Goal: Task Accomplishment & Management: Use online tool/utility

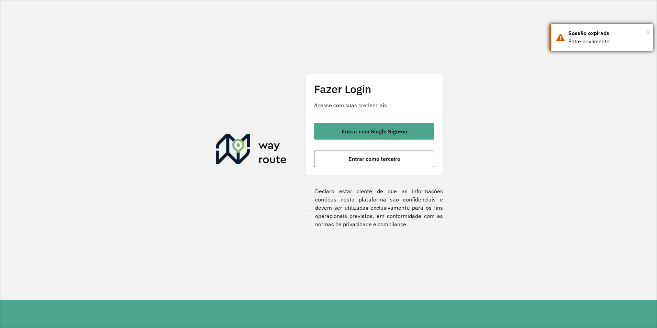
click at [647, 30] on span "×" at bounding box center [647, 32] width 3 height 10
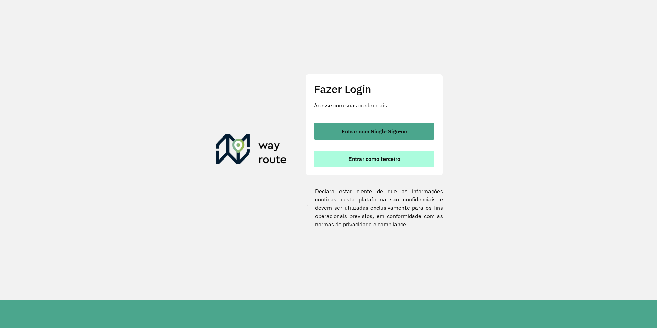
click at [412, 157] on button "Entrar como terceiro" at bounding box center [374, 158] width 120 height 16
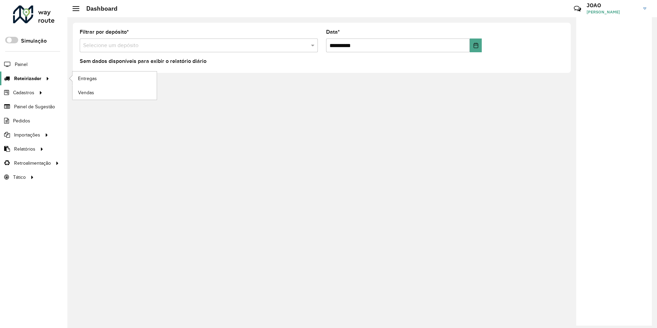
click at [45, 79] on icon at bounding box center [47, 78] width 6 height 10
click at [92, 78] on span "Entregas" at bounding box center [88, 78] width 20 height 7
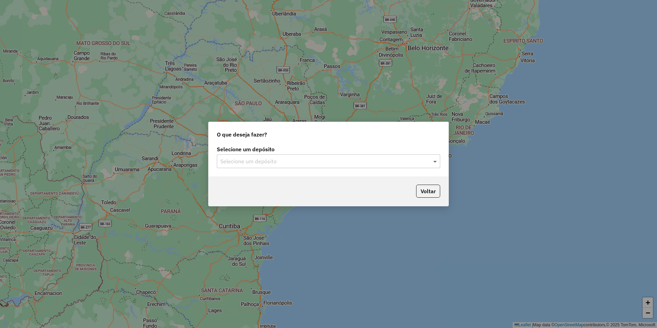
click at [434, 161] on span at bounding box center [436, 161] width 9 height 8
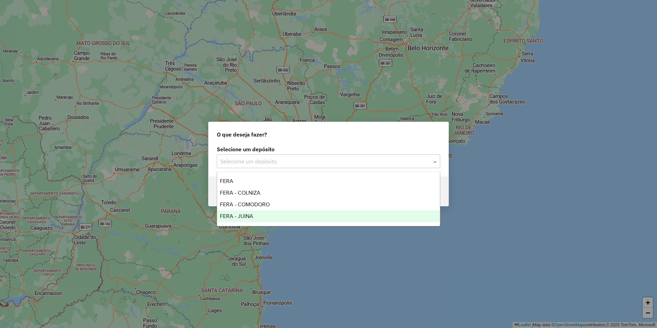
click at [259, 216] on div "FERA - JUINA" at bounding box center [328, 216] width 223 height 12
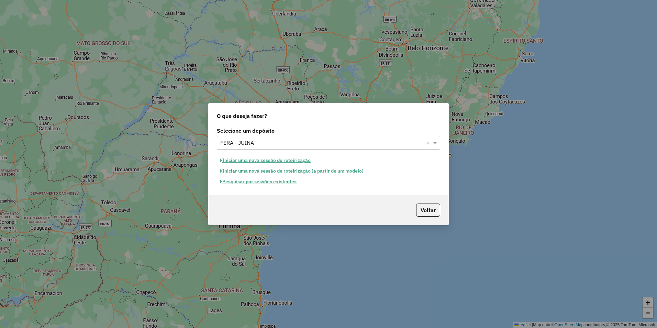
click at [280, 160] on button "Iniciar uma nova sessão de roteirização" at bounding box center [265, 160] width 97 height 11
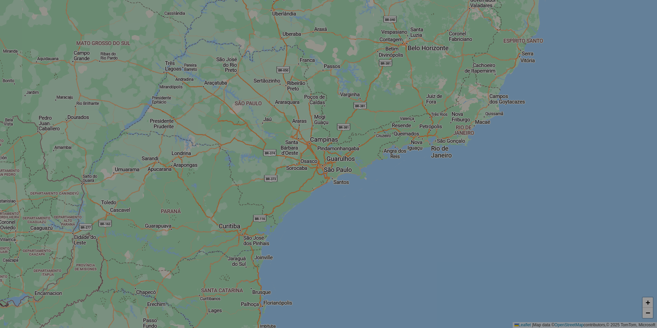
select select "*"
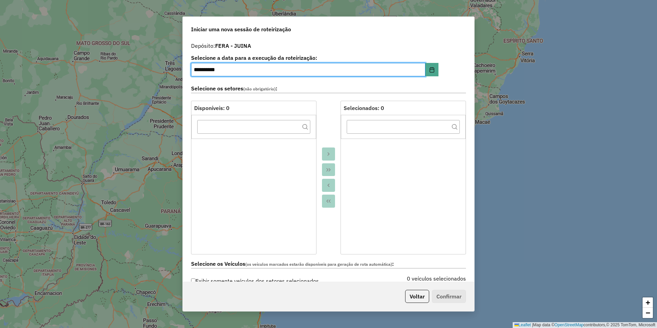
scroll to position [137, 0]
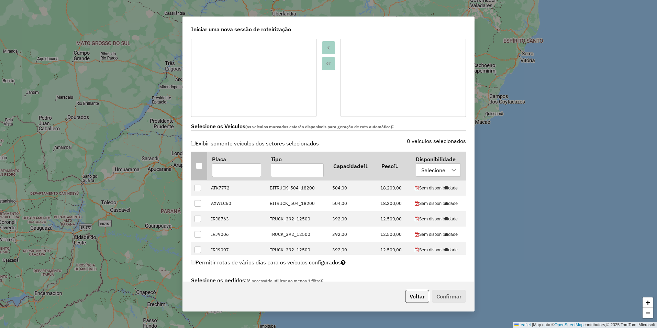
click at [196, 164] on div at bounding box center [199, 166] width 7 height 7
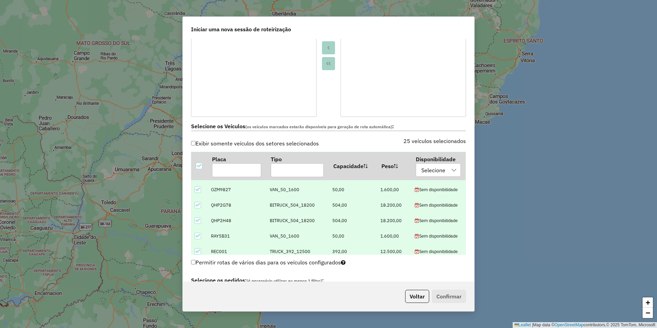
scroll to position [309, 0]
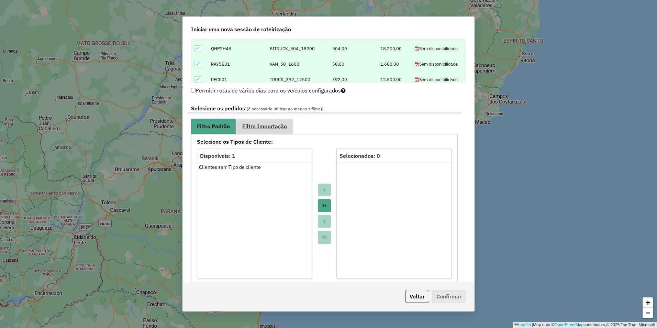
click at [273, 124] on span "Filtro Importação" at bounding box center [264, 125] width 45 height 5
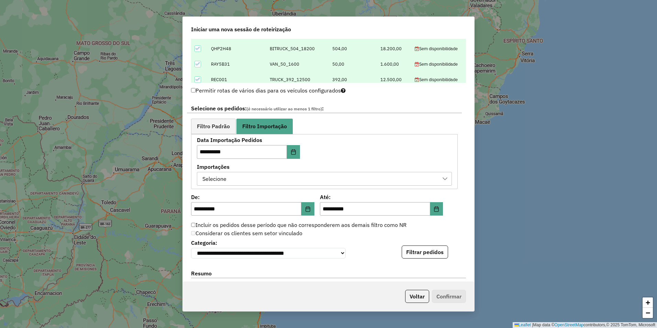
click at [321, 177] on div "Selecione" at bounding box center [319, 178] width 238 height 13
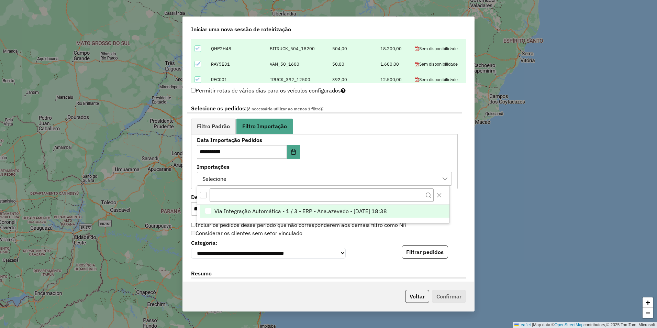
click at [320, 209] on span "Via Integração Automática - 1 / 3 - ERP - Ana.azevedo - 12/08/2025 18:38" at bounding box center [300, 211] width 172 height 8
click at [417, 213] on li "Via Integração Automática - 1 / 3 - ERP - Ana.azevedo - 12/08/2025 18:38" at bounding box center [324, 210] width 249 height 13
click at [387, 212] on span "Via Integração Automática - 1 / 3 - ERP - Ana.azevedo - 12/08/2025 18:38" at bounding box center [300, 211] width 172 height 8
click at [453, 217] on div "**********" at bounding box center [328, 160] width 291 height 243
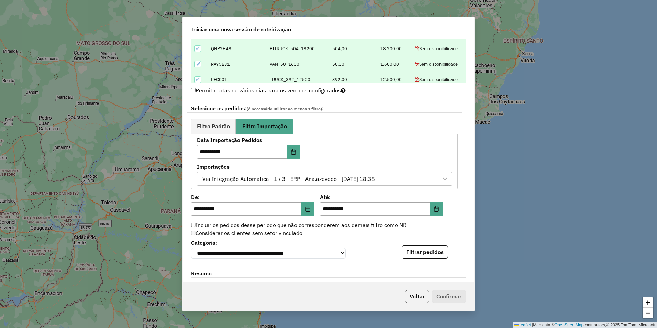
scroll to position [412, 0]
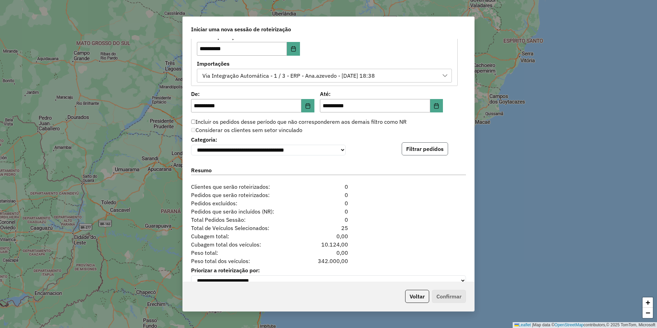
click at [422, 150] on button "Filtrar pedidos" at bounding box center [425, 148] width 46 height 13
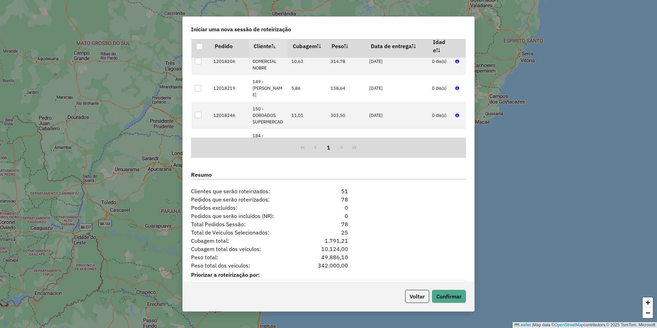
scroll to position [570, 0]
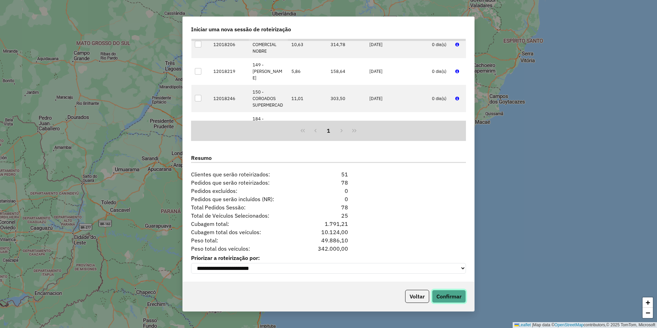
click at [451, 291] on button "Confirmar" at bounding box center [449, 296] width 34 height 13
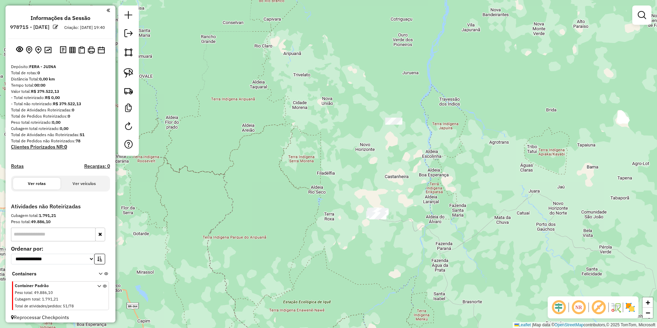
drag, startPoint x: 416, startPoint y: 181, endPoint x: 417, endPoint y: 218, distance: 37.1
click at [417, 218] on div "Janela de atendimento Grade de atendimento Capacidade Transportadoras Veículos …" at bounding box center [328, 164] width 657 height 328
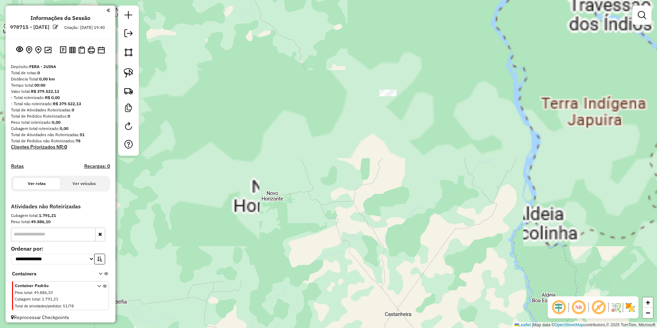
drag, startPoint x: 408, startPoint y: 155, endPoint x: 422, endPoint y: 194, distance: 41.6
click at [421, 197] on div "Janela de atendimento Grade de atendimento Capacidade Transportadoras Veículos …" at bounding box center [328, 164] width 657 height 328
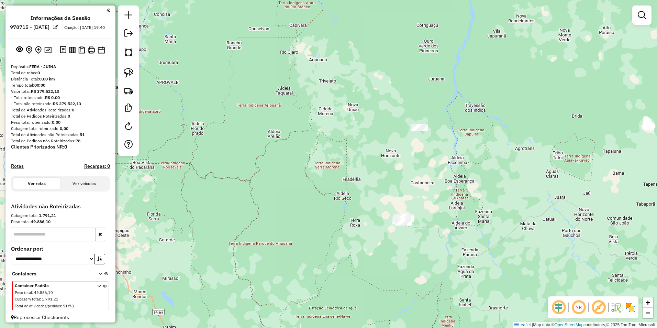
drag, startPoint x: 433, startPoint y: 220, endPoint x: 433, endPoint y: 209, distance: 11.0
click at [433, 209] on div "Janela de atendimento Grade de atendimento Capacidade Transportadoras Veículos …" at bounding box center [328, 164] width 657 height 328
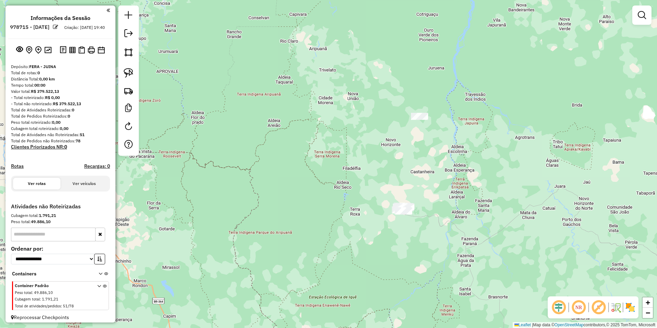
click at [422, 120] on div at bounding box center [419, 116] width 17 height 7
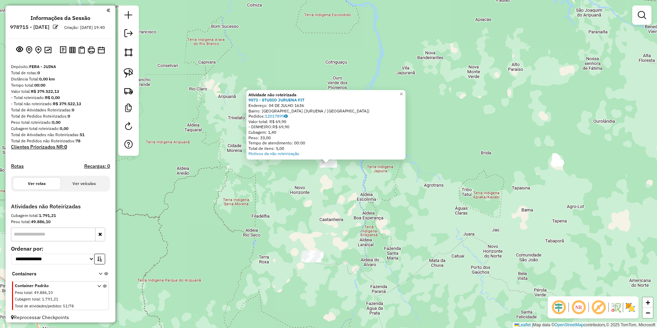
click at [403, 206] on div "Atividade não roteirizada 9571 - STUDIO JURUENA FIT Endereço: 04 DE JULHO 1636 …" at bounding box center [328, 164] width 657 height 328
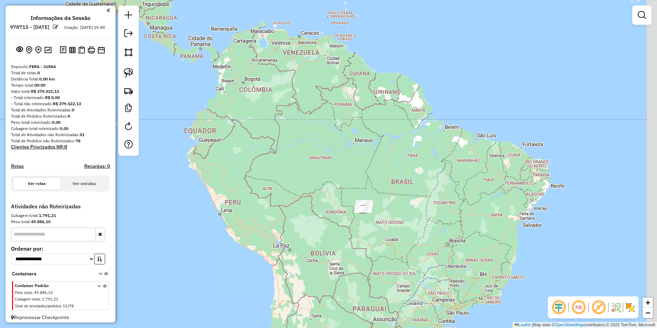
drag, startPoint x: 447, startPoint y: 274, endPoint x: 421, endPoint y: 255, distance: 32.2
click at [421, 255] on div "Janela de atendimento Grade de atendimento Capacidade Transportadoras Veículos …" at bounding box center [328, 164] width 657 height 328
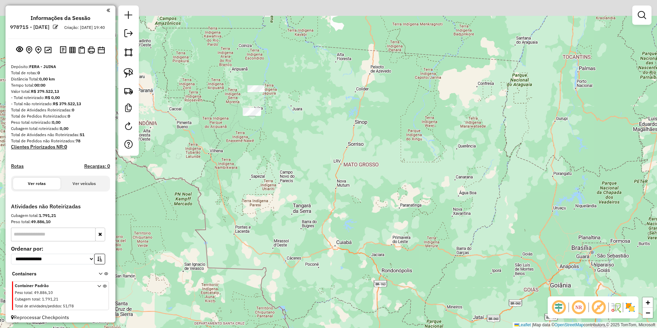
drag, startPoint x: 344, startPoint y: 171, endPoint x: 463, endPoint y: 227, distance: 132.3
click at [463, 227] on div "Janela de atendimento Grade de atendimento Capacidade Transportadoras Veículos …" at bounding box center [328, 164] width 657 height 328
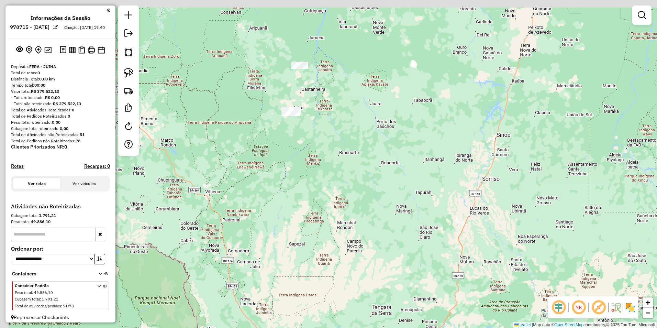
drag, startPoint x: 262, startPoint y: 125, endPoint x: 439, endPoint y: 248, distance: 215.7
click at [439, 248] on div "Janela de atendimento Grade de atendimento Capacidade Transportadoras Veículos …" at bounding box center [328, 164] width 657 height 328
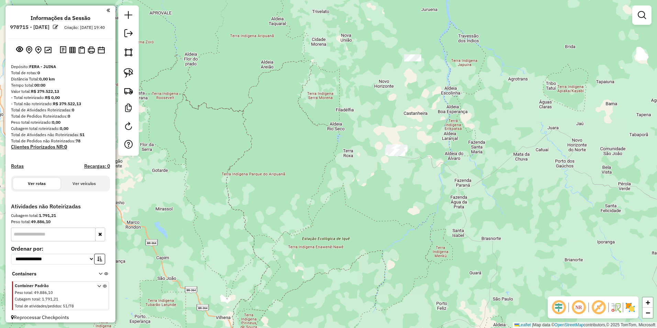
drag, startPoint x: 419, startPoint y: 177, endPoint x: 403, endPoint y: 212, distance: 38.7
click at [403, 212] on div "Janela de atendimento Grade de atendimento Capacidade Transportadoras Veículos …" at bounding box center [328, 164] width 657 height 328
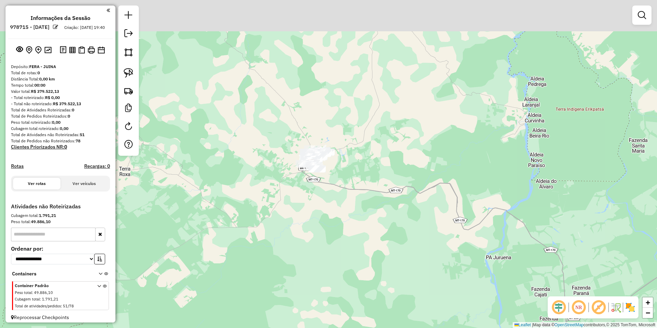
drag, startPoint x: 390, startPoint y: 164, endPoint x: 406, endPoint y: 242, distance: 80.0
click at [406, 242] on div "Janela de atendimento Grade de atendimento Capacidade Transportadoras Veículos …" at bounding box center [328, 164] width 657 height 328
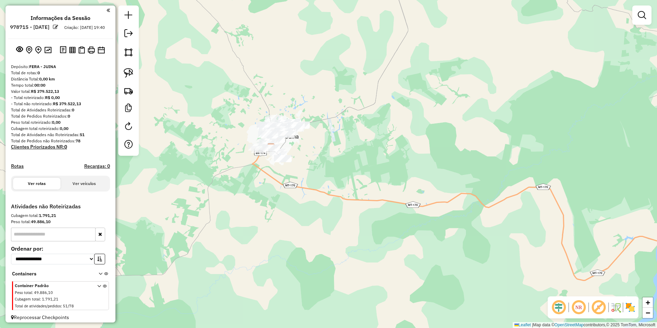
drag, startPoint x: 322, startPoint y: 168, endPoint x: 398, endPoint y: 189, distance: 78.2
click at [394, 188] on div "Janela de atendimento Grade de atendimento Capacidade Transportadoras Veículos …" at bounding box center [328, 164] width 657 height 328
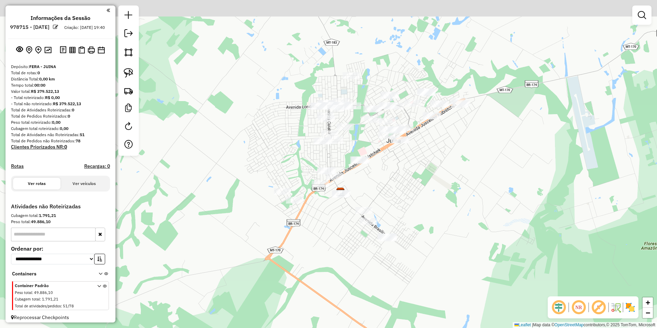
drag, startPoint x: 286, startPoint y: 128, endPoint x: 534, endPoint y: 256, distance: 278.7
click at [534, 256] on div "Janela de atendimento Grade de atendimento Capacidade Transportadoras Veículos …" at bounding box center [328, 164] width 657 height 328
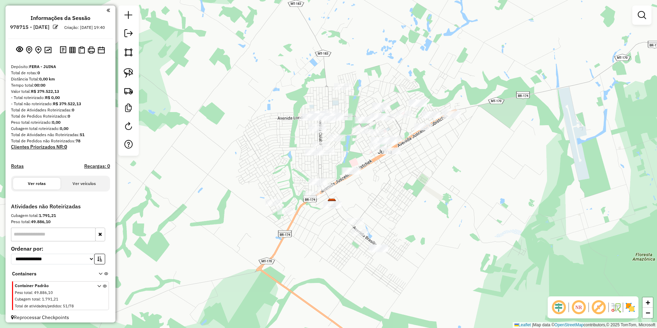
drag, startPoint x: 473, startPoint y: 216, endPoint x: 465, endPoint y: 226, distance: 12.9
click at [465, 226] on div "Janela de atendimento Grade de atendimento Capacidade Transportadoras Veículos …" at bounding box center [328, 164] width 657 height 328
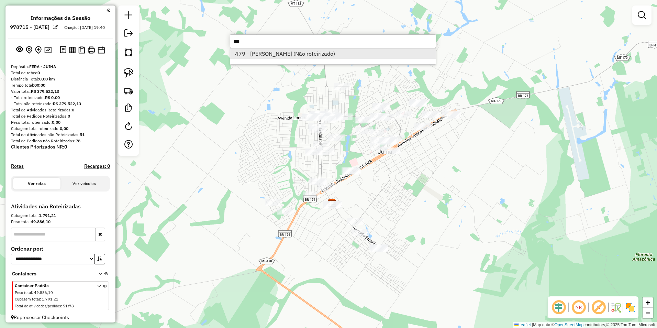
type input "***"
click at [250, 52] on li "479 - Caroline Rodrigues (Não roteirizado)" at bounding box center [332, 53] width 205 height 10
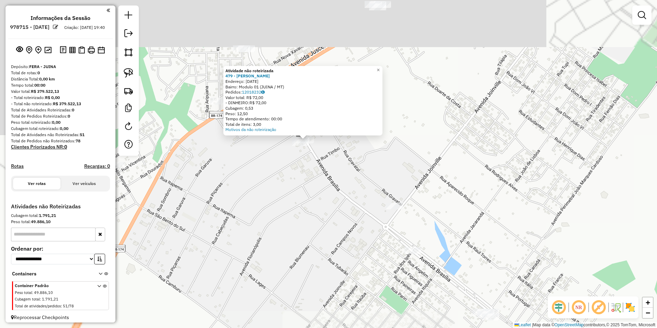
drag, startPoint x: 339, startPoint y: 193, endPoint x: 427, endPoint y: 233, distance: 96.3
click at [439, 238] on div "Atividade não roteirizada 479 - Caroline Rodrigues Endereço: 09 de maio 536 Bai…" at bounding box center [328, 164] width 657 height 328
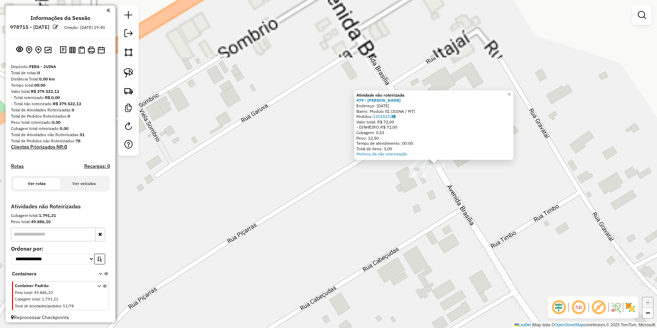
drag, startPoint x: 317, startPoint y: 186, endPoint x: 298, endPoint y: 278, distance: 93.5
click at [298, 278] on div "Atividade não roteirizada 479 - Caroline Rodrigues Endereço: 09 de maio 536 Bai…" at bounding box center [328, 164] width 657 height 328
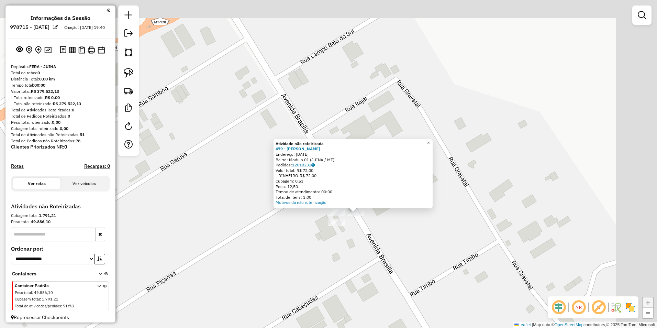
drag, startPoint x: 457, startPoint y: 219, endPoint x: 380, endPoint y: 265, distance: 90.0
click at [380, 265] on div "Atividade não roteirizada 479 - Caroline Rodrigues Endereço: 09 de maio 536 Bai…" at bounding box center [328, 164] width 657 height 328
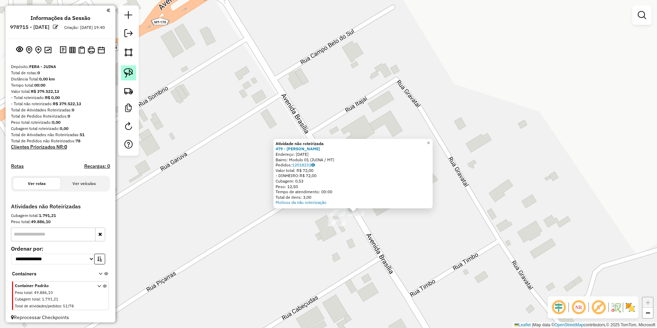
click at [131, 68] on link at bounding box center [128, 72] width 15 height 15
drag, startPoint x: 348, startPoint y: 230, endPoint x: 377, endPoint y: 228, distance: 29.3
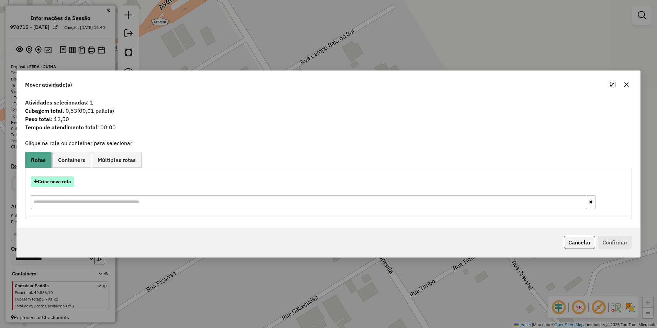
click at [59, 181] on button "Criar nova rota" at bounding box center [52, 181] width 43 height 11
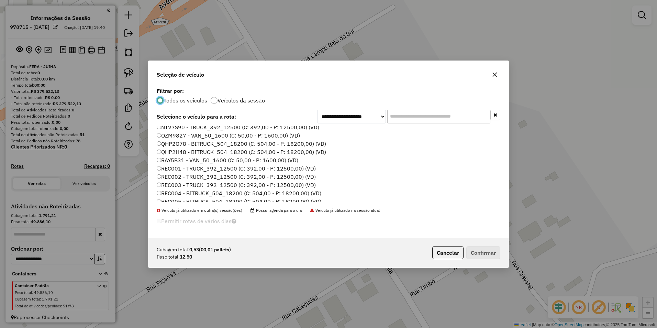
scroll to position [103, 0]
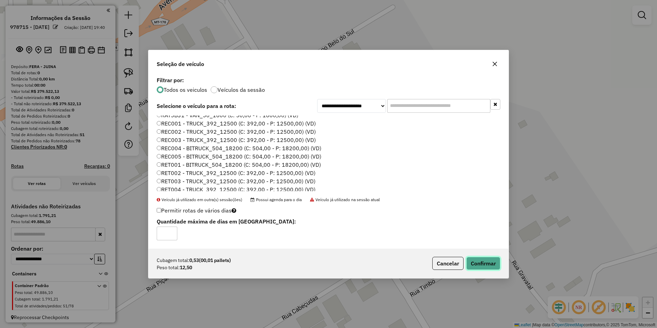
click at [487, 261] on button "Confirmar" at bounding box center [483, 263] width 34 height 13
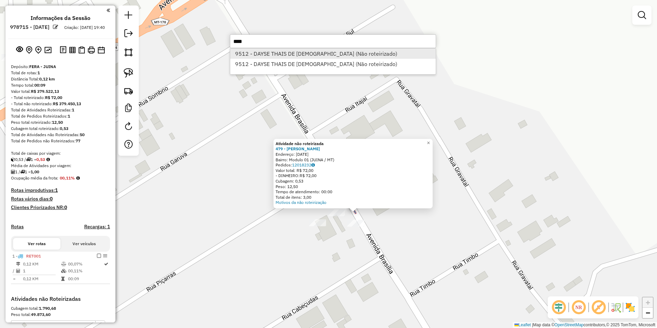
type input "****"
click at [281, 52] on li "9512 - DAYSE THAIS DE JESUS (Não roteirizado)" at bounding box center [332, 53] width 205 height 10
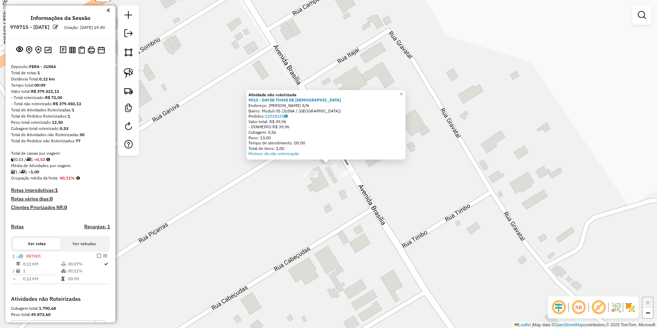
click at [307, 177] on div at bounding box center [309, 173] width 17 height 7
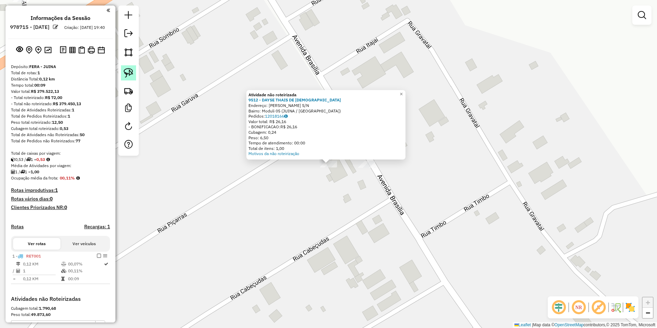
click at [134, 72] on link at bounding box center [128, 72] width 15 height 15
click at [403, 91] on span "×" at bounding box center [401, 94] width 3 height 6
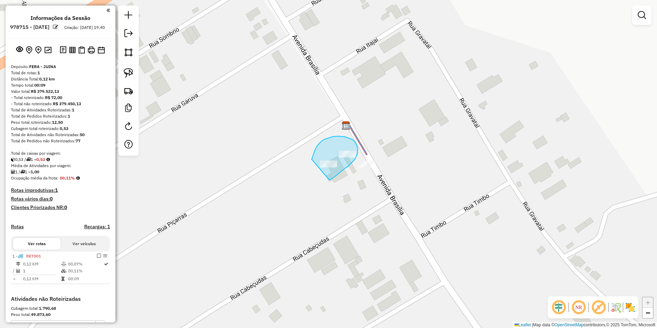
drag, startPoint x: 312, startPoint y: 159, endPoint x: 329, endPoint y: 180, distance: 27.1
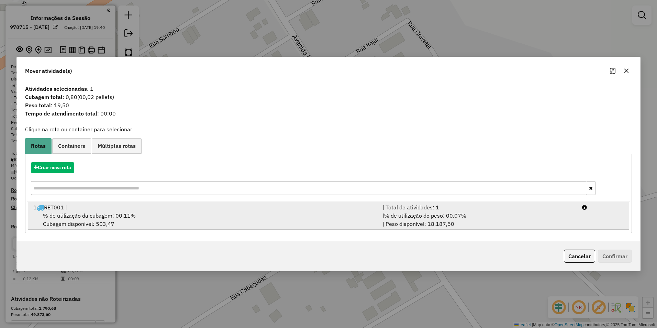
click at [429, 216] on span "% de utilização do peso: 00,07%" at bounding box center [425, 215] width 82 height 7
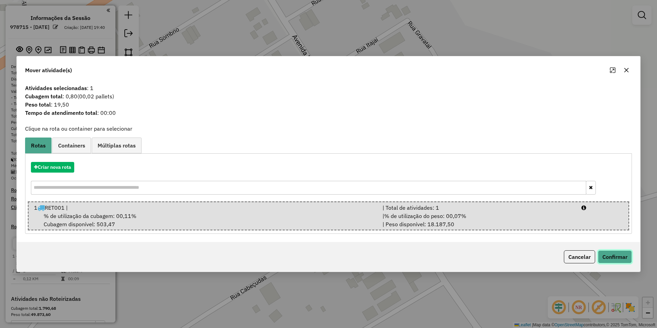
click at [617, 257] on button "Confirmar" at bounding box center [615, 256] width 34 height 13
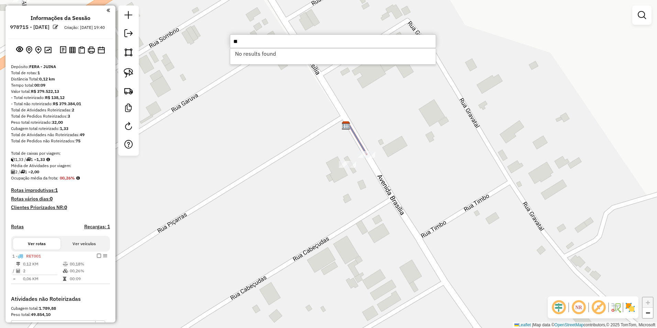
type input "*"
type input "***"
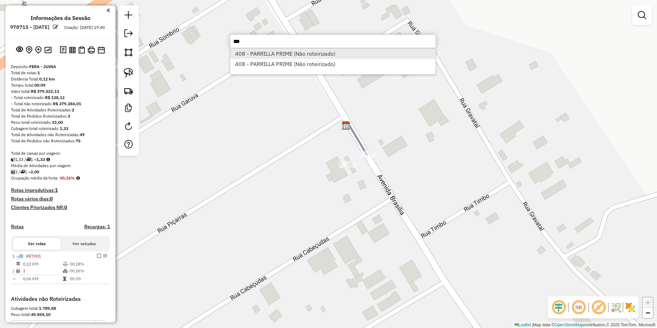
click at [285, 55] on li "408 - PARRILLA PRIME (Não roteirizado)" at bounding box center [332, 53] width 205 height 10
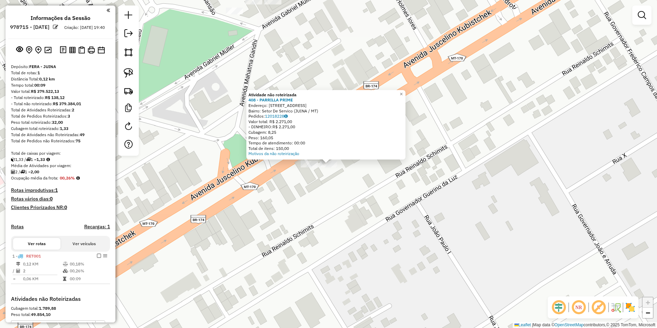
click at [309, 167] on div at bounding box center [309, 163] width 17 height 7
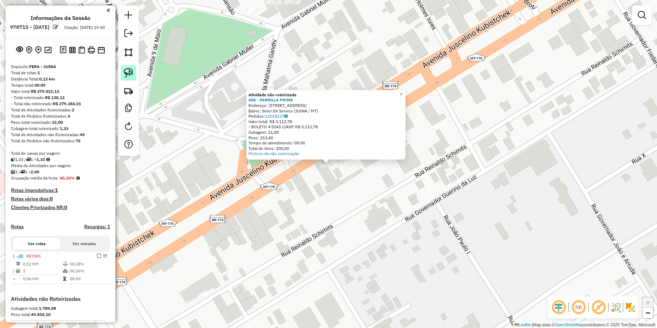
click at [131, 74] on img at bounding box center [129, 73] width 10 height 10
drag, startPoint x: 303, startPoint y: 176, endPoint x: 317, endPoint y: 153, distance: 27.4
click at [312, 154] on div "Motivos da não roteirização" at bounding box center [325, 153] width 155 height 5
drag, startPoint x: 317, startPoint y: 153, endPoint x: 367, endPoint y: 193, distance: 63.7
click at [367, 193] on div "Atividade não roteirizada 408 - PARRILLA PRIME Endereço: AV JK 2124 Bairro: Set…" at bounding box center [328, 164] width 657 height 328
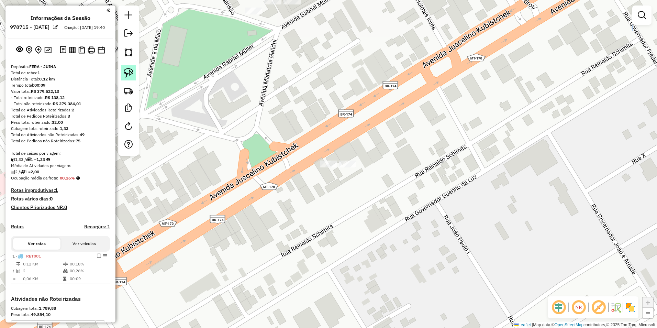
click at [124, 75] on img at bounding box center [129, 73] width 10 height 10
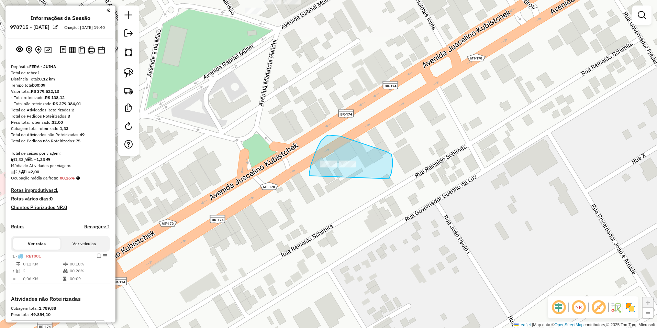
drag, startPoint x: 309, startPoint y: 176, endPoint x: 383, endPoint y: 186, distance: 74.9
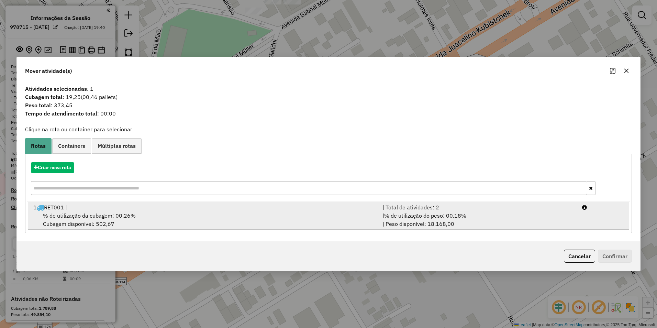
click at [586, 213] on li "1 RET001 | | Total de atividades: 2 % de utilização da cubagem: 00,26% Cubagem …" at bounding box center [328, 216] width 601 height 28
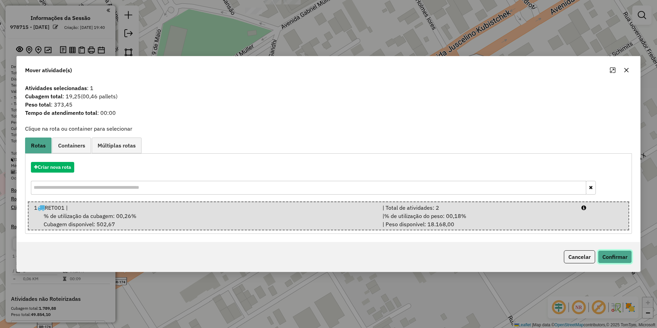
click at [614, 259] on button "Confirmar" at bounding box center [615, 256] width 34 height 13
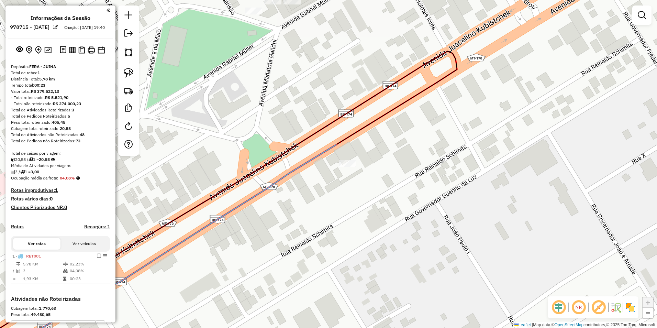
click at [349, 169] on div "Janela de atendimento Grade de atendimento Capacidade Transportadoras Veículos …" at bounding box center [328, 164] width 657 height 328
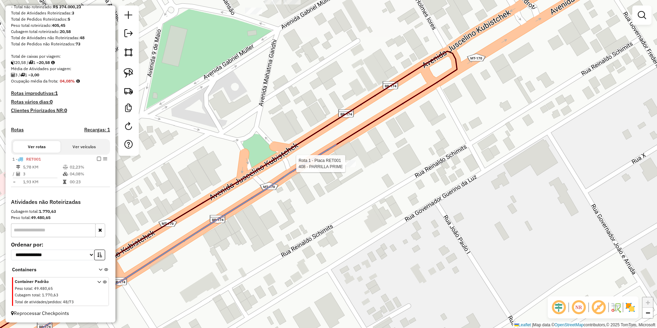
select select "**********"
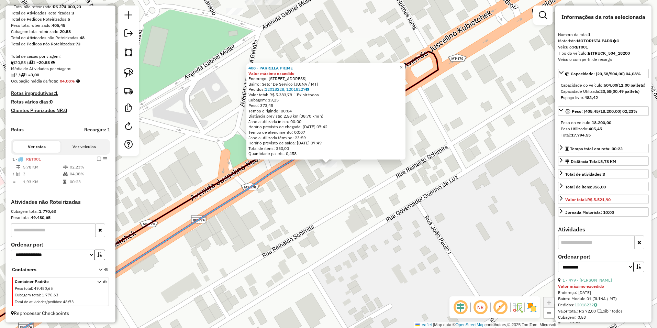
click at [417, 219] on div "408 - PARRILLA PRIME Valor máximo excedido Endereço: AV JK 2124 Bairro: Setor D…" at bounding box center [328, 164] width 657 height 328
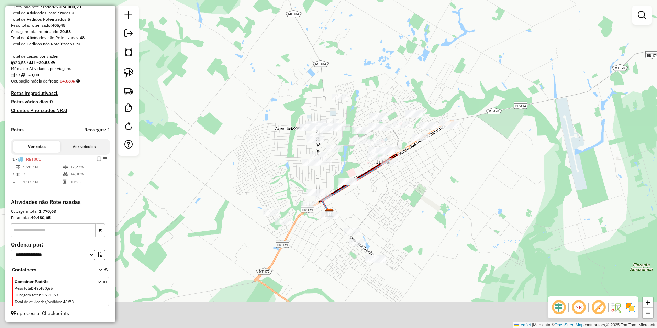
drag, startPoint x: 421, startPoint y: 255, endPoint x: 422, endPoint y: 204, distance: 50.5
click at [422, 204] on div "Janela de atendimento Grade de atendimento Capacidade Transportadoras Veículos …" at bounding box center [328, 164] width 657 height 328
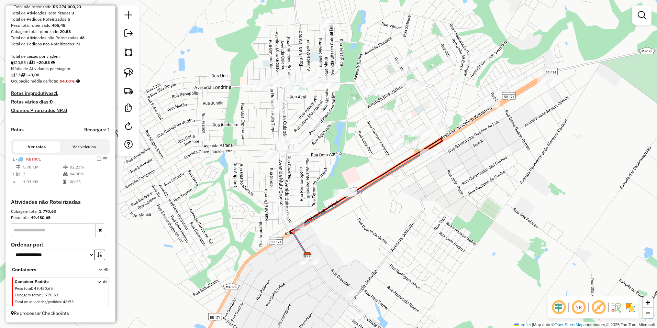
drag, startPoint x: 397, startPoint y: 209, endPoint x: 451, endPoint y: 270, distance: 81.3
click at [451, 270] on div "Janela de atendimento Grade de atendimento Capacidade Transportadoras Veículos …" at bounding box center [328, 164] width 657 height 328
drag, startPoint x: 131, startPoint y: 71, endPoint x: 150, endPoint y: 72, distance: 18.9
click at [131, 71] on img at bounding box center [129, 73] width 10 height 10
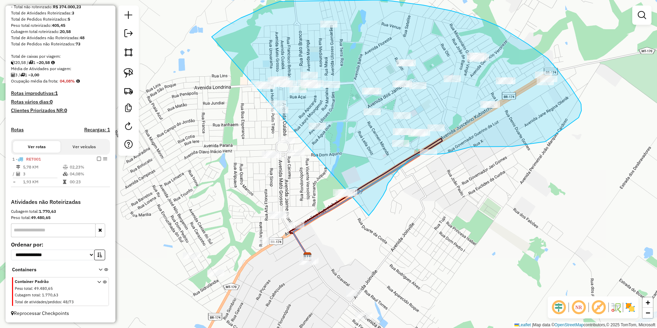
drag, startPoint x: 212, startPoint y: 37, endPoint x: 369, endPoint y: 209, distance: 233.2
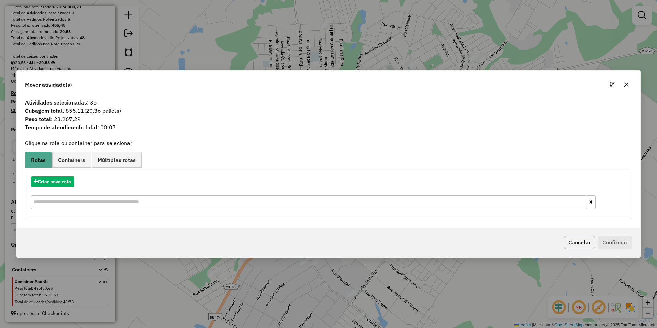
click at [583, 241] on button "Cancelar" at bounding box center [579, 242] width 31 height 13
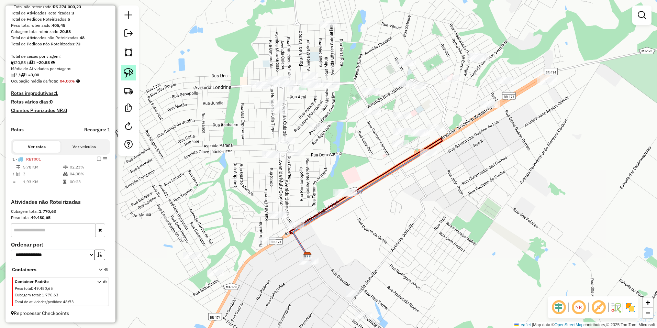
click at [131, 74] on img at bounding box center [129, 73] width 10 height 10
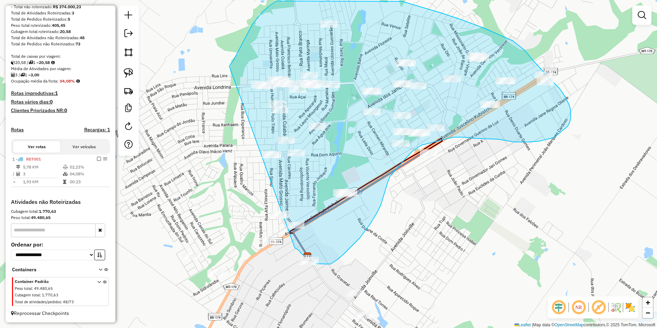
drag, startPoint x: 229, startPoint y: 66, endPoint x: 285, endPoint y: 247, distance: 189.8
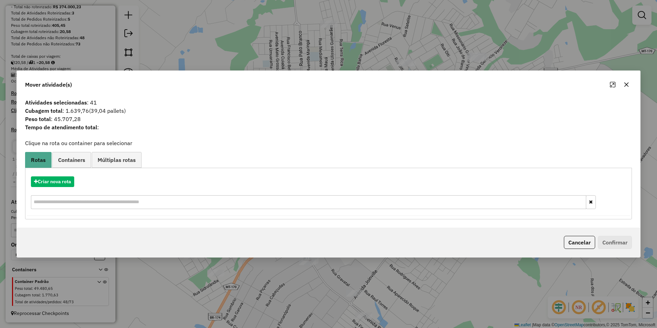
click at [627, 83] on icon "button" at bounding box center [626, 84] width 5 height 5
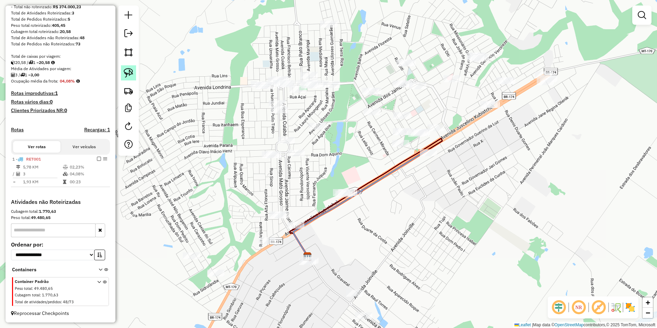
click at [130, 69] on img at bounding box center [129, 73] width 10 height 10
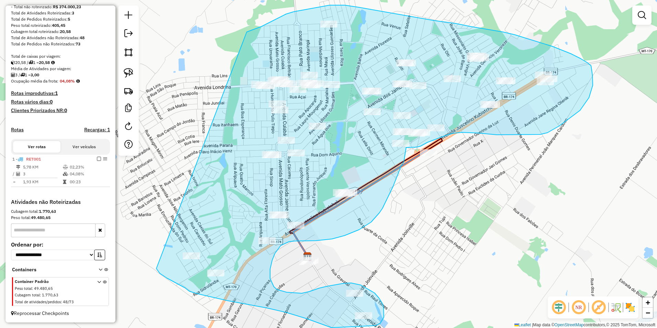
drag, startPoint x: 269, startPoint y: 22, endPoint x: 156, endPoint y: 268, distance: 270.7
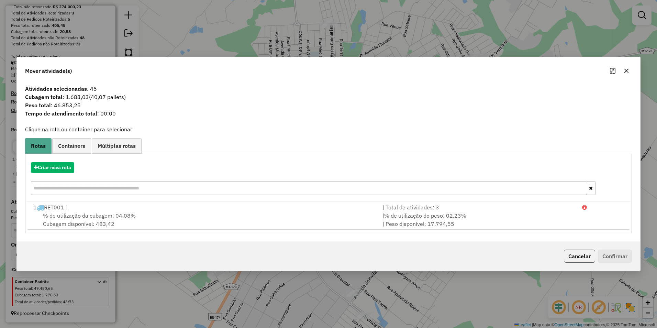
click at [573, 257] on button "Cancelar" at bounding box center [579, 255] width 31 height 13
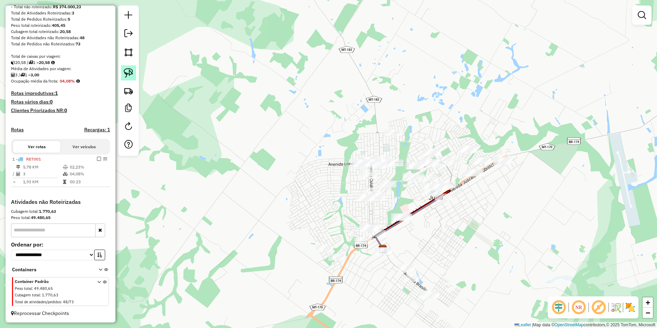
click at [129, 71] on img at bounding box center [129, 73] width 10 height 10
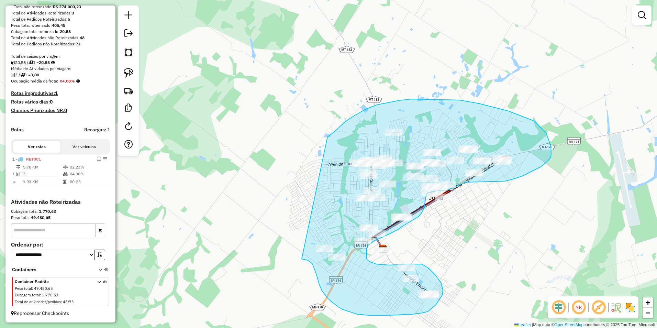
drag, startPoint x: 358, startPoint y: 114, endPoint x: 302, endPoint y: 259, distance: 155.4
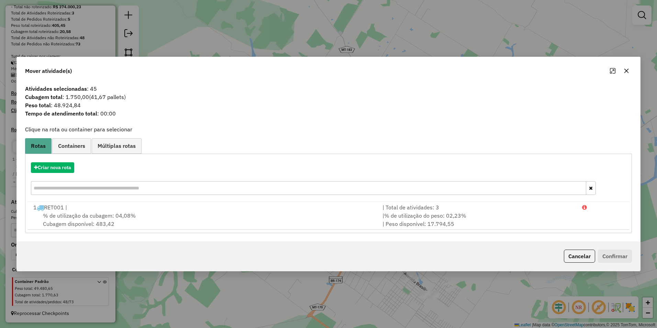
click at [265, 22] on div "Mover atividade(s) Atividades selecionadas : 45 Cubagem total : 1.750,00 (41,67…" at bounding box center [328, 164] width 657 height 328
click at [583, 257] on button "Cancelar" at bounding box center [579, 255] width 31 height 13
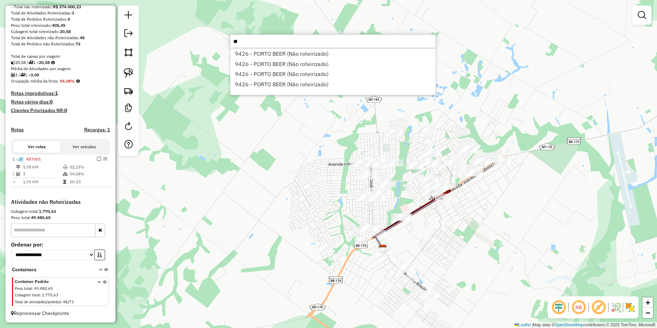
type input "*"
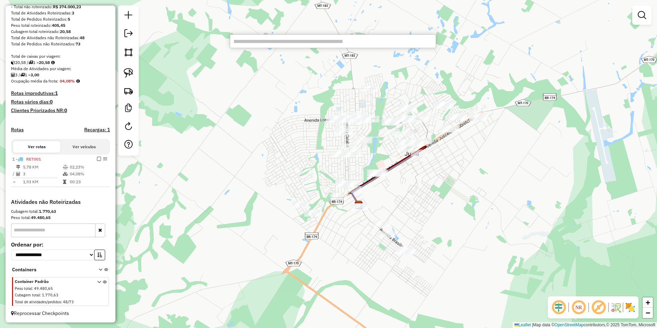
drag, startPoint x: 486, startPoint y: 232, endPoint x: 462, endPoint y: 192, distance: 46.8
click at [462, 192] on div "Janela de atendimento Grade de atendimento Capacidade Transportadoras Veículos …" at bounding box center [328, 164] width 657 height 328
click at [260, 40] on input "text" at bounding box center [333, 41] width 206 height 14
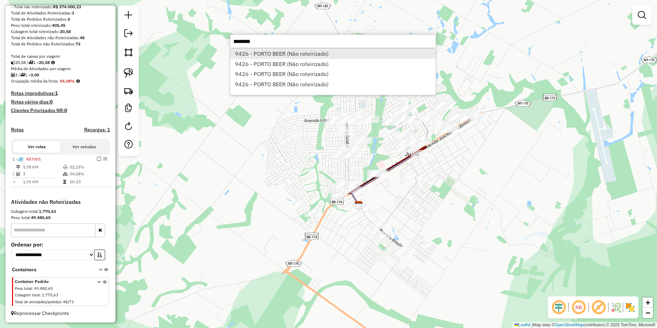
type input "********"
click at [278, 54] on li "9426 - PORTO BEER (Não roteirizado)" at bounding box center [332, 53] width 205 height 10
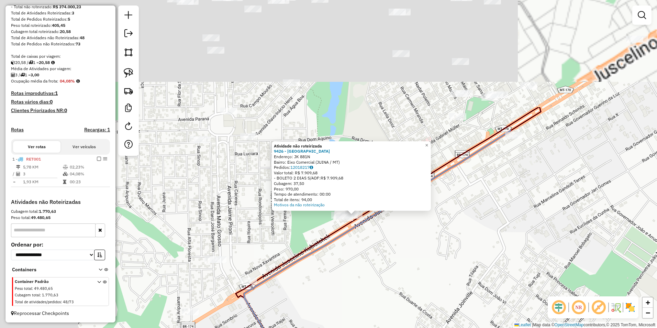
drag, startPoint x: 328, startPoint y: 147, endPoint x: 493, endPoint y: 287, distance: 216.5
click at [493, 287] on div "Atividade não roteirizada 9426 - PORTO BEER Endereço: JK 881N Bairro: Eixo Come…" at bounding box center [328, 164] width 657 height 328
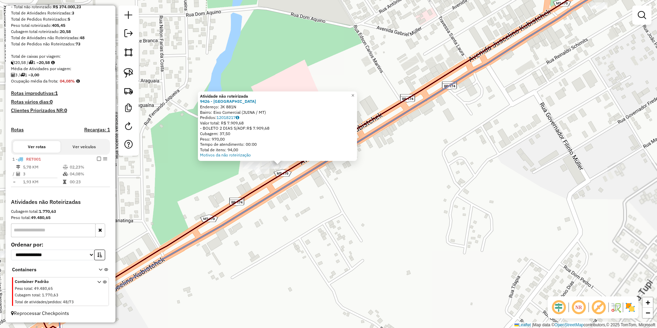
drag, startPoint x: 364, startPoint y: 219, endPoint x: 451, endPoint y: 274, distance: 103.5
click at [451, 274] on div "Atividade não roteirizada 9426 - PORTO BEER Endereço: JK 881N Bairro: Eixo Come…" at bounding box center [328, 164] width 657 height 328
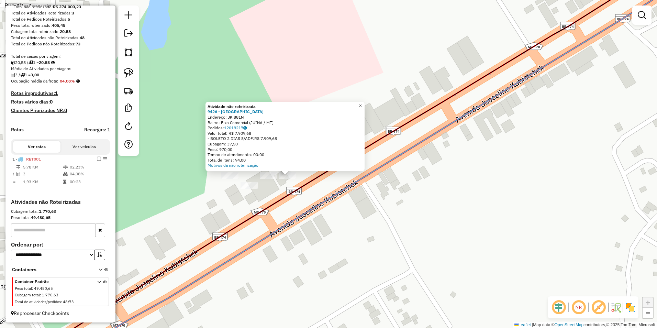
click at [362, 103] on span "×" at bounding box center [360, 106] width 3 height 6
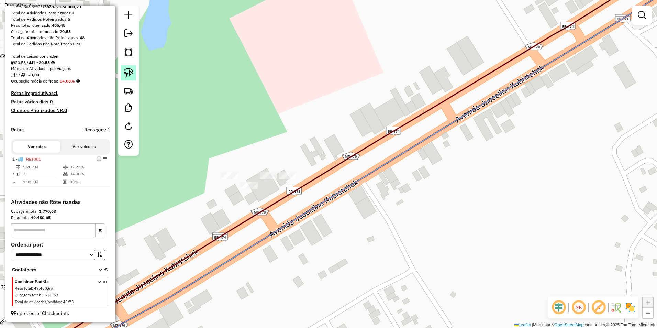
click at [124, 72] on img at bounding box center [129, 73] width 10 height 10
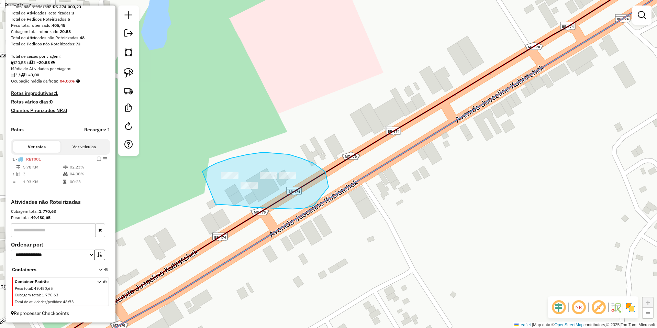
drag, startPoint x: 202, startPoint y: 171, endPoint x: 215, endPoint y: 204, distance: 35.2
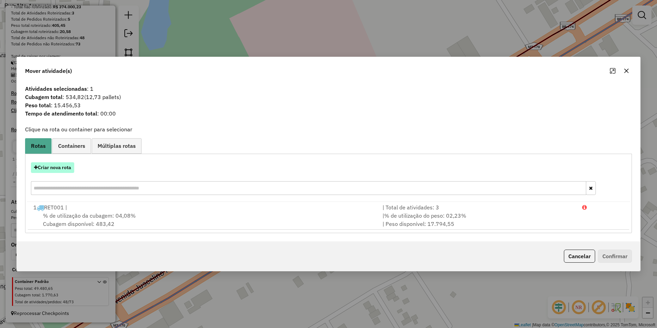
click at [54, 169] on button "Criar nova rota" at bounding box center [52, 167] width 43 height 11
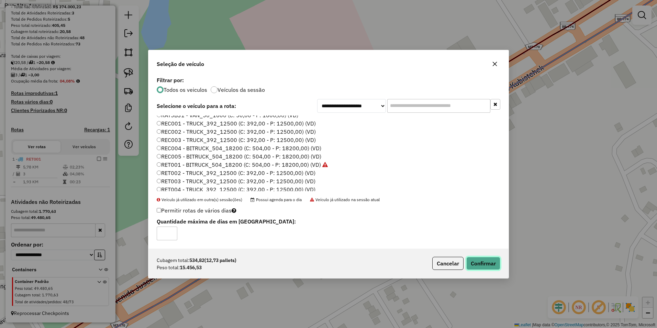
click at [485, 265] on button "Confirmar" at bounding box center [483, 263] width 34 height 13
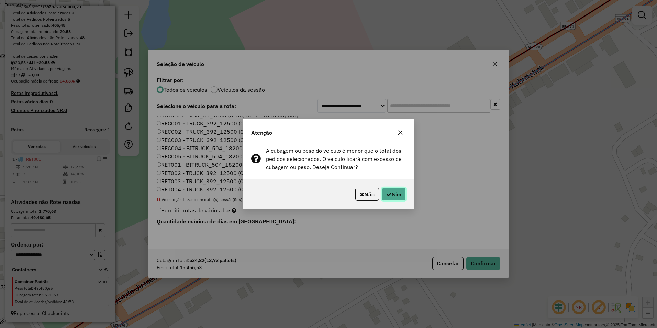
click at [397, 194] on button "Sim" at bounding box center [394, 194] width 24 height 13
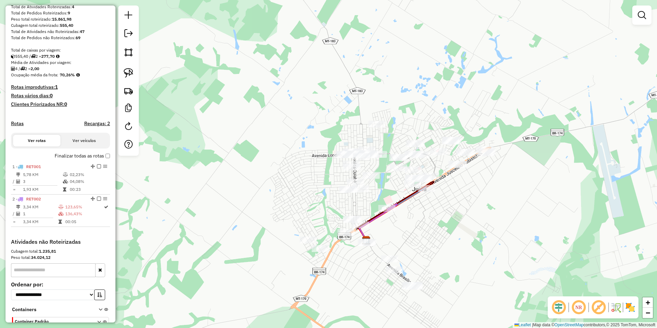
drag, startPoint x: 491, startPoint y: 251, endPoint x: 465, endPoint y: 241, distance: 27.9
click at [465, 241] on div "Janela de atendimento Grade de atendimento Capacidade Transportadoras Veículos …" at bounding box center [328, 164] width 657 height 328
drag, startPoint x: 126, startPoint y: 74, endPoint x: 160, endPoint y: 85, distance: 35.0
click at [126, 74] on img at bounding box center [129, 73] width 10 height 10
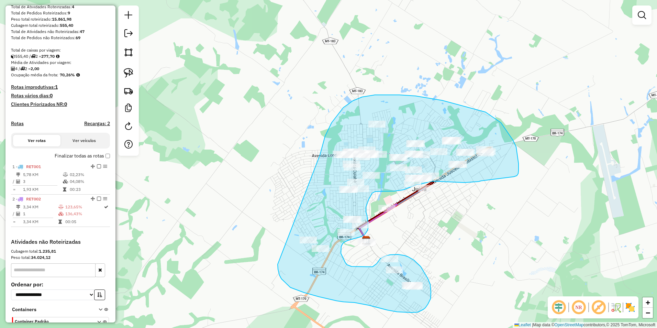
drag, startPoint x: 320, startPoint y: 154, endPoint x: 278, endPoint y: 264, distance: 118.5
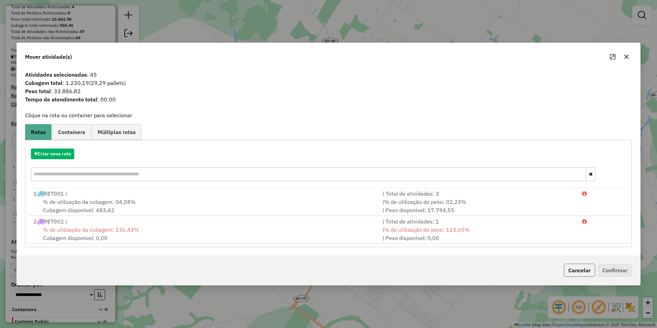
click at [585, 268] on button "Cancelar" at bounding box center [579, 270] width 31 height 13
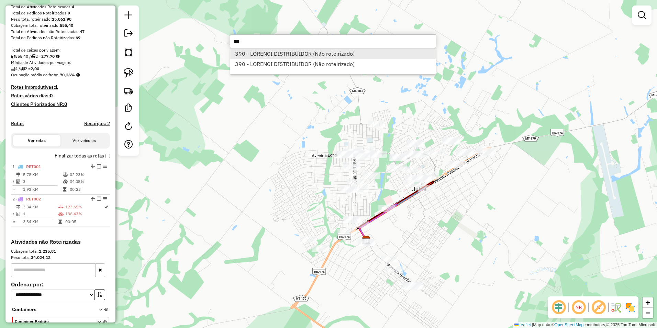
type input "***"
click at [296, 51] on li "390 - LORENCI DISTRIBUIDOR (Não roteirizado)" at bounding box center [332, 53] width 205 height 10
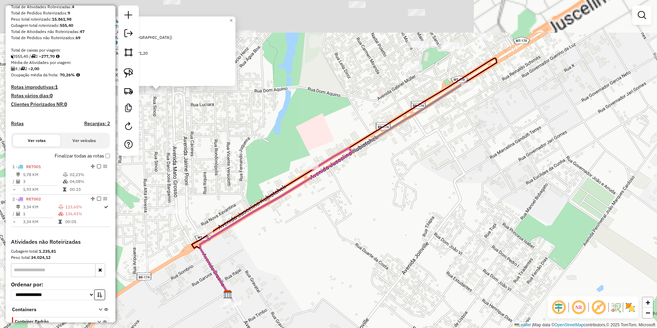
drag, startPoint x: 335, startPoint y: 203, endPoint x: 477, endPoint y: 309, distance: 177.7
click at [477, 309] on div "Atividade não roteirizada 390 - LORENCI DISTRIBUIDOR Endereço: AVENIDA OLAVO IN…" at bounding box center [328, 164] width 657 height 328
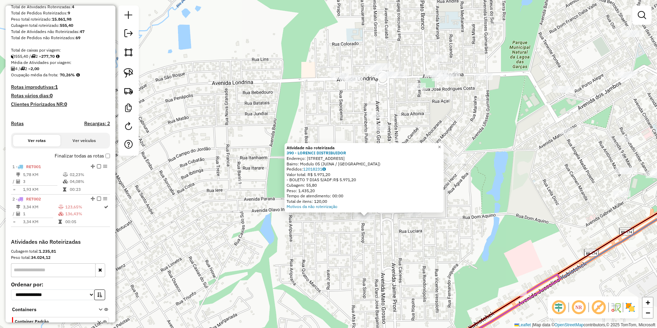
drag, startPoint x: 337, startPoint y: 241, endPoint x: 400, endPoint y: 257, distance: 65.7
click at [400, 257] on div "Atividade não roteirizada 390 - LORENCI DISTRIBUIDOR Endereço: AVENIDA OLAVO IN…" at bounding box center [328, 164] width 657 height 328
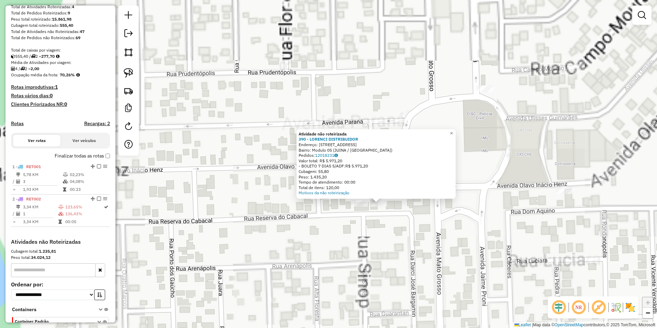
drag, startPoint x: 305, startPoint y: 206, endPoint x: 395, endPoint y: 299, distance: 130.0
click at [398, 308] on div "Atividade não roteirizada 390 - LORENCI DISTRIBUIDOR Endereço: AVENIDA OLAVO IN…" at bounding box center [328, 164] width 657 height 328
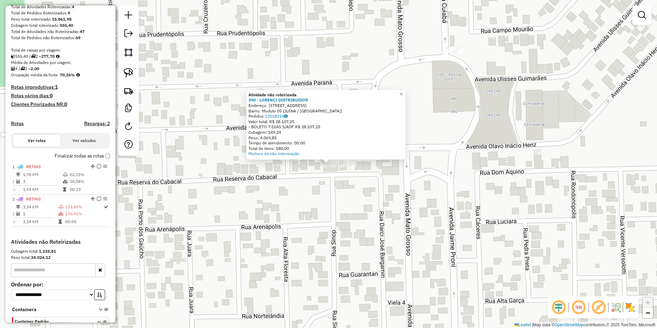
click at [371, 224] on div "Atividade não roteirizada 390 - LORENCI DISTRIBUIDOR Endereço: AVENIDA OLAVO IN…" at bounding box center [328, 164] width 657 height 328
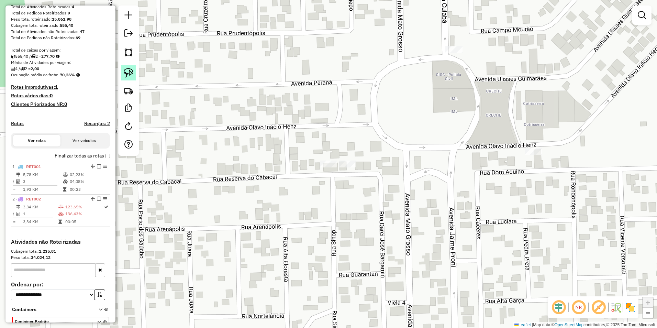
click at [133, 72] on img at bounding box center [129, 73] width 10 height 10
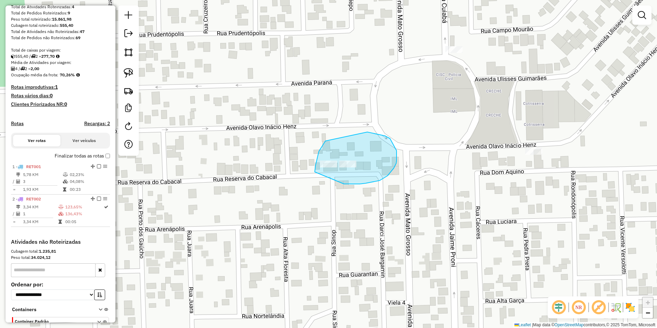
drag, startPoint x: 315, startPoint y: 168, endPoint x: 344, endPoint y: 184, distance: 33.1
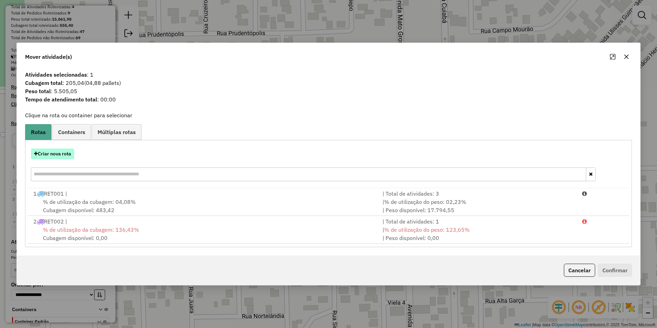
click at [61, 154] on button "Criar nova rota" at bounding box center [52, 153] width 43 height 11
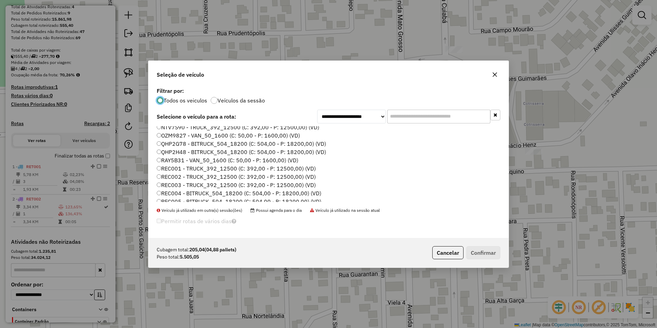
scroll to position [131, 0]
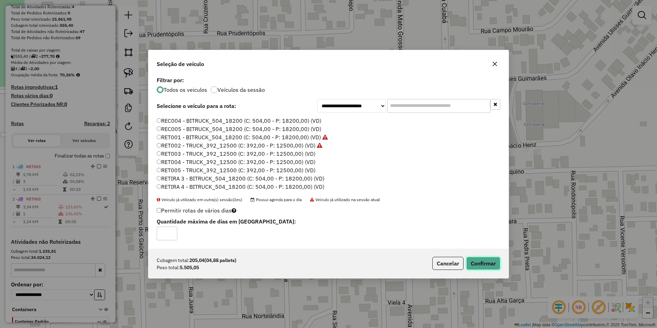
click at [489, 264] on button "Confirmar" at bounding box center [483, 263] width 34 height 13
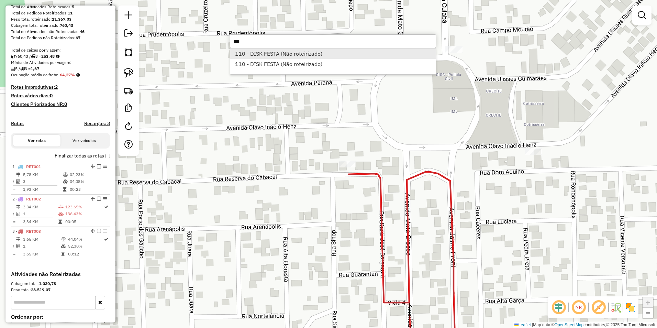
type input "***"
click at [276, 55] on li "110 - DISK FESTA (Não roteirizado)" at bounding box center [332, 53] width 205 height 10
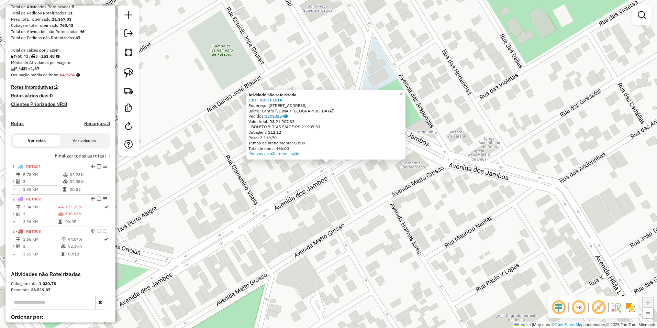
click at [311, 167] on div at bounding box center [309, 163] width 17 height 7
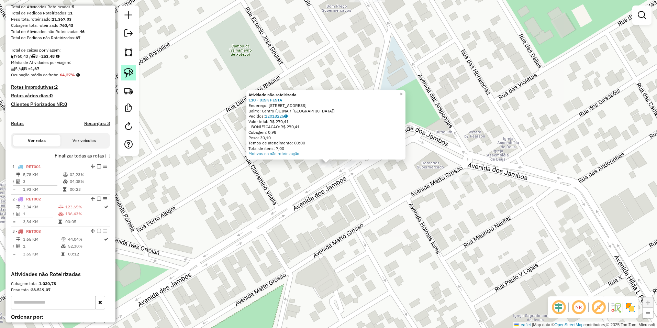
click at [125, 71] on img at bounding box center [129, 73] width 10 height 10
drag, startPoint x: 317, startPoint y: 160, endPoint x: 385, endPoint y: 184, distance: 72.1
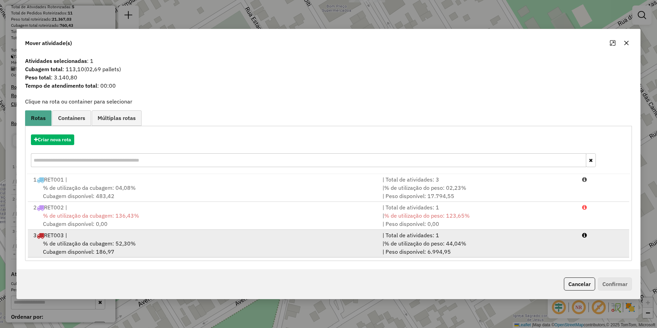
click at [344, 235] on div "3 RET003 |" at bounding box center [203, 235] width 349 height 8
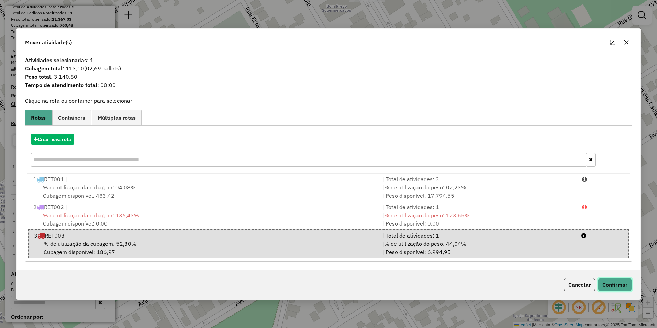
click at [626, 284] on button "Confirmar" at bounding box center [615, 284] width 34 height 13
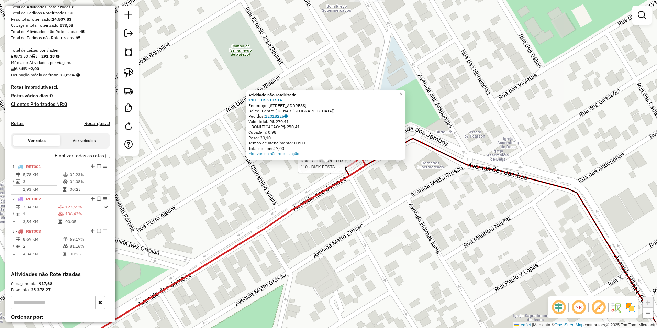
scroll to position [181, 0]
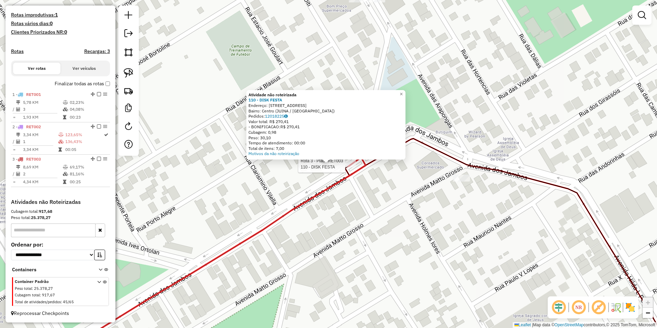
select select "**********"
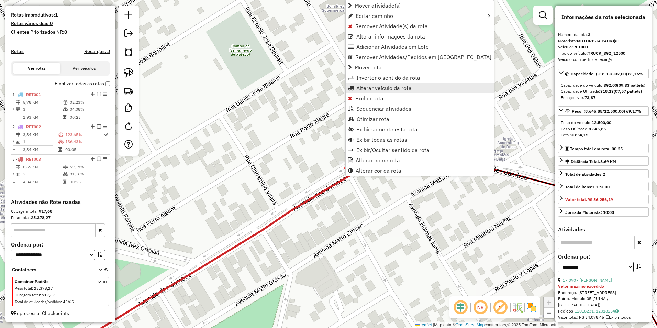
click at [387, 86] on span "Alterar veículo da rota" at bounding box center [383, 87] width 55 height 5
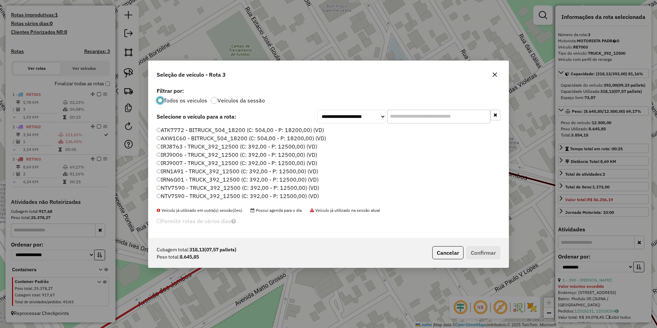
scroll to position [103, 0]
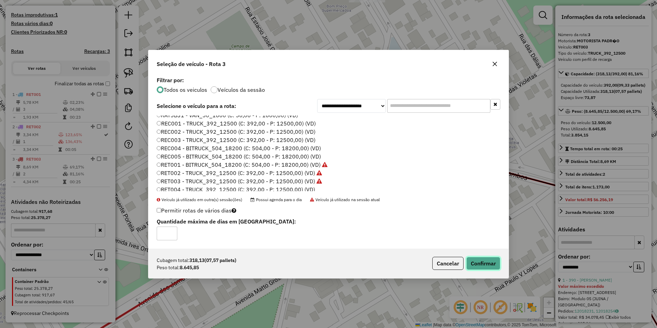
click at [480, 259] on button "Confirmar" at bounding box center [483, 263] width 34 height 13
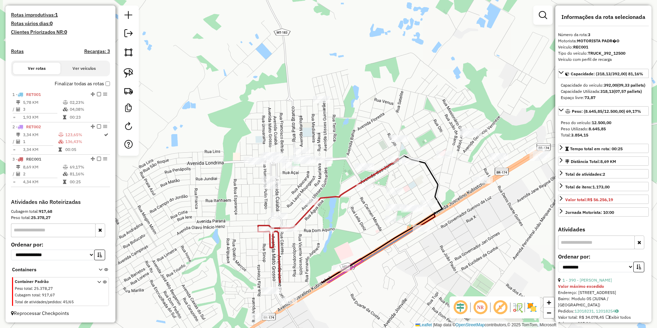
drag, startPoint x: 463, startPoint y: 278, endPoint x: 438, endPoint y: 200, distance: 81.7
click at [438, 200] on icon at bounding box center [382, 219] width 121 height 127
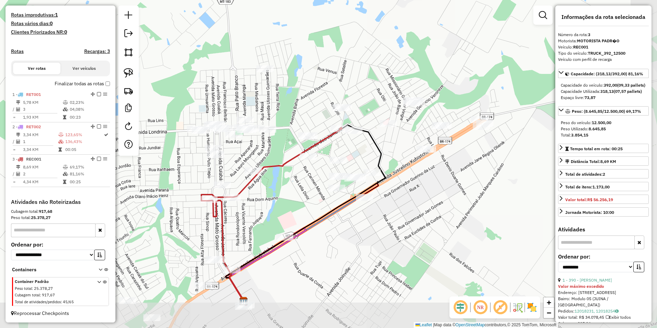
drag, startPoint x: 406, startPoint y: 288, endPoint x: 349, endPoint y: 258, distance: 64.2
click at [349, 258] on div "Janela de atendimento Grade de atendimento Capacidade Transportadoras Veículos …" at bounding box center [328, 164] width 657 height 328
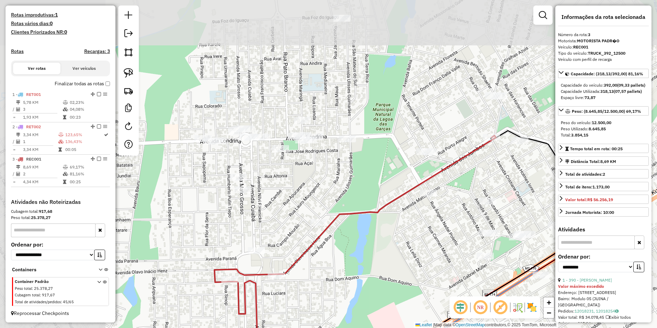
drag, startPoint x: 410, startPoint y: 253, endPoint x: 489, endPoint y: 320, distance: 103.6
click at [489, 320] on div "Janela de atendimento Grade de atendimento Capacidade Transportadoras Veículos …" at bounding box center [328, 164] width 657 height 328
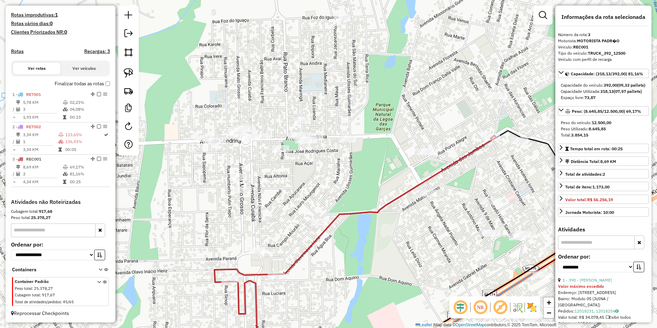
click at [232, 274] on div "Janela de atendimento Grade de atendimento Capacidade Transportadoras Veículos …" at bounding box center [328, 164] width 657 height 328
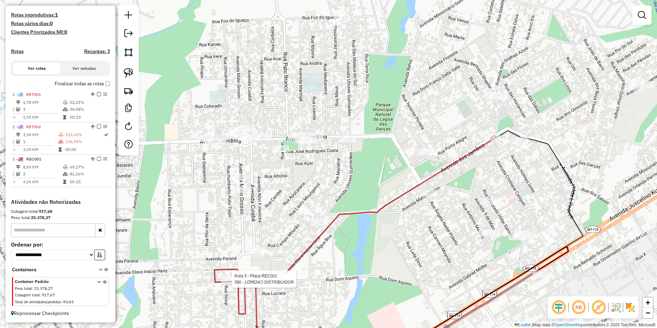
select select "**********"
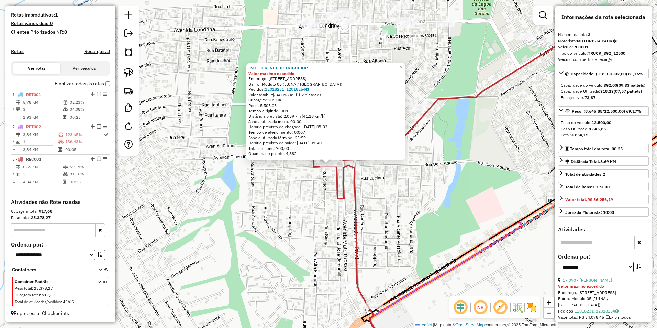
drag, startPoint x: 590, startPoint y: 142, endPoint x: 611, endPoint y: 142, distance: 21.3
click at [611, 132] on div "Peso Utilizado: 8.645,85" at bounding box center [603, 129] width 85 height 6
click at [277, 236] on div "390 - LORENCI DISTRIBUIDOR Valor máximo excedido Endereço: AVENIDA OLAVO INACIO…" at bounding box center [328, 164] width 657 height 328
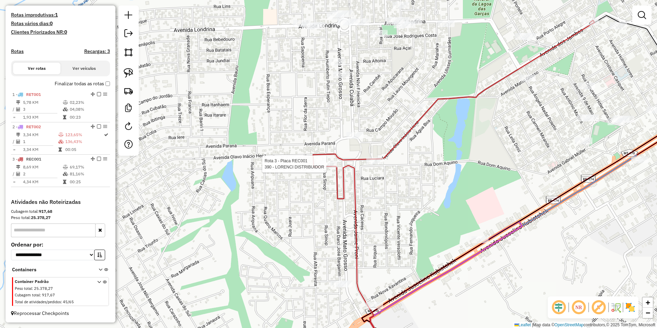
select select "**********"
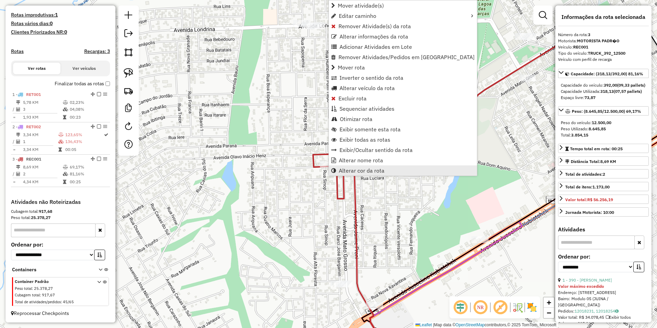
click at [350, 168] on span "Alterar cor da rota" at bounding box center [362, 170] width 46 height 5
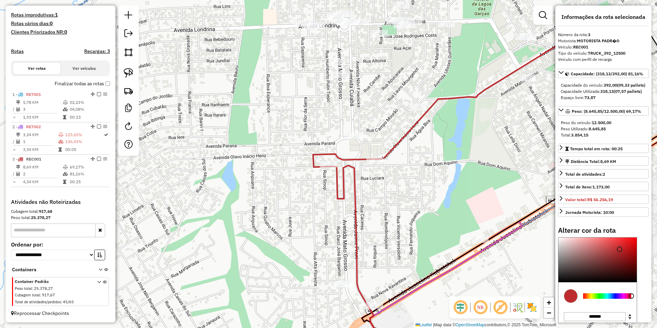
type input "*******"
click at [599, 299] on div at bounding box center [607, 295] width 48 height 5
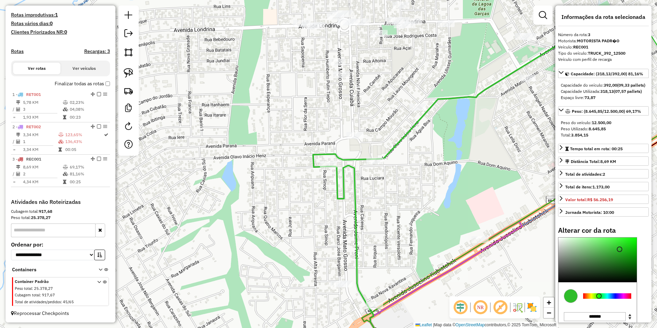
click at [291, 246] on div "Janela de atendimento Grade de atendimento Capacidade Transportadoras Veículos …" at bounding box center [328, 164] width 657 height 328
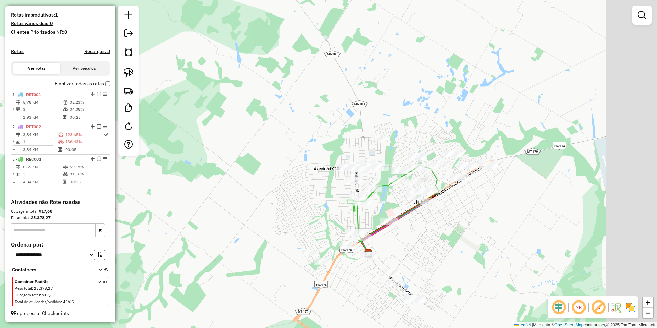
drag, startPoint x: 549, startPoint y: 269, endPoint x: 442, endPoint y: 250, distance: 108.8
click at [442, 250] on div "Janela de atendimento Grade de atendimento Capacidade Transportadoras Veículos …" at bounding box center [328, 164] width 657 height 328
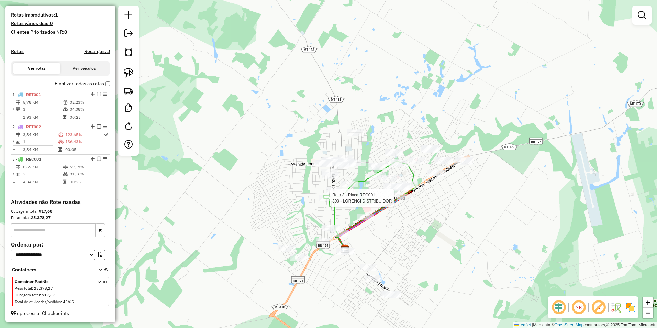
select select "**********"
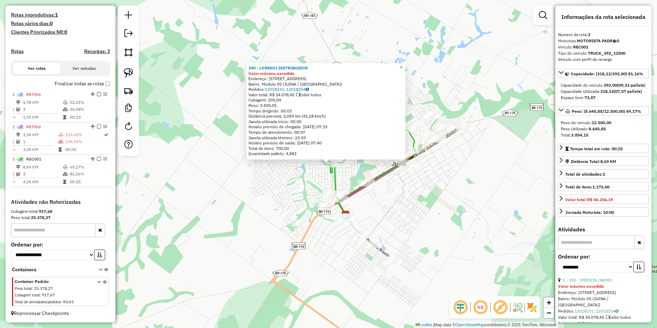
click at [427, 217] on div "390 - LORENCI DISTRIBUIDOR Valor máximo excedido Endereço: AVENIDA OLAVO INACIO…" at bounding box center [328, 164] width 657 height 328
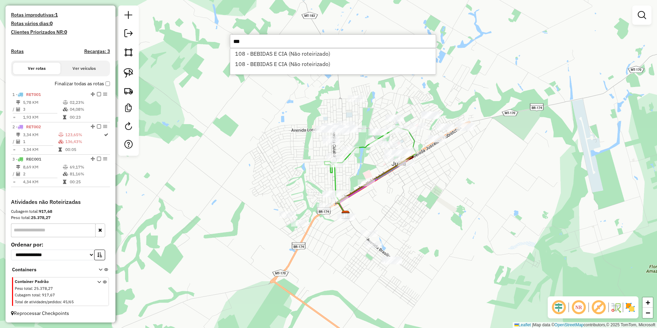
type input "***"
click at [282, 48] on div "108 - BEBIDAS E CIA (Não roteirizado) 108 - BEBIDAS E CIA (Não roteirizado)" at bounding box center [333, 61] width 206 height 26
click at [282, 54] on li "108 - BEBIDAS E CIA (Não roteirizado)" at bounding box center [332, 53] width 205 height 10
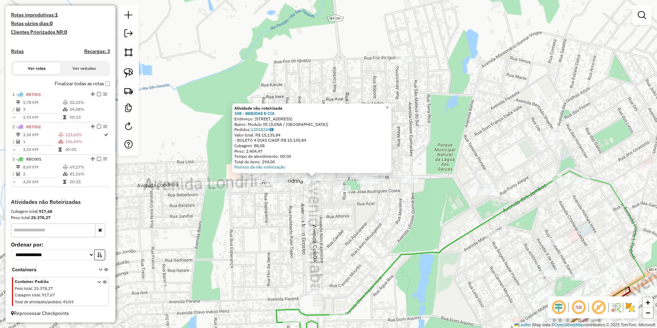
drag, startPoint x: 349, startPoint y: 182, endPoint x: 388, endPoint y: 227, distance: 59.2
click at [387, 227] on div "Atividade não roteirizada 108 - BEBIDAS E CIA Endereço: AV MATO GROSSO 1 Bairro…" at bounding box center [328, 164] width 657 height 328
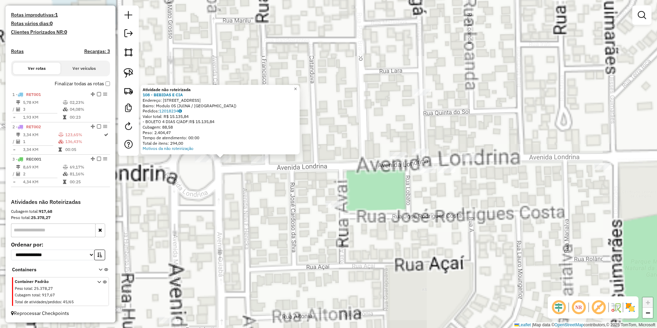
drag, startPoint x: 346, startPoint y: 234, endPoint x: 399, endPoint y: 253, distance: 56.4
click at [399, 253] on div "Atividade não roteirizada 108 - BEBIDAS E CIA Endereço: AV MATO GROSSO 1 Bairro…" at bounding box center [328, 164] width 657 height 328
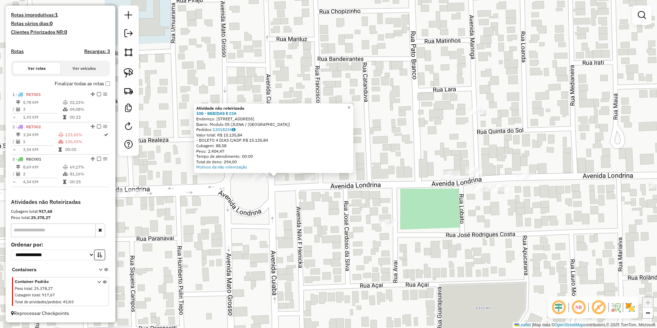
drag, startPoint x: 272, startPoint y: 219, endPoint x: 318, endPoint y: 234, distance: 48.8
click at [318, 234] on div "Atividade não roteirizada 108 - BEBIDAS E CIA Endereço: AV MATO GROSSO 1 Bairro…" at bounding box center [328, 164] width 657 height 328
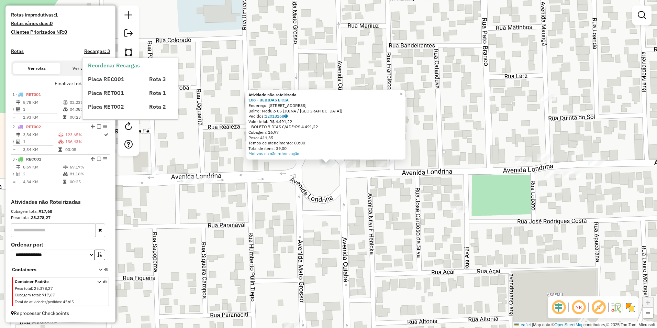
click at [123, 71] on div "Placa REC001 Rota 3 Placa RET001 Rota 1 Placa RET002 Rota 2" at bounding box center [136, 89] width 96 height 41
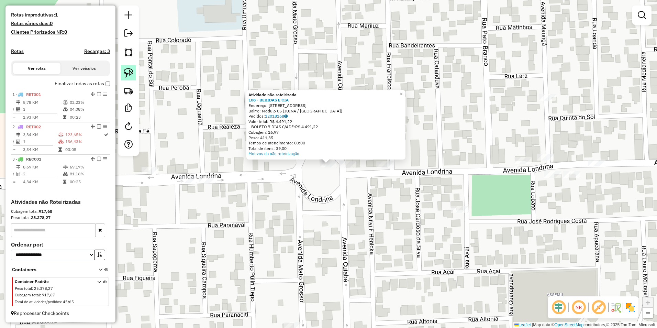
click at [128, 70] on img at bounding box center [129, 73] width 10 height 10
drag, startPoint x: 312, startPoint y: 173, endPoint x: 365, endPoint y: 179, distance: 53.6
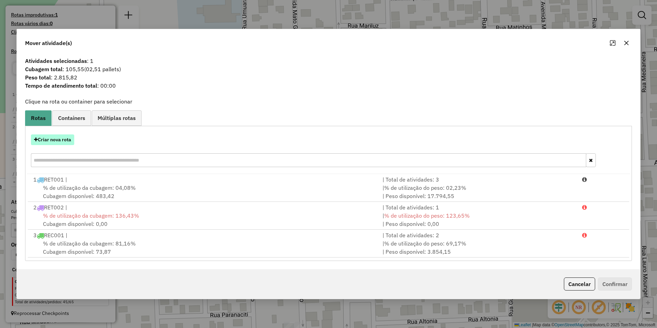
click at [59, 143] on button "Criar nova rota" at bounding box center [52, 139] width 43 height 11
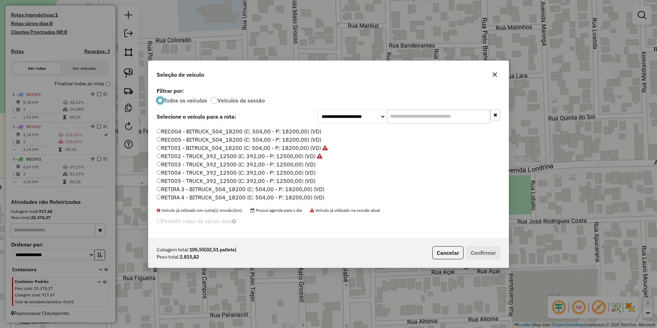
scroll to position [96, 0]
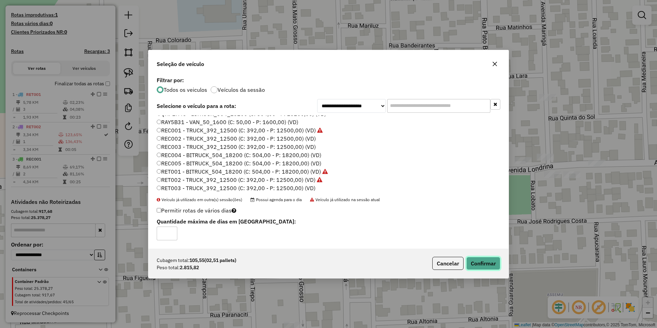
click at [484, 264] on button "Confirmar" at bounding box center [483, 263] width 34 height 13
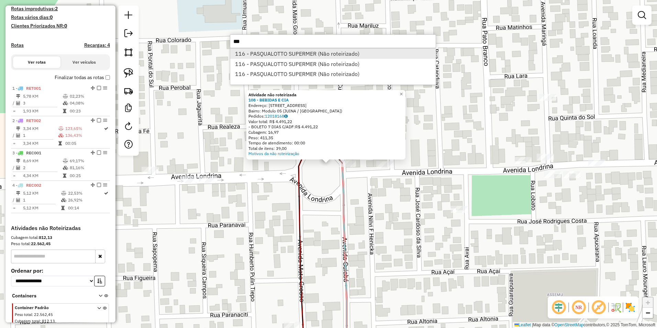
type input "***"
click at [321, 53] on li "116 - PASQUALOTTO SUPERMER (Não roteirizado)" at bounding box center [332, 53] width 205 height 10
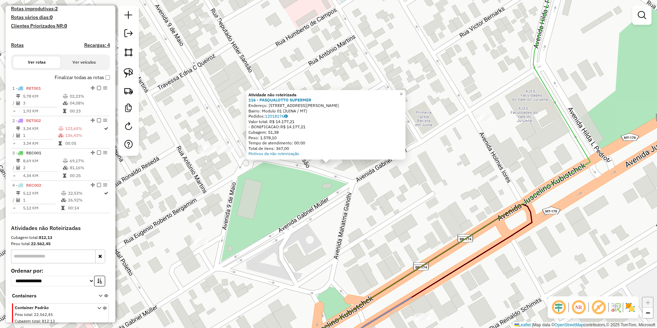
click at [346, 174] on div "Atividade não roteirizada 116 - PASQUALOTTO SUPERMER Endereço: AV GABRIEL MULLE…" at bounding box center [328, 164] width 657 height 328
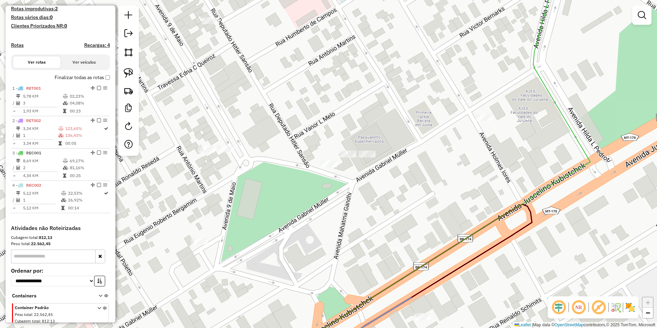
click at [340, 159] on div "Janela de atendimento Grade de atendimento Capacidade Transportadoras Veículos …" at bounding box center [328, 164] width 657 height 328
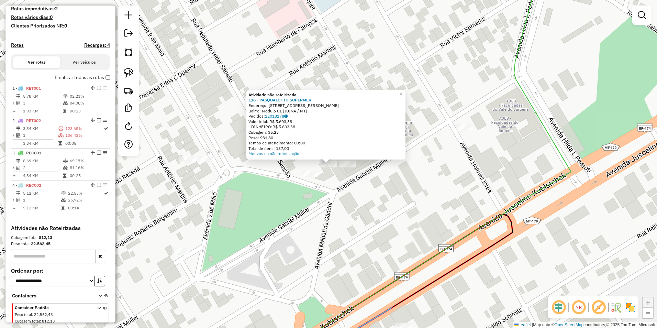
click at [377, 196] on div "Atividade não roteirizada 116 - PASQUALOTTO SUPERMER Endereço: AV GABRIEL MULLE…" at bounding box center [328, 164] width 657 height 328
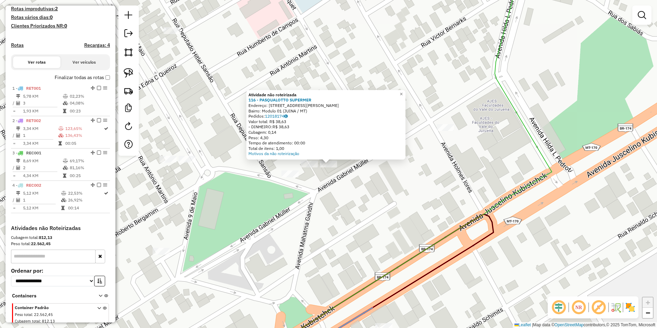
click at [382, 209] on div "Atividade não roteirizada 116 - PASQUALOTTO SUPERMER Endereço: AV GABRIEL MULLE…" at bounding box center [328, 164] width 657 height 328
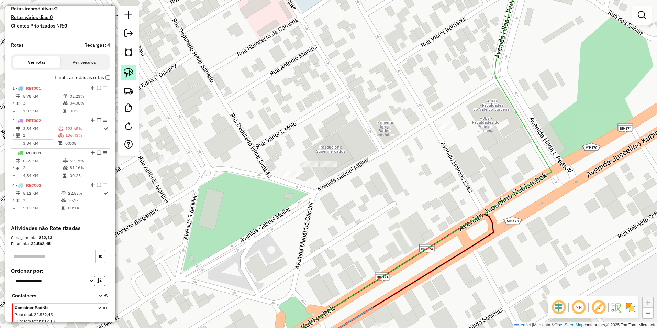
drag, startPoint x: 128, startPoint y: 72, endPoint x: 274, endPoint y: 160, distance: 170.2
click at [129, 72] on img at bounding box center [129, 73] width 10 height 10
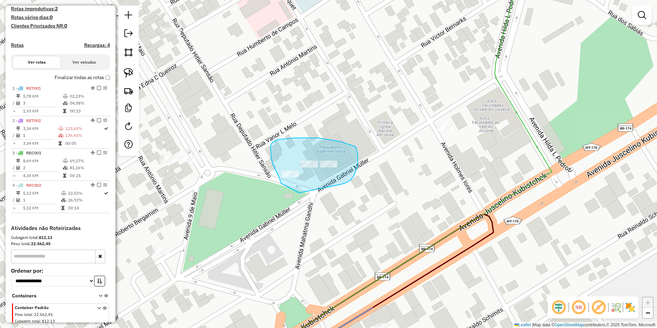
drag, startPoint x: 274, startPoint y: 167, endPoint x: 299, endPoint y: 193, distance: 36.0
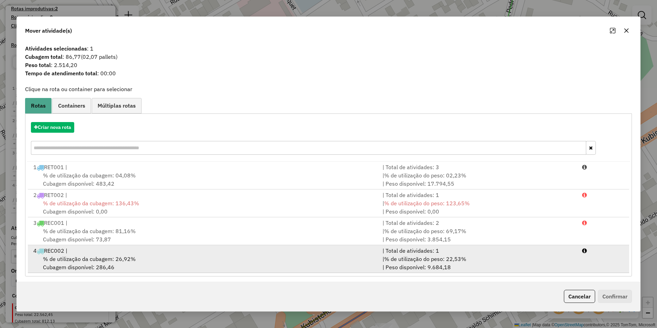
click at [445, 257] on span "% de utilização do peso: 22,53%" at bounding box center [425, 258] width 82 height 7
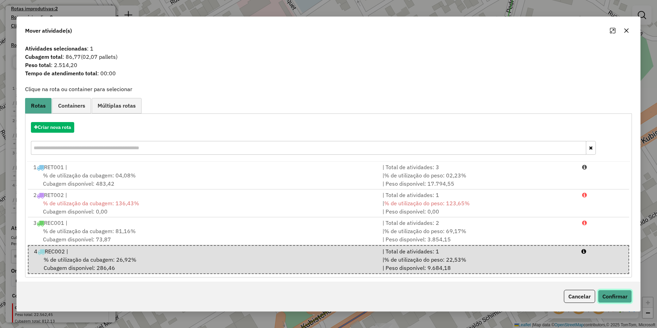
click at [612, 295] on button "Confirmar" at bounding box center [615, 296] width 34 height 13
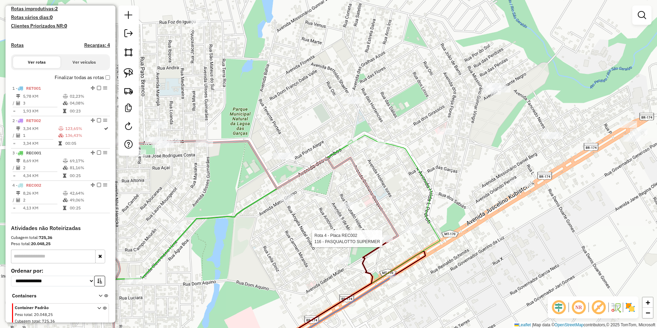
select select "**********"
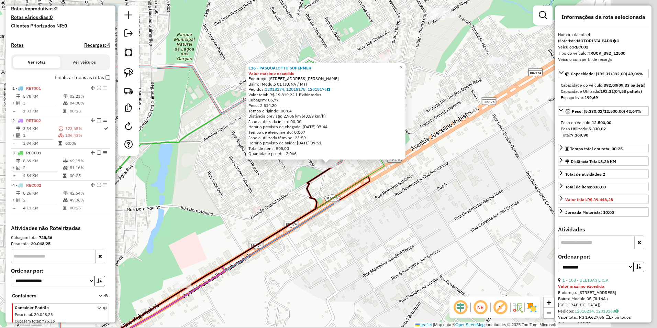
scroll to position [214, 0]
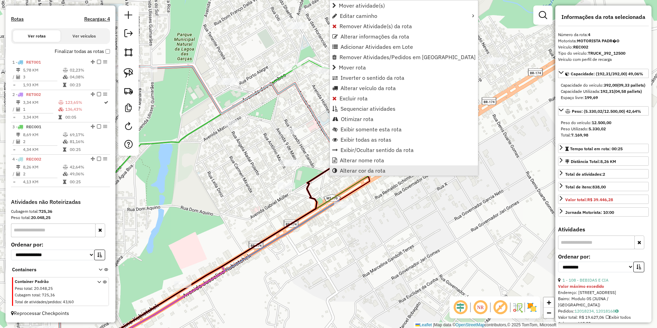
click at [364, 169] on span "Alterar cor da rota" at bounding box center [363, 170] width 46 height 5
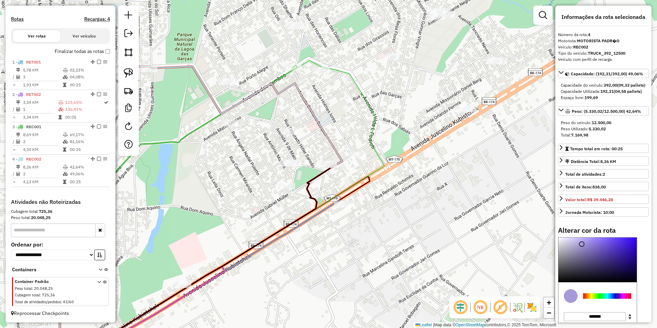
drag, startPoint x: 607, startPoint y: 308, endPoint x: 617, endPoint y: 308, distance: 9.3
click at [617, 299] on div at bounding box center [616, 295] width 5 height 5
type input "*******"
click at [616, 299] on div at bounding box center [615, 295] width 5 height 5
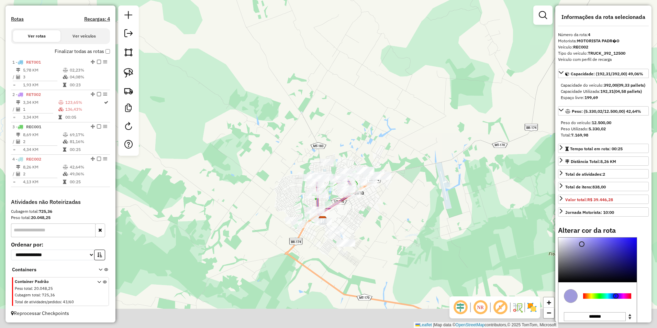
drag, startPoint x: 398, startPoint y: 280, endPoint x: 391, endPoint y: 218, distance: 62.3
click at [391, 218] on div "Janela de atendimento Grade de atendimento Capacidade Transportadoras Veículos …" at bounding box center [328, 164] width 657 height 328
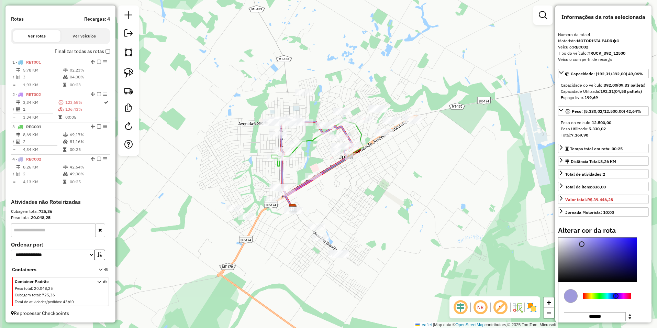
drag, startPoint x: 377, startPoint y: 219, endPoint x: 411, endPoint y: 230, distance: 36.0
click at [411, 230] on div "Janela de atendimento Grade de atendimento Capacidade Transportadoras Veículos …" at bounding box center [328, 164] width 657 height 328
drag, startPoint x: 126, startPoint y: 68, endPoint x: 145, endPoint y: 72, distance: 18.9
click at [126, 68] on img at bounding box center [129, 73] width 10 height 10
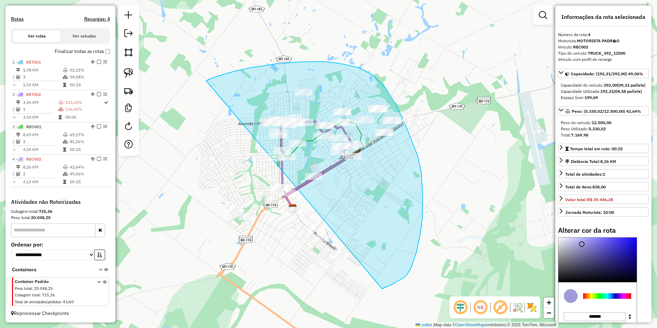
drag, startPoint x: 206, startPoint y: 81, endPoint x: 275, endPoint y: 169, distance: 111.9
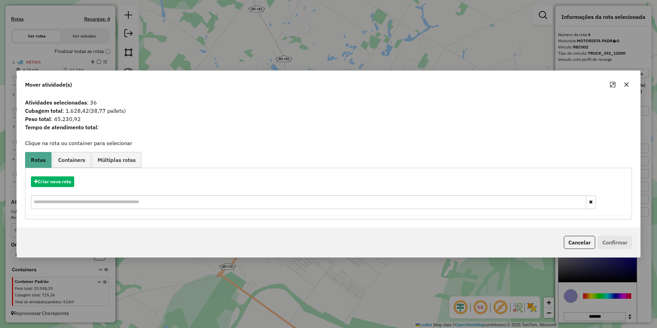
click at [232, 38] on div "Mover atividade(s) Atividades selecionadas : 36 Cubagem total : 1.628,42 (38,77…" at bounding box center [328, 164] width 657 height 328
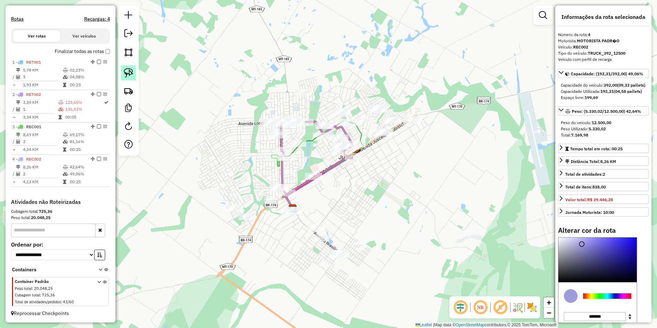
click at [132, 73] on img at bounding box center [129, 73] width 10 height 10
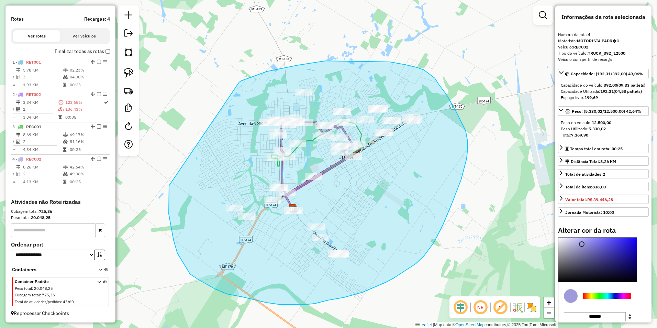
drag, startPoint x: 241, startPoint y: 81, endPoint x: 169, endPoint y: 186, distance: 127.2
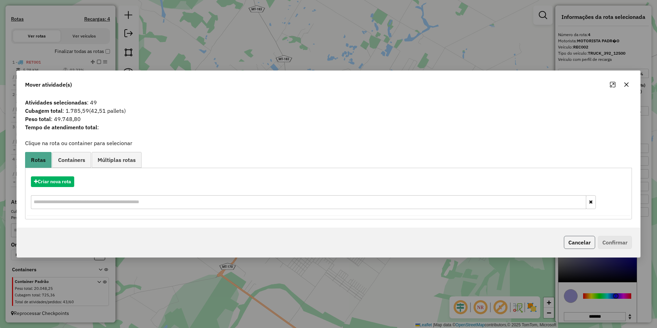
click at [584, 248] on button "Cancelar" at bounding box center [579, 242] width 31 height 13
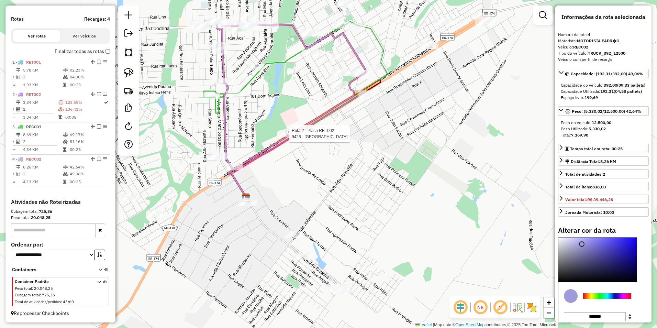
select select "**********"
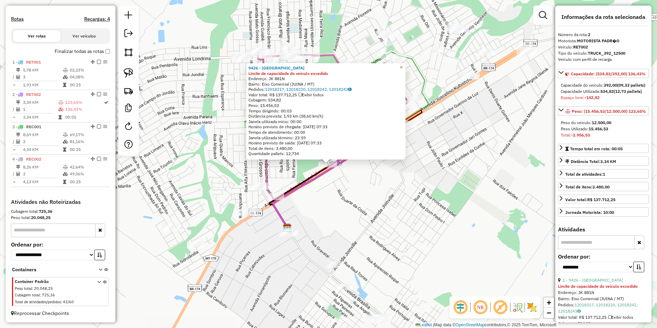
click at [405, 219] on div "9426 - PORTO BEER Limite de capacidade do veículo excedido Endereço: JK 881N Ba…" at bounding box center [328, 164] width 657 height 328
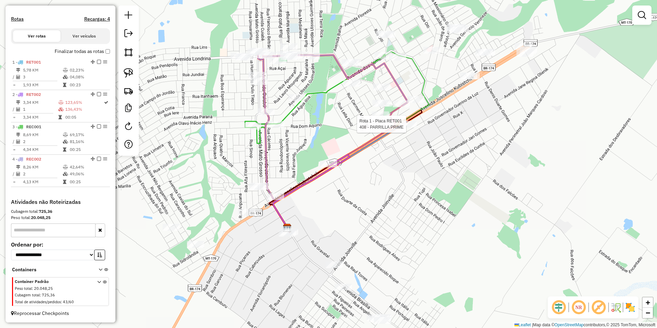
select select "**********"
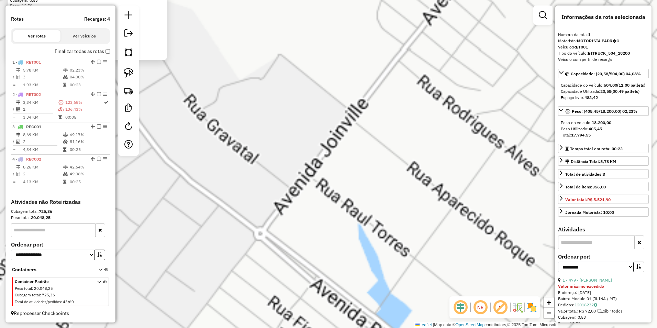
click at [461, 203] on div "479 - Caroline Rodrigues Valor máximo excedido Endereço: 09 de maio 536 Bairro:…" at bounding box center [328, 164] width 657 height 328
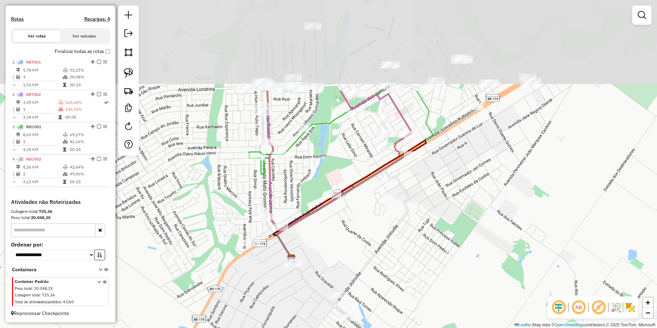
drag, startPoint x: 405, startPoint y: 147, endPoint x: 396, endPoint y: 202, distance: 56.4
click at [410, 269] on div "Janela de atendimento Grade de atendimento Capacidade Transportadoras Veículos …" at bounding box center [328, 164] width 657 height 328
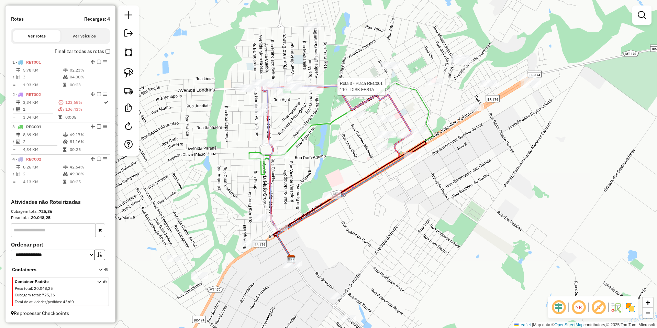
select select "**********"
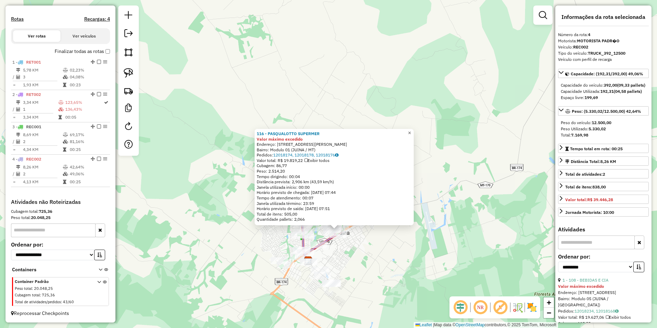
drag, startPoint x: 414, startPoint y: 128, endPoint x: 414, endPoint y: 134, distance: 5.5
click at [411, 130] on span "×" at bounding box center [409, 133] width 3 height 6
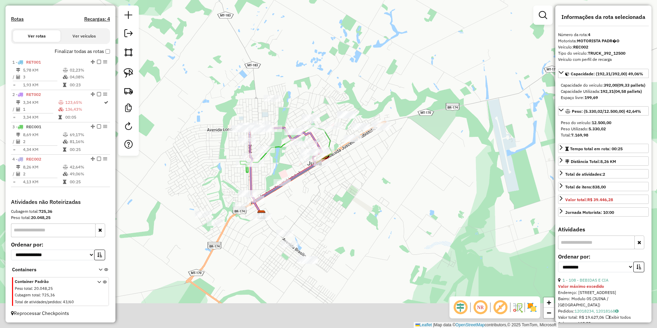
drag, startPoint x: 364, startPoint y: 268, endPoint x: 394, endPoint y: 207, distance: 67.6
click at [394, 207] on div "Janela de atendimento Grade de atendimento Capacidade Transportadoras Veículos …" at bounding box center [328, 164] width 657 height 328
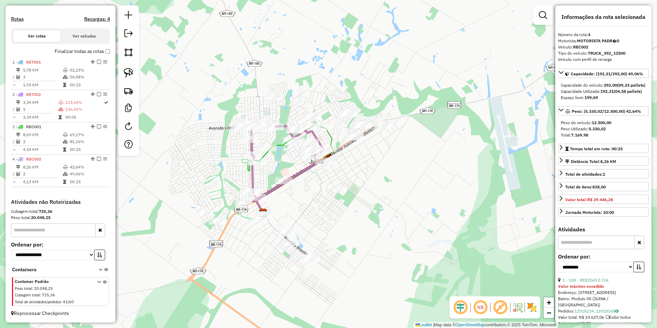
drag, startPoint x: 129, startPoint y: 73, endPoint x: 147, endPoint y: 83, distance: 20.5
click at [129, 73] on img at bounding box center [129, 73] width 10 height 10
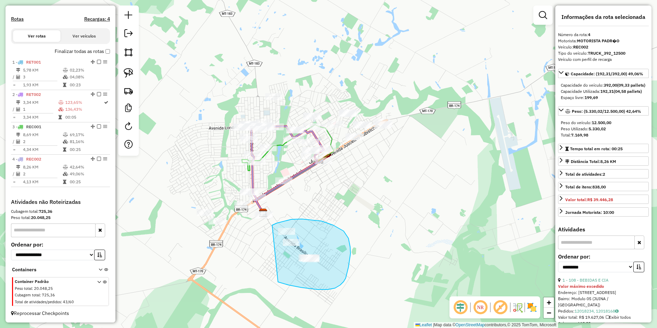
drag, startPoint x: 272, startPoint y: 225, endPoint x: 278, endPoint y: 282, distance: 57.0
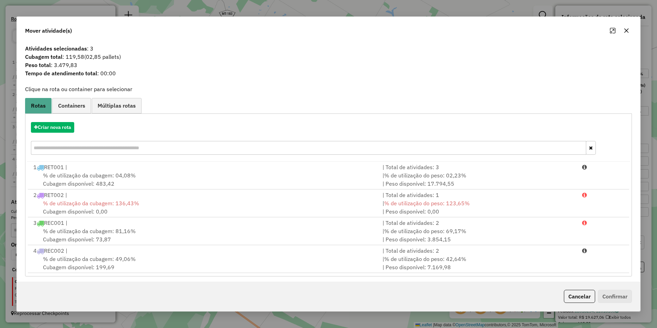
click at [628, 29] on icon "button" at bounding box center [626, 30] width 4 height 4
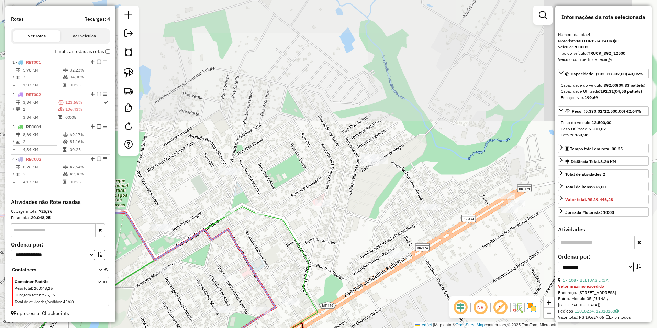
drag, startPoint x: 358, startPoint y: 143, endPoint x: 386, endPoint y: 284, distance: 143.7
click at [386, 284] on div "Janela de atendimento Grade de atendimento Capacidade Transportadoras Veículos …" at bounding box center [328, 164] width 657 height 328
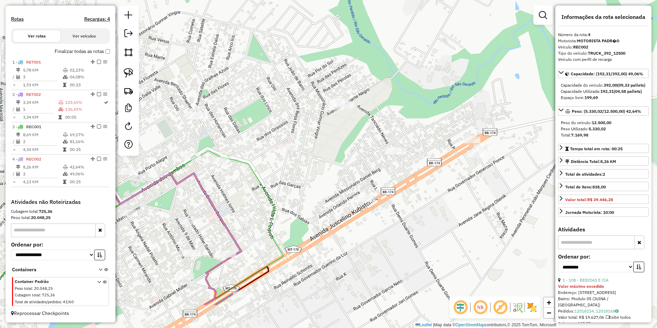
drag, startPoint x: 441, startPoint y: 287, endPoint x: 407, endPoint y: 231, distance: 65.7
click at [407, 231] on div "Janela de atendimento Grade de atendimento Capacidade Transportadoras Veículos …" at bounding box center [328, 164] width 657 height 328
click at [134, 74] on link at bounding box center [128, 72] width 15 height 15
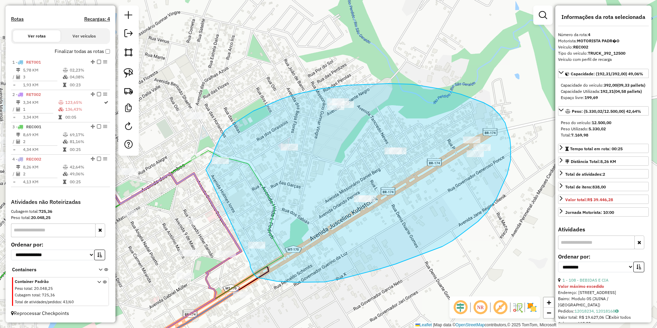
drag, startPoint x: 206, startPoint y: 169, endPoint x: 250, endPoint y: 263, distance: 103.3
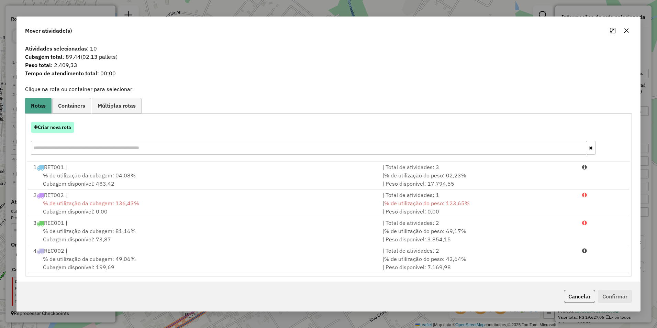
click at [53, 126] on button "Criar nova rota" at bounding box center [52, 127] width 43 height 11
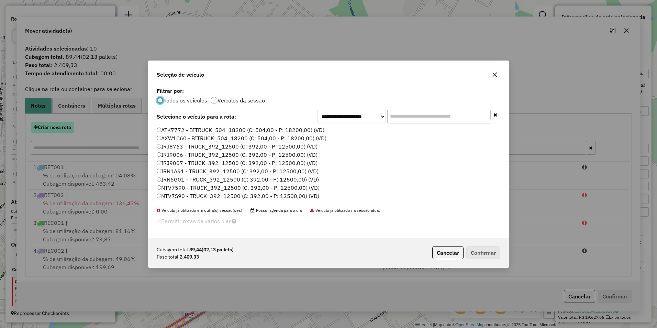
scroll to position [4, 2]
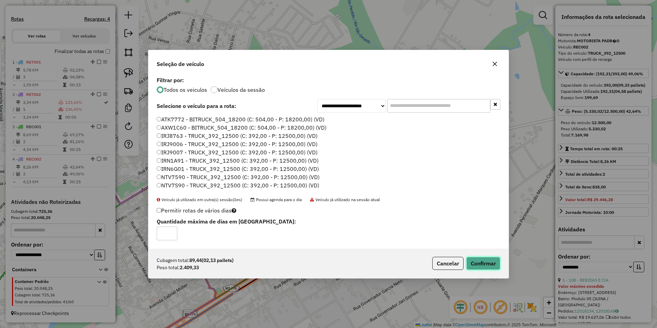
click at [491, 264] on button "Confirmar" at bounding box center [483, 263] width 34 height 13
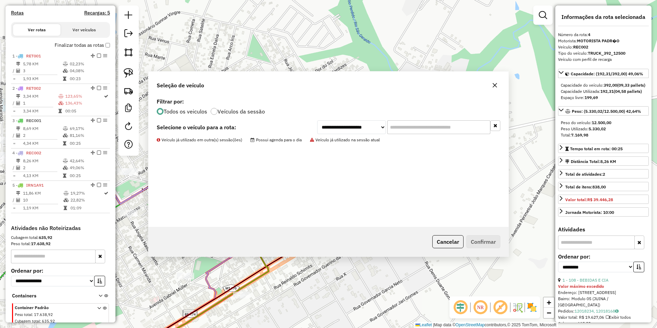
scroll to position [246, 0]
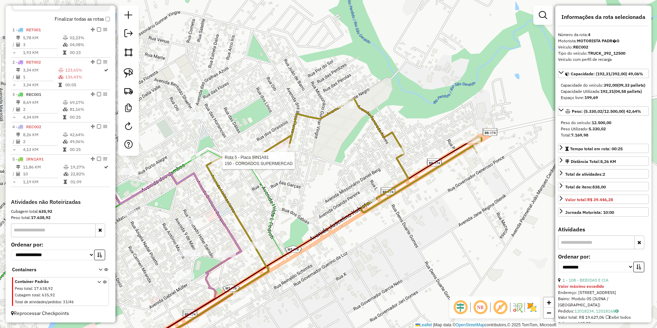
click at [223, 164] on div at bounding box center [220, 160] width 17 height 7
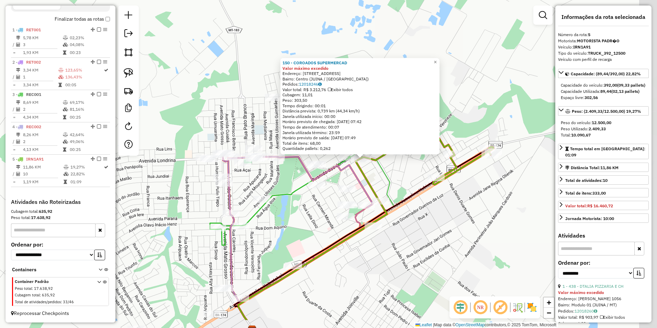
drag, startPoint x: 309, startPoint y: 228, endPoint x: 305, endPoint y: 221, distance: 8.6
click at [305, 221] on div "150 - COROADOS SUPERMERCAD Valor máximo excedido Endereço: AV MATO GROSSO 1 Bai…" at bounding box center [328, 164] width 657 height 328
click at [442, 238] on div "150 - COROADOS SUPERMERCAD Valor máximo excedido Endereço: AV MATO GROSSO 1 Bai…" at bounding box center [328, 164] width 657 height 328
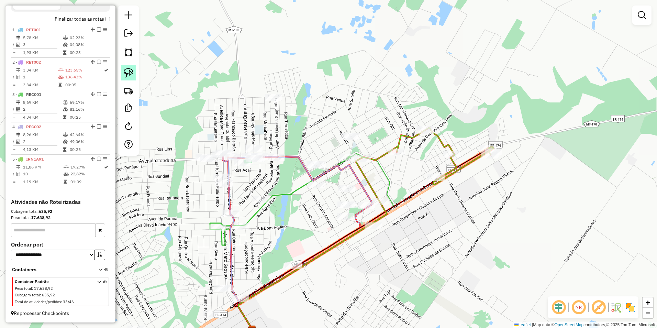
click at [132, 74] on img at bounding box center [129, 73] width 10 height 10
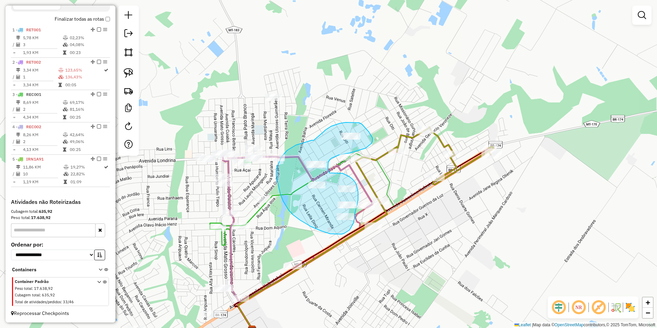
drag, startPoint x: 324, startPoint y: 132, endPoint x: 314, endPoint y: 140, distance: 13.2
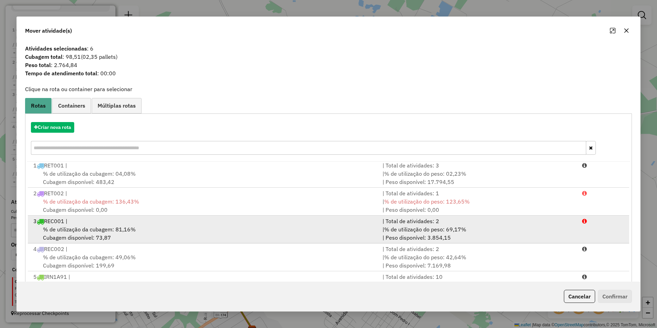
scroll to position [29, 0]
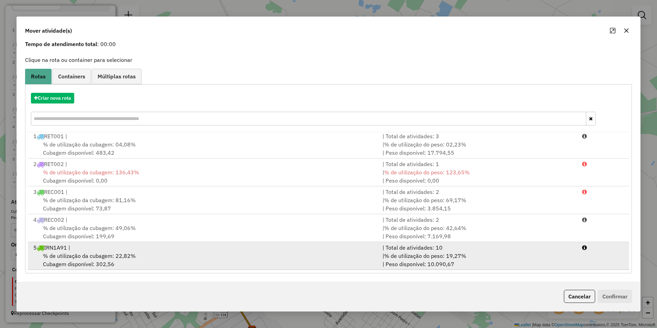
click at [366, 250] on div "5 IRN1A91 |" at bounding box center [203, 247] width 349 height 8
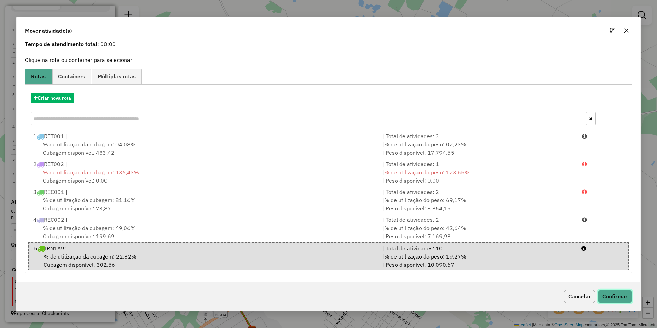
click at [619, 292] on button "Confirmar" at bounding box center [615, 296] width 34 height 13
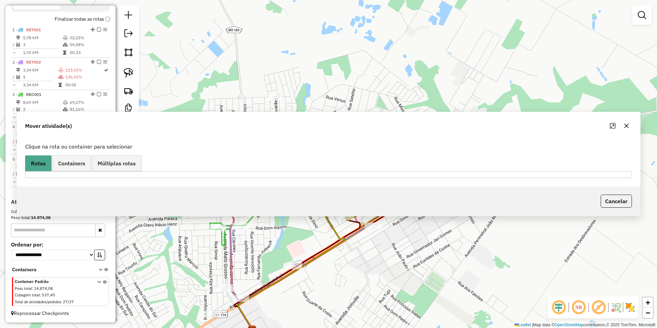
scroll to position [0, 0]
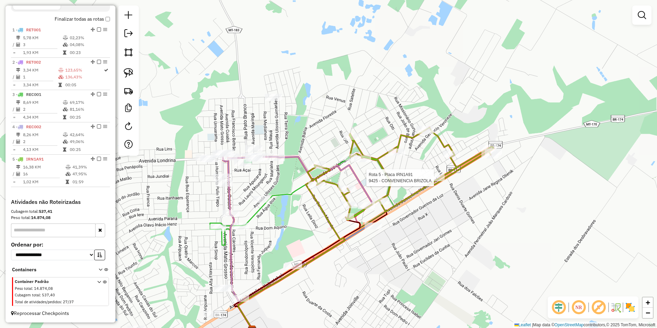
select select "**********"
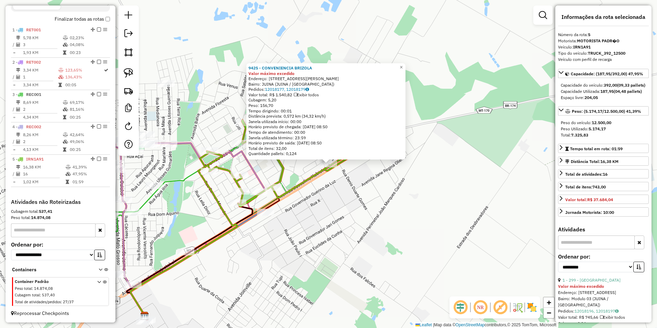
click at [342, 202] on div "9425 - CONVENIENCIA BRIZOLA Valor máximo excedido Endereço: Avenida Juscelino K…" at bounding box center [328, 164] width 657 height 328
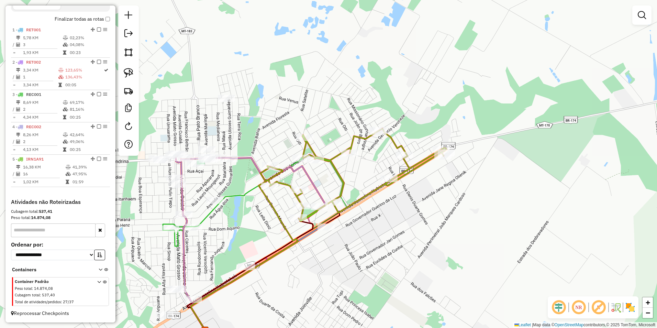
drag, startPoint x: 302, startPoint y: 226, endPoint x: 393, endPoint y: 248, distance: 94.3
click at [393, 248] on div "Janela de atendimento Grade de atendimento Capacidade Transportadoras Veículos …" at bounding box center [328, 164] width 657 height 328
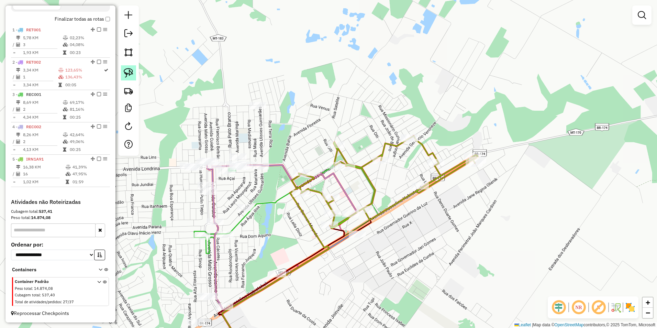
click at [129, 72] on img at bounding box center [129, 73] width 10 height 10
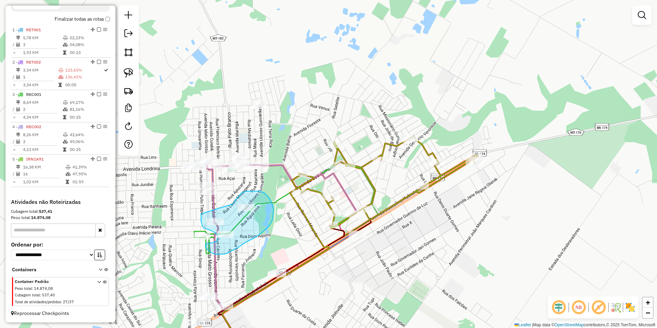
drag, startPoint x: 242, startPoint y: 192, endPoint x: 201, endPoint y: 214, distance: 46.1
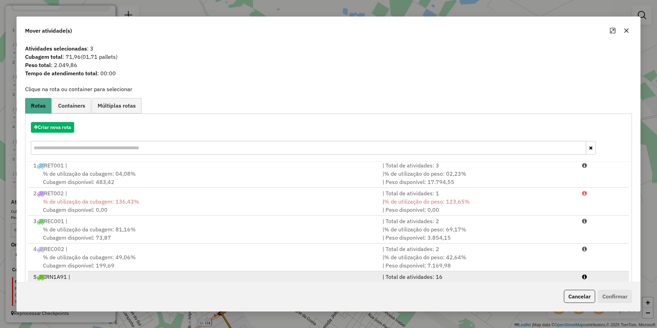
scroll to position [29, 0]
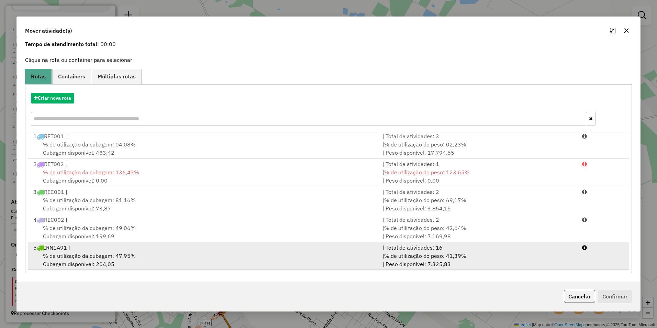
click at [360, 262] on div "% de utilização da cubagem: 47,95% Cubagem disponível: 204,05" at bounding box center [203, 259] width 349 height 16
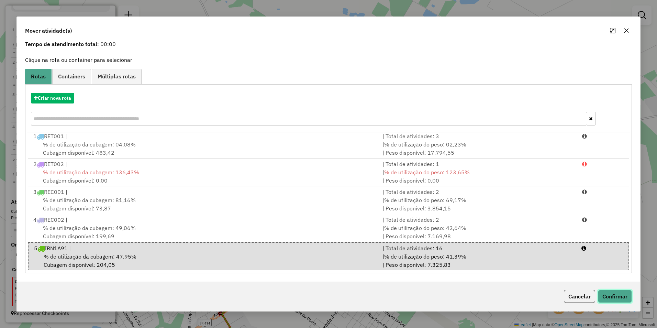
click at [612, 296] on button "Confirmar" at bounding box center [615, 296] width 34 height 13
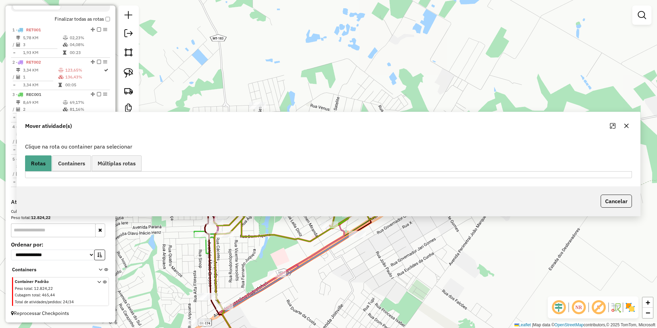
scroll to position [0, 0]
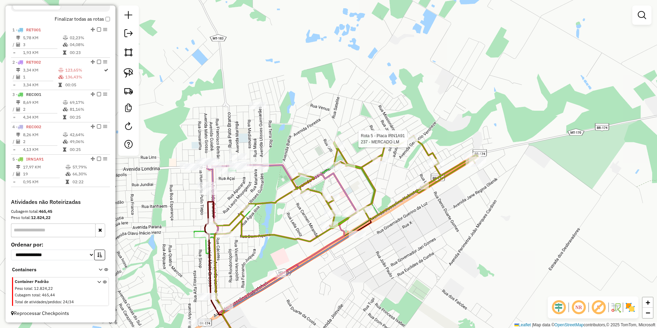
select select "**********"
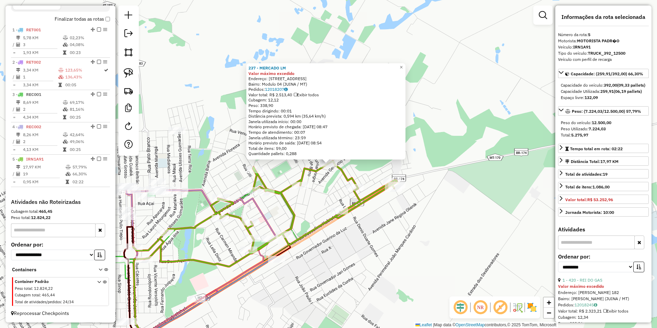
click at [388, 249] on div "237 - MERCADO LM Valor máximo excedido Endereço: AV DIAMANTE NEGRO 188 Bairro: …" at bounding box center [328, 164] width 657 height 328
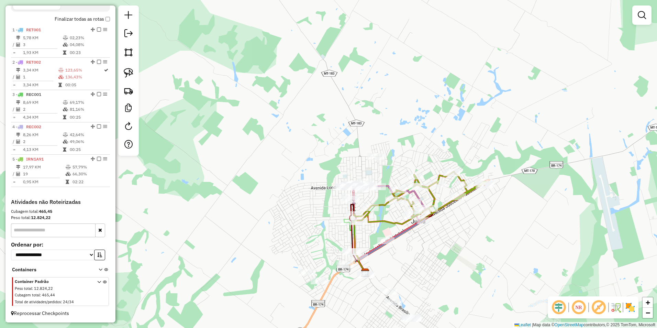
drag, startPoint x: 400, startPoint y: 265, endPoint x: 441, endPoint y: 257, distance: 41.3
click at [441, 257] on div "Janela de atendimento Grade de atendimento Capacidade Transportadoras Veículos …" at bounding box center [328, 164] width 657 height 328
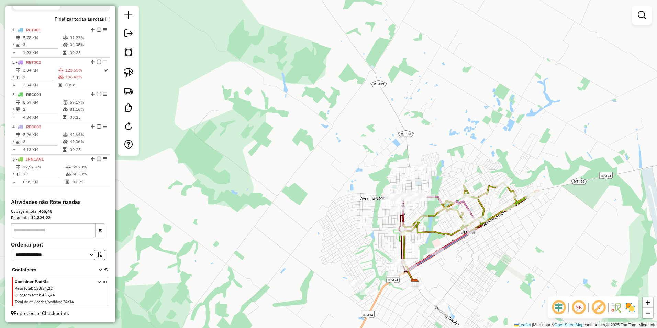
drag, startPoint x: 383, startPoint y: 247, endPoint x: 428, endPoint y: 258, distance: 47.0
click at [428, 258] on icon at bounding box center [439, 252] width 66 height 61
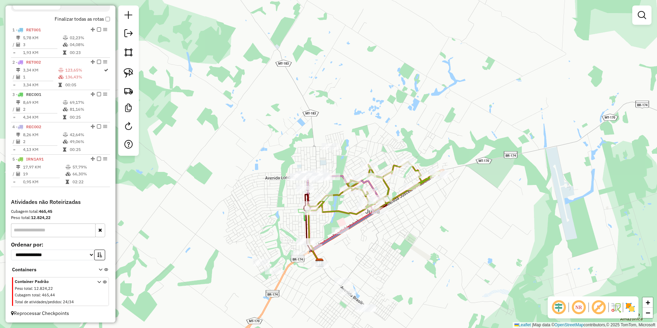
drag, startPoint x: 376, startPoint y: 256, endPoint x: 382, endPoint y: 245, distance: 11.8
click at [380, 249] on div "Janela de atendimento Grade de atendimento Capacidade Transportadoras Veículos …" at bounding box center [328, 164] width 657 height 328
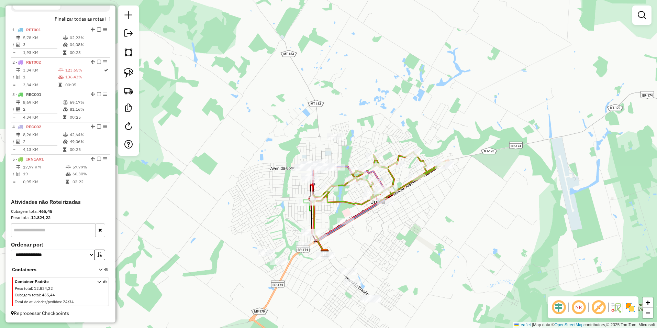
drag, startPoint x: 382, startPoint y: 245, endPoint x: 383, endPoint y: 242, distance: 3.5
click at [383, 242] on div "Janela de atendimento Grade de atendimento Capacidade Transportadoras Veículos …" at bounding box center [328, 164] width 657 height 328
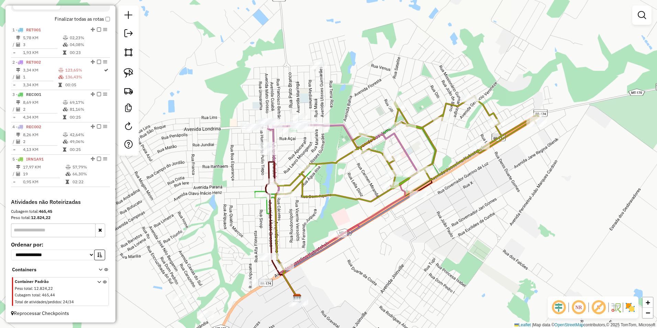
drag, startPoint x: 379, startPoint y: 207, endPoint x: 406, endPoint y: 233, distance: 37.4
click at [406, 233] on div "Janela de atendimento Grade de atendimento Capacidade Transportadoras Veículos …" at bounding box center [328, 164] width 657 height 328
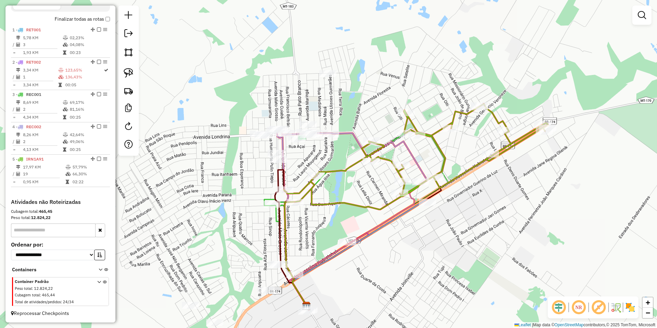
drag, startPoint x: 130, startPoint y: 74, endPoint x: 228, endPoint y: 96, distance: 100.7
click at [130, 74] on img at bounding box center [129, 73] width 10 height 10
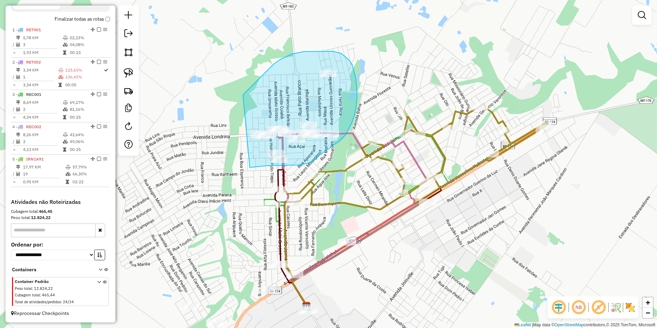
drag, startPoint x: 274, startPoint y: 64, endPoint x: 250, endPoint y: 167, distance: 106.2
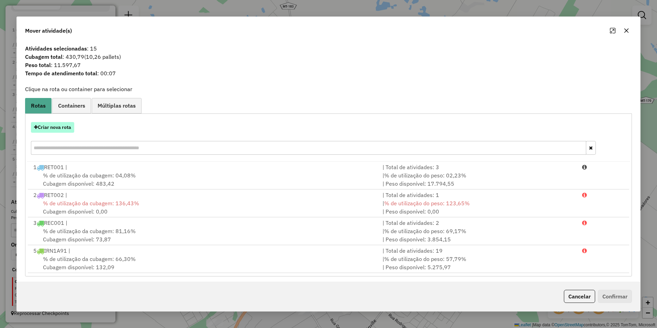
click at [65, 129] on button "Criar nova rota" at bounding box center [52, 127] width 43 height 11
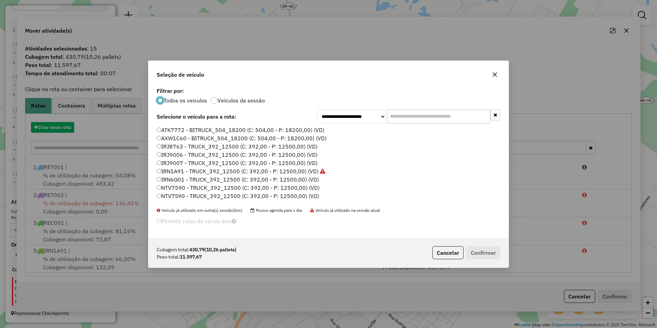
scroll to position [4, 2]
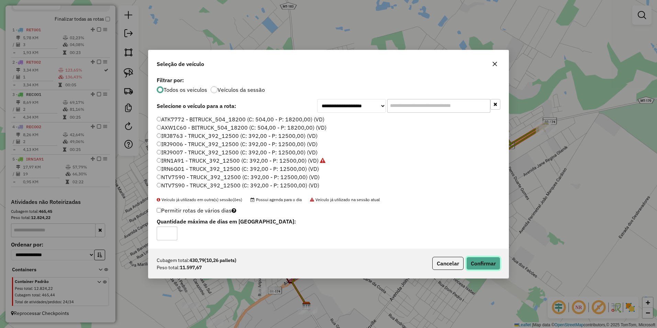
click at [482, 260] on button "Confirmar" at bounding box center [483, 263] width 34 height 13
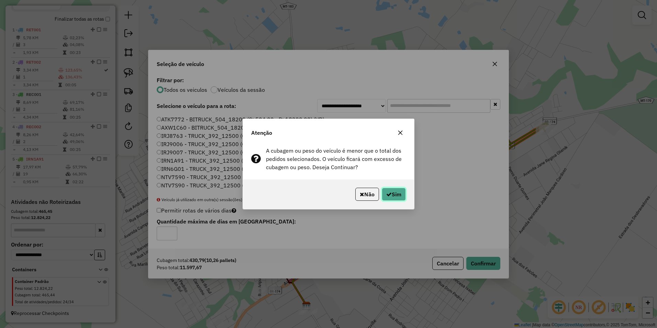
click at [396, 193] on button "Sim" at bounding box center [394, 194] width 24 height 13
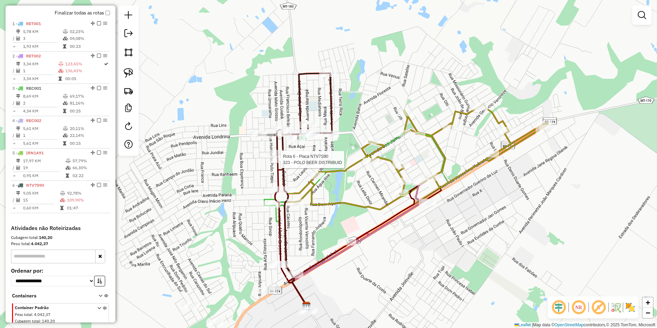
select select "**********"
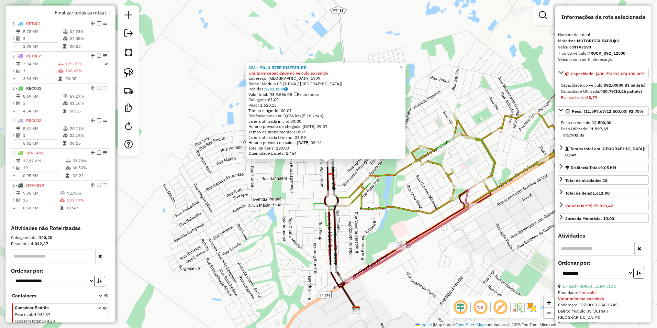
scroll to position [278, 0]
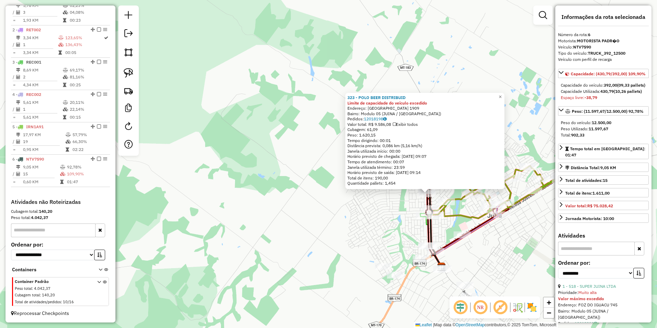
drag, startPoint x: 508, startPoint y: 266, endPoint x: 483, endPoint y: 265, distance: 25.1
click at [498, 266] on div "323 - POLO BEER DISTRIBUID Limite de capacidade do veículo excedido Endereço: A…" at bounding box center [328, 164] width 657 height 328
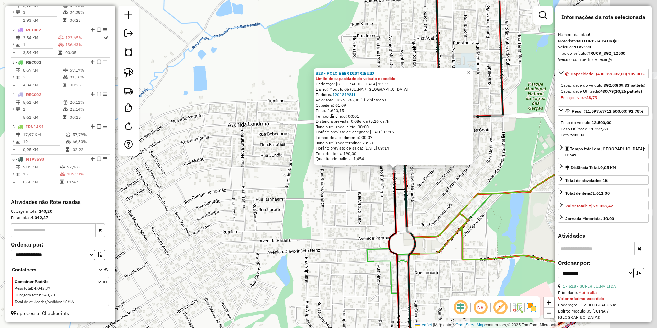
drag, startPoint x: 466, startPoint y: 176, endPoint x: 357, endPoint y: 197, distance: 110.9
click at [357, 197] on div "323 - POLO BEER DISTRIBUID Limite de capacidade do veículo excedido Endereço: A…" at bounding box center [328, 164] width 657 height 328
click at [470, 70] on span "×" at bounding box center [468, 72] width 3 height 6
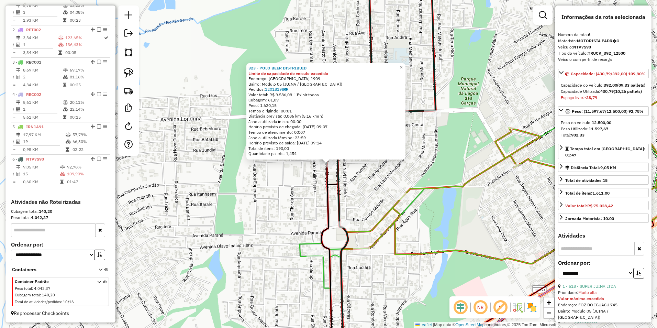
drag, startPoint x: 210, startPoint y: 207, endPoint x: 215, endPoint y: 194, distance: 13.5
click at [210, 206] on div "323 - POLO BEER DISTRIBUID Limite de capacidade do veículo excedido Endereço: A…" at bounding box center [328, 164] width 657 height 328
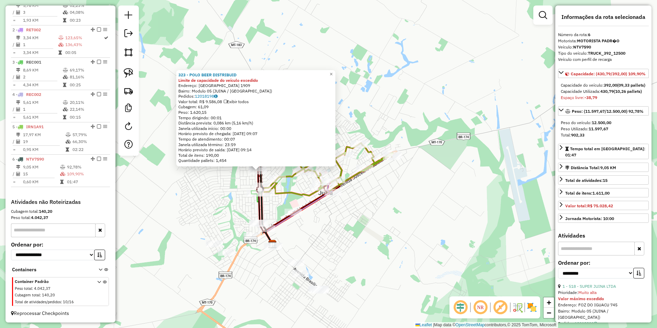
click at [411, 215] on div "323 - POLO BEER DISTRIBUID Limite de capacidade do veículo excedido Endereço: A…" at bounding box center [328, 164] width 657 height 328
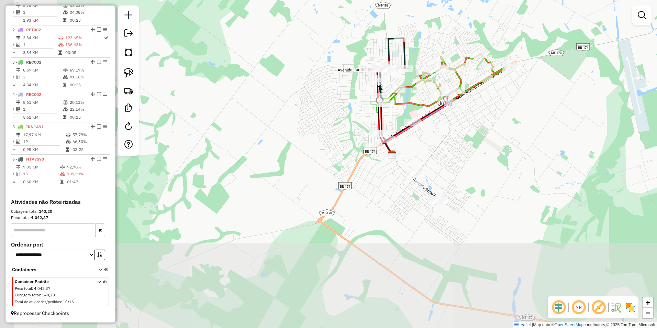
drag, startPoint x: 387, startPoint y: 206, endPoint x: 484, endPoint y: 128, distance: 125.1
click at [485, 129] on div "Janela de atendimento Grade de atendimento Capacidade Transportadoras Veículos …" at bounding box center [328, 164] width 657 height 328
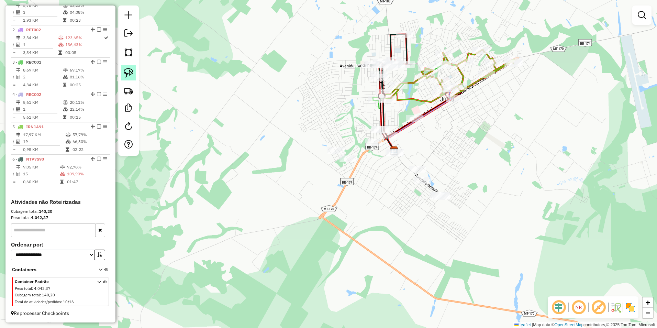
click at [132, 74] on img at bounding box center [129, 73] width 10 height 10
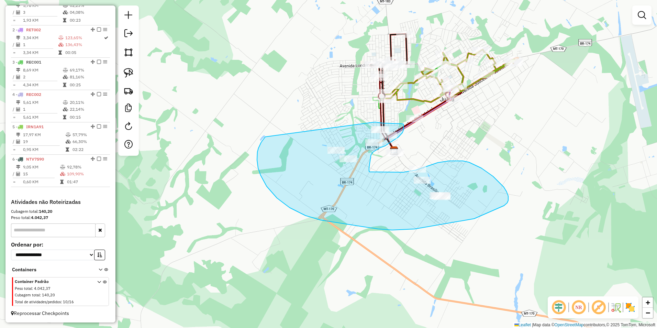
drag, startPoint x: 375, startPoint y: 122, endPoint x: 265, endPoint y: 137, distance: 110.6
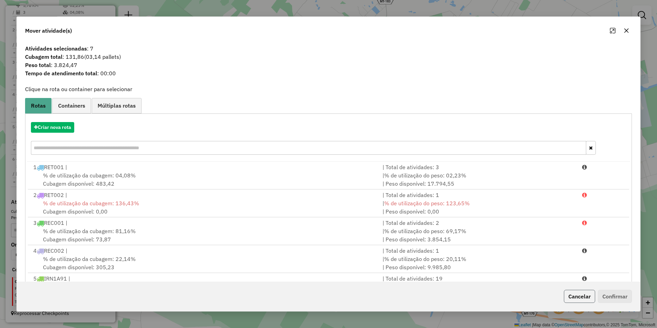
click at [572, 296] on button "Cancelar" at bounding box center [579, 296] width 31 height 13
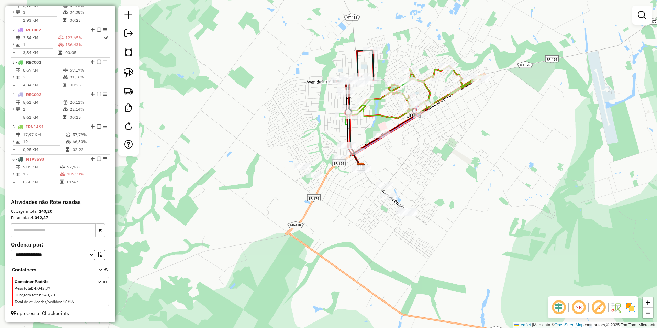
drag, startPoint x: 458, startPoint y: 148, endPoint x: 426, endPoint y: 165, distance: 36.1
click at [426, 165] on div "Janela de atendimento Grade de atendimento Capacidade Transportadoras Veículos …" at bounding box center [328, 164] width 657 height 328
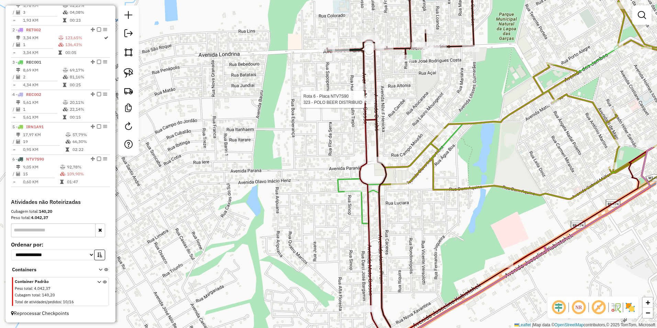
select select "**********"
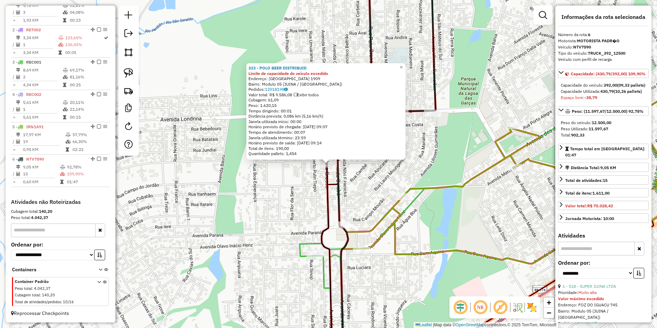
drag, startPoint x: 326, startPoint y: 156, endPoint x: 204, endPoint y: 196, distance: 127.8
click at [202, 199] on div "323 - POLO BEER DISTRIBUID Limite de capacidade do veículo excedido Endereço: A…" at bounding box center [328, 164] width 657 height 328
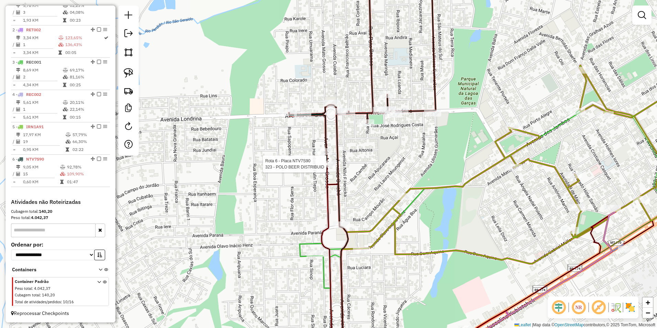
select select "**********"
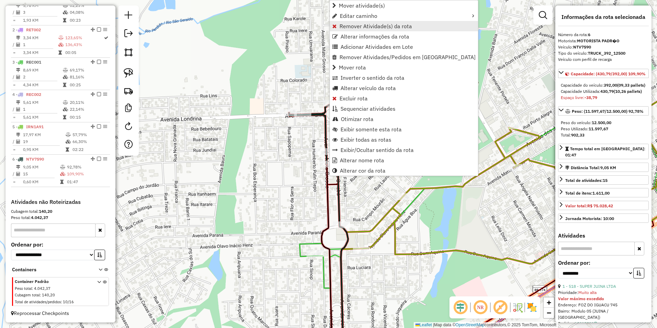
click at [353, 28] on span "Remover Atividade(s) da rota" at bounding box center [375, 25] width 72 height 5
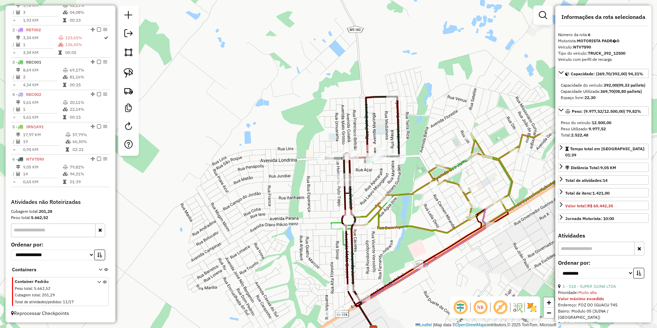
drag, startPoint x: 265, startPoint y: 225, endPoint x: 254, endPoint y: 187, distance: 39.8
click at [255, 193] on div "Janela de atendimento Grade de atendimento Capacidade Transportadoras Veículos …" at bounding box center [328, 164] width 657 height 328
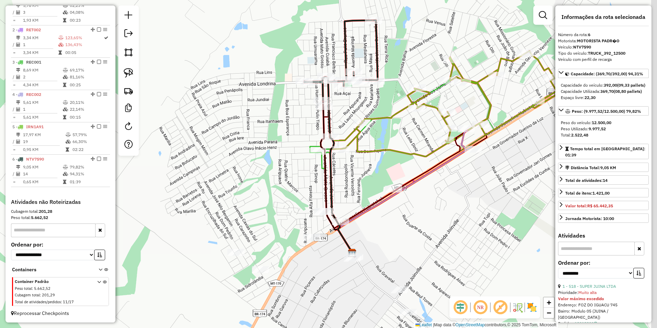
drag, startPoint x: 297, startPoint y: 211, endPoint x: 321, endPoint y: 163, distance: 54.2
click at [300, 191] on div "Janela de atendimento Grade de atendimento Capacidade Transportadoras Veículos …" at bounding box center [328, 164] width 657 height 328
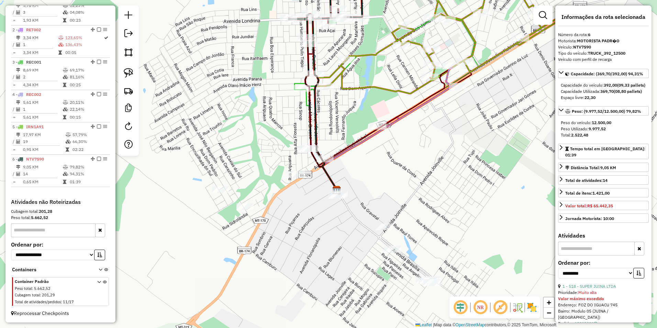
drag, startPoint x: 391, startPoint y: 175, endPoint x: 347, endPoint y: 115, distance: 74.8
click at [347, 115] on div "Janela de atendimento Grade de atendimento Capacidade Transportadoras Veículos …" at bounding box center [328, 164] width 657 height 328
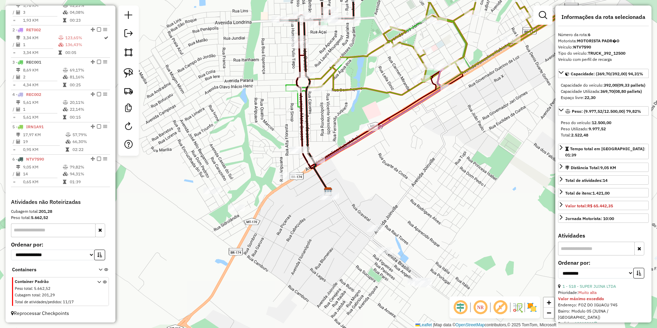
drag, startPoint x: 333, startPoint y: 128, endPoint x: 347, endPoint y: 163, distance: 37.7
click at [347, 163] on div "Janela de atendimento Grade de atendimento Capacidade Transportadoras Veículos …" at bounding box center [328, 164] width 657 height 328
click at [128, 71] on img at bounding box center [129, 73] width 10 height 10
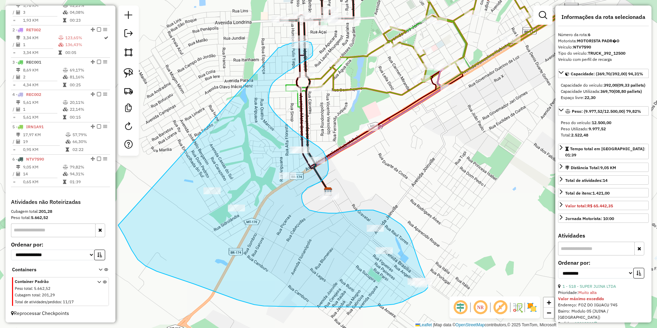
drag, startPoint x: 279, startPoint y: 47, endPoint x: 109, endPoint y: 197, distance: 226.4
click at [109, 197] on hb-router-mapa "Informações da Sessão 978715 - 13/08/2025 Criação: 12/08/2025 19:40 Depósito: F…" at bounding box center [328, 164] width 657 height 328
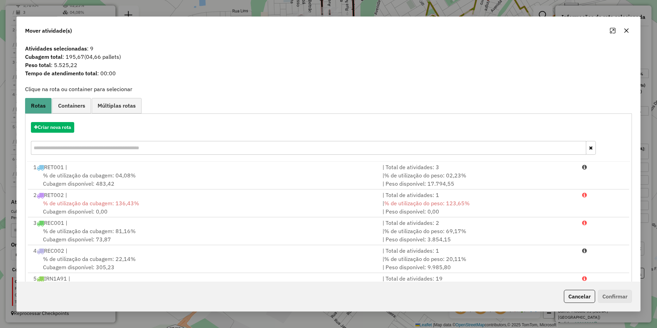
click at [304, 10] on div "Mover atividade(s) Atividades selecionadas : 9 Cubagem total : 195,67 (04,66 pa…" at bounding box center [328, 164] width 657 height 328
click at [581, 296] on button "Cancelar" at bounding box center [579, 296] width 31 height 13
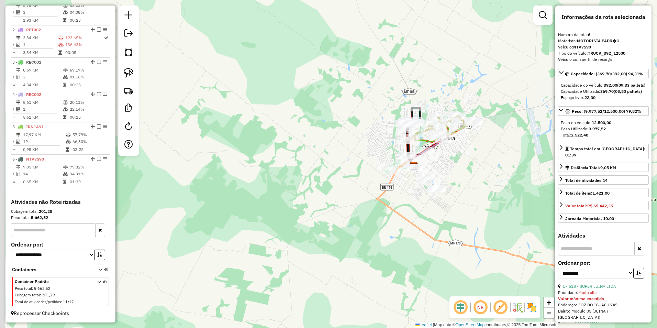
drag, startPoint x: 442, startPoint y: 252, endPoint x: 457, endPoint y: 207, distance: 47.2
click at [457, 207] on div "Janela de atendimento Grade de atendimento Capacidade Transportadoras Veículos …" at bounding box center [328, 164] width 657 height 328
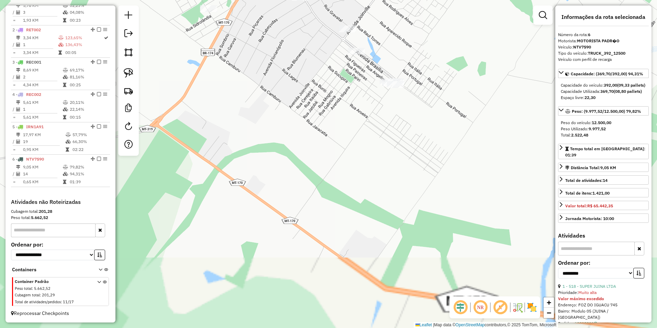
drag, startPoint x: 408, startPoint y: 114, endPoint x: 405, endPoint y: 272, distance: 157.7
click at [405, 272] on div "Janela de atendimento Grade de atendimento Capacidade Transportadoras Veículos …" at bounding box center [328, 164] width 657 height 328
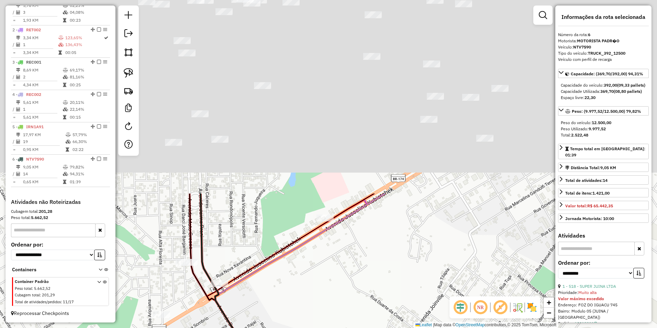
drag, startPoint x: 369, startPoint y: 122, endPoint x: 405, endPoint y: 345, distance: 226.2
click at [405, 327] on html "Aguarde... Pop-up bloqueado! Seu navegador bloqueou automáticamente a abertura …" at bounding box center [328, 164] width 657 height 328
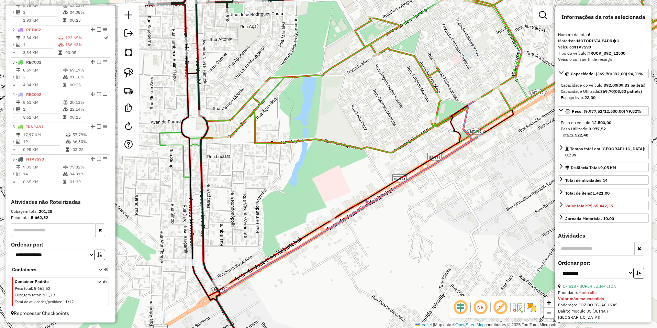
click at [483, 251] on div "Janela de atendimento Grade de atendimento Capacidade Transportadoras Veículos …" at bounding box center [328, 164] width 657 height 328
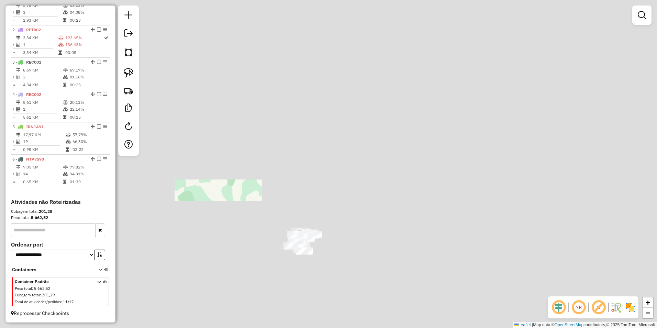
drag, startPoint x: 501, startPoint y: 266, endPoint x: 326, endPoint y: 240, distance: 176.9
click at [326, 240] on div "Janela de atendimento Grade de atendimento Capacidade Transportadoras Veículos …" at bounding box center [328, 164] width 657 height 328
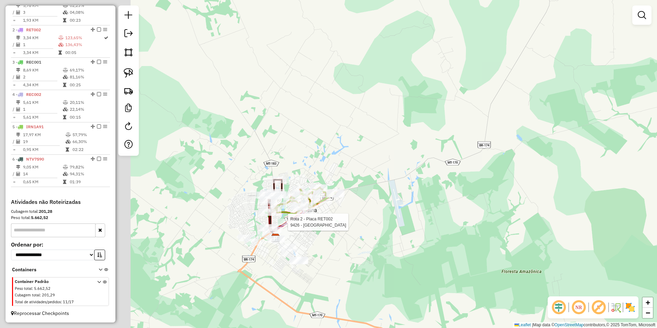
drag, startPoint x: 229, startPoint y: 212, endPoint x: 415, endPoint y: 239, distance: 188.1
click at [415, 237] on div "Rota 2 - Placa RET002 9426 - PORTO BEER Janela de atendimento Grade de atendime…" at bounding box center [328, 164] width 657 height 328
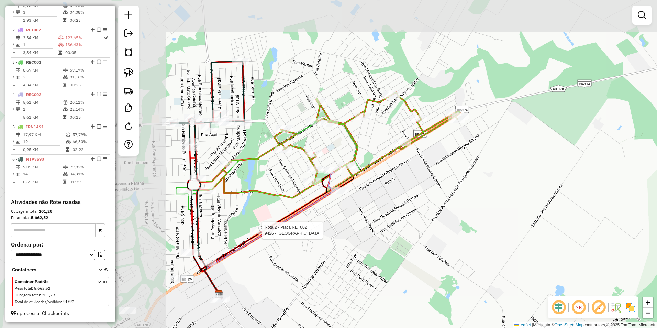
drag, startPoint x: 336, startPoint y: 223, endPoint x: 484, endPoint y: 246, distance: 150.2
click at [484, 246] on div "Rota 2 - Placa RET002 9426 - PORTO BEER Janela de atendimento Grade de atendime…" at bounding box center [328, 164] width 657 height 328
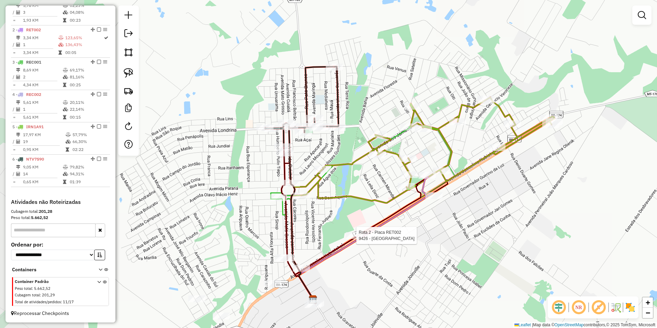
drag, startPoint x: 338, startPoint y: 264, endPoint x: 426, endPoint y: 268, distance: 87.7
click at [426, 268] on div "Rota 2 - Placa RET002 9426 - PORTO BEER Janela de atendimento Grade de atendime…" at bounding box center [328, 164] width 657 height 328
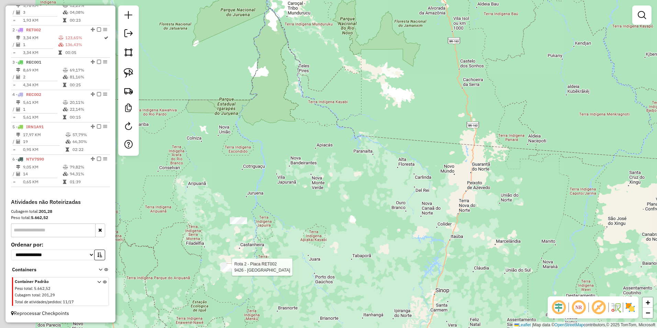
drag, startPoint x: 280, startPoint y: 236, endPoint x: 490, endPoint y: 260, distance: 210.9
click at [490, 260] on div "Rota 2 - Placa RET002 9426 - PORTO BEER Janela de atendimento Grade de atendime…" at bounding box center [328, 164] width 657 height 328
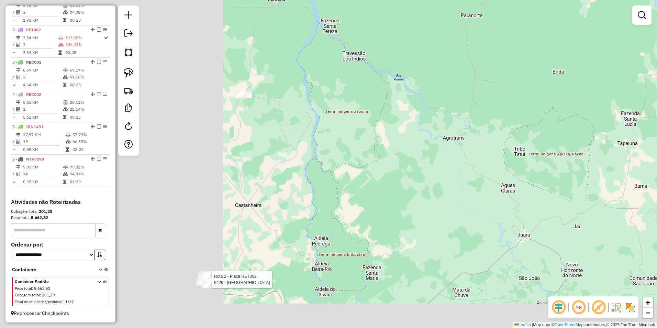
drag, startPoint x: 530, startPoint y: 248, endPoint x: 597, endPoint y: 220, distance: 72.7
click at [597, 220] on div "Rota 2 - Placa RET002 9426 - PORTO BEER Janela de atendimento Grade de atendime…" at bounding box center [328, 164] width 657 height 328
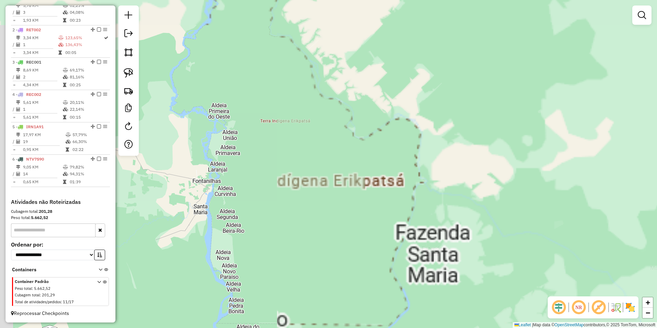
drag, startPoint x: 302, startPoint y: 287, endPoint x: 540, endPoint y: 249, distance: 241.0
click at [540, 249] on div "Rota 2 - Placa RET002 9426 - PORTO BEER Janela de atendimento Grade de atendime…" at bounding box center [328, 164] width 657 height 328
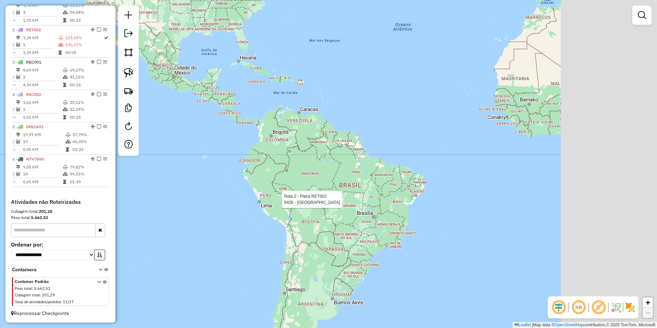
drag, startPoint x: 536, startPoint y: 235, endPoint x: 359, endPoint y: 163, distance: 191.4
click at [359, 163] on div "Rota 2 - Placa RET002 9426 - PORTO BEER Janela de atendimento Grade de atendime…" at bounding box center [328, 164] width 657 height 328
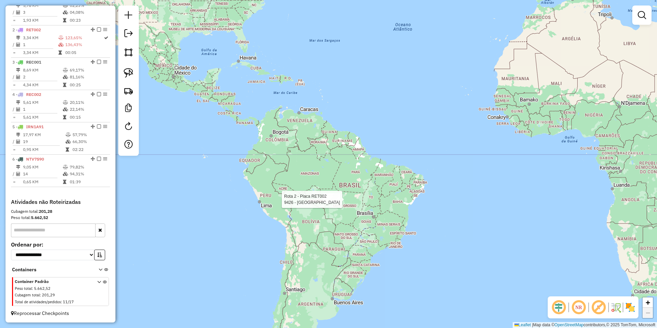
click at [374, 227] on div "Rota 2 - Placa RET002 9426 - PORTO BEER Janela de atendimento Grade de atendime…" at bounding box center [328, 164] width 657 height 328
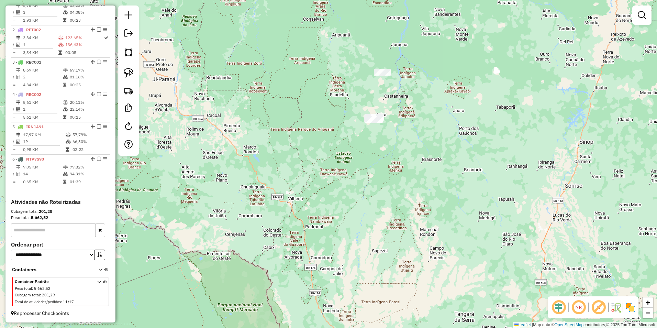
drag, startPoint x: 390, startPoint y: 165, endPoint x: 389, endPoint y: 179, distance: 13.8
click at [389, 179] on div "Janela de atendimento Grade de atendimento Capacidade Transportadoras Veículos …" at bounding box center [328, 164] width 657 height 328
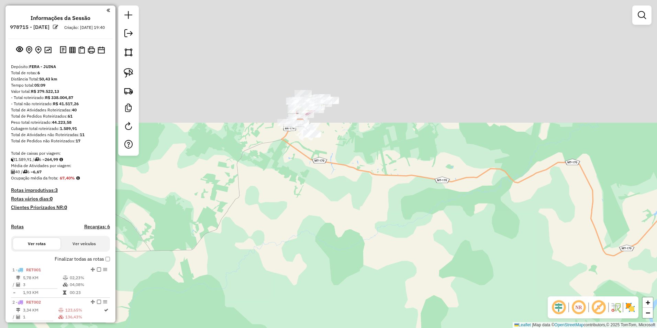
drag, startPoint x: 307, startPoint y: 80, endPoint x: 364, endPoint y: 323, distance: 248.9
click at [364, 323] on div "Janela de atendimento Grade de atendimento Capacidade Transportadoras Veículos …" at bounding box center [328, 164] width 657 height 328
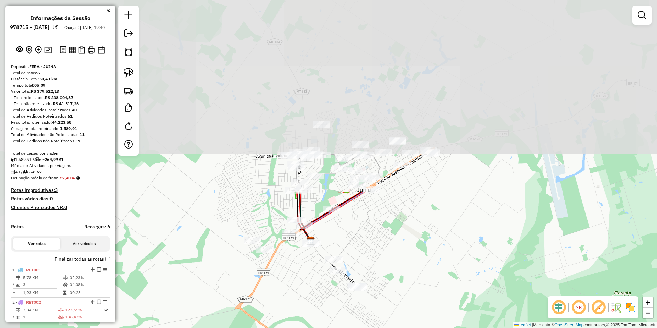
drag, startPoint x: 291, startPoint y: 112, endPoint x: 368, endPoint y: 305, distance: 208.0
click at [368, 304] on div "Janela de atendimento Grade de atendimento Capacidade Transportadoras Veículos …" at bounding box center [328, 164] width 657 height 328
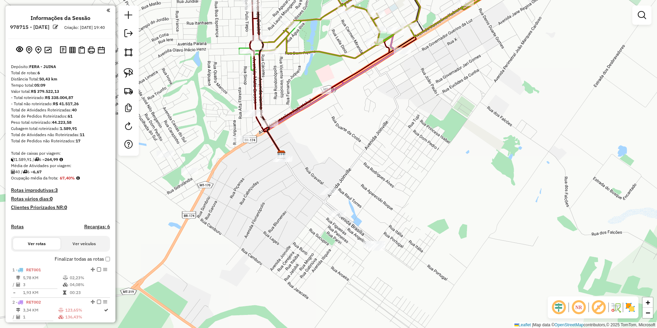
drag, startPoint x: 349, startPoint y: 248, endPoint x: 378, endPoint y: 138, distance: 113.3
click at [378, 138] on div "Janela de atendimento Grade de atendimento Capacidade Transportadoras Veículos …" at bounding box center [328, 164] width 657 height 328
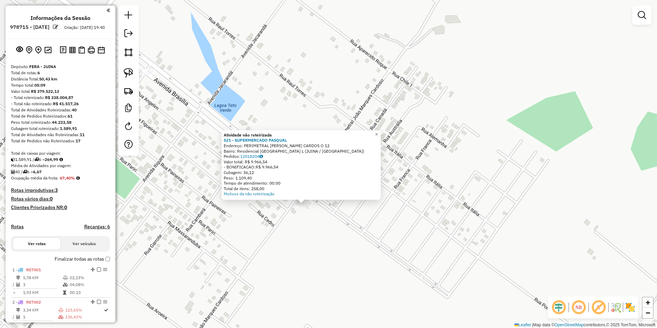
drag, startPoint x: 244, startPoint y: 233, endPoint x: 317, endPoint y: 239, distance: 73.4
click at [306, 239] on div "Atividade não roteirizada 521 - SUPERMERCADO PASQUAL Endereço: PERIMETRAL JOAO …" at bounding box center [328, 164] width 657 height 328
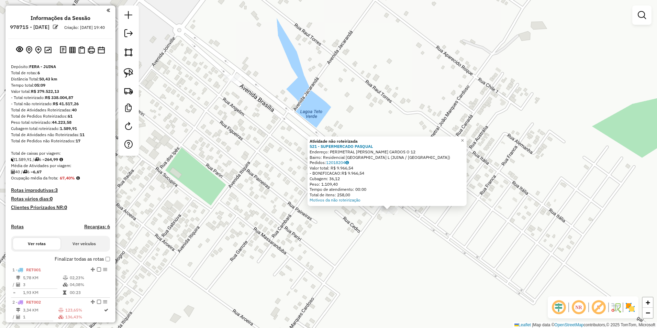
click at [272, 251] on div "Atividade não roteirizada 521 - SUPERMERCADO PASQUAL Endereço: PERIMETRAL JOAO …" at bounding box center [328, 164] width 657 height 328
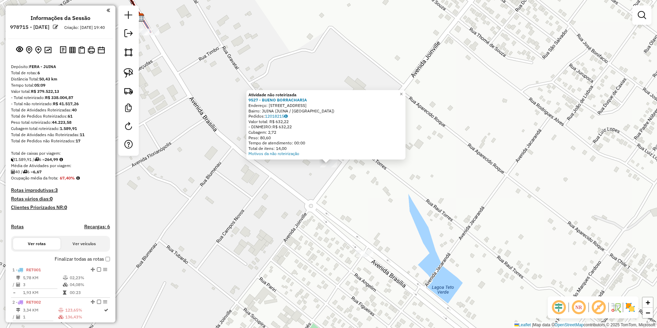
click at [284, 217] on div "Atividade não roteirizada 9527 - BUENO BORRACHARIA Endereço: Rua Gravatai 878 B…" at bounding box center [328, 164] width 657 height 328
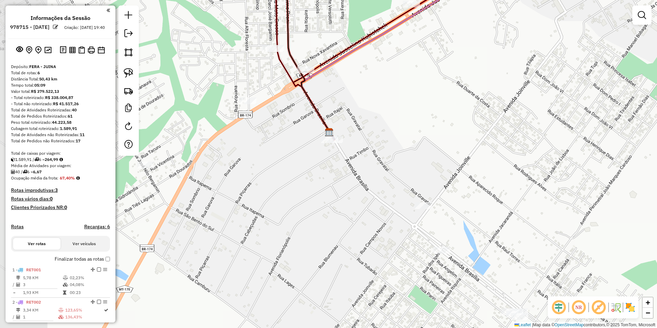
drag, startPoint x: 273, startPoint y: 222, endPoint x: 412, endPoint y: 240, distance: 140.3
click at [409, 240] on div "Janela de atendimento Grade de atendimento Capacidade Transportadoras Veículos …" at bounding box center [328, 164] width 657 height 328
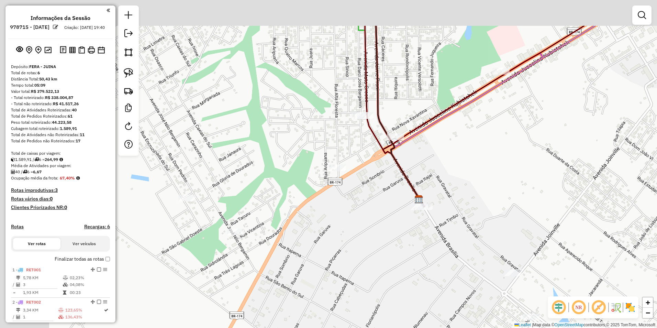
drag, startPoint x: 324, startPoint y: 221, endPoint x: 348, endPoint y: 276, distance: 59.4
click at [381, 283] on div "Janela de atendimento Grade de atendimento Capacidade Transportadoras Veículos …" at bounding box center [328, 164] width 657 height 328
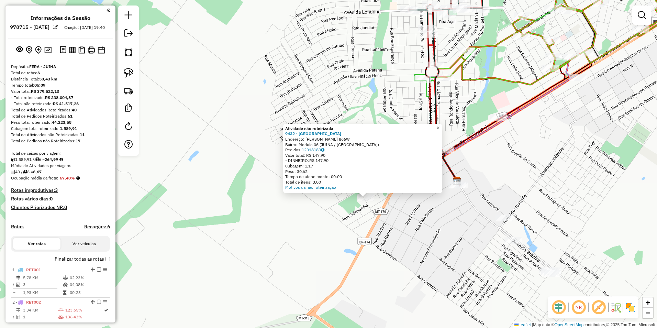
click at [439, 126] on span "×" at bounding box center [437, 128] width 3 height 6
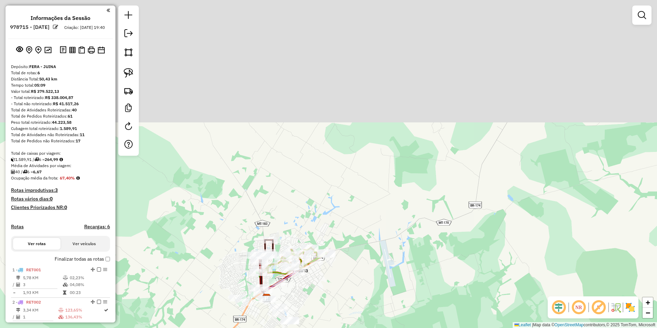
drag, startPoint x: 356, startPoint y: 237, endPoint x: 348, endPoint y: 315, distance: 78.3
click at [361, 327] on div "Janela de atendimento Grade de atendimento Capacidade Transportadoras Veículos …" at bounding box center [328, 164] width 657 height 328
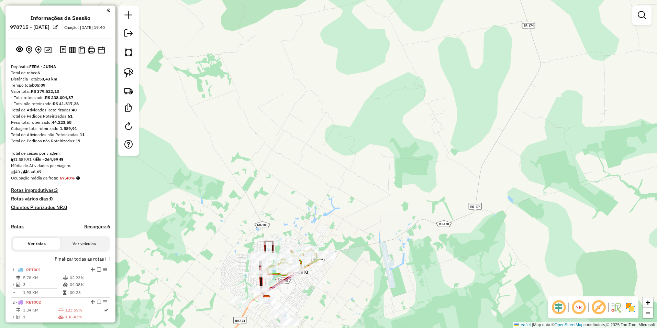
click at [137, 228] on div "Janela de atendimento Grade de atendimento Capacidade Transportadoras Veículos …" at bounding box center [328, 164] width 657 height 328
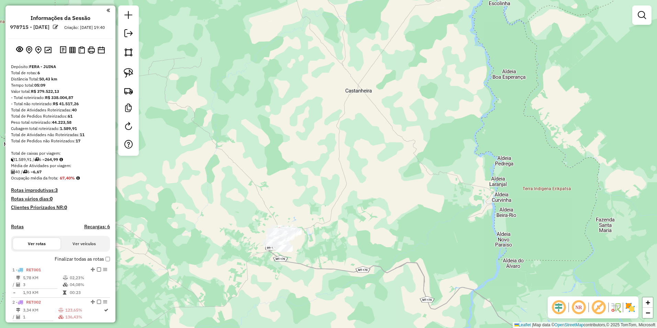
drag, startPoint x: 231, startPoint y: 236, endPoint x: 301, endPoint y: 206, distance: 76.6
click at [281, 213] on div "Janela de atendimento Grade de atendimento Capacidade Transportadoras Veículos …" at bounding box center [328, 164] width 657 height 328
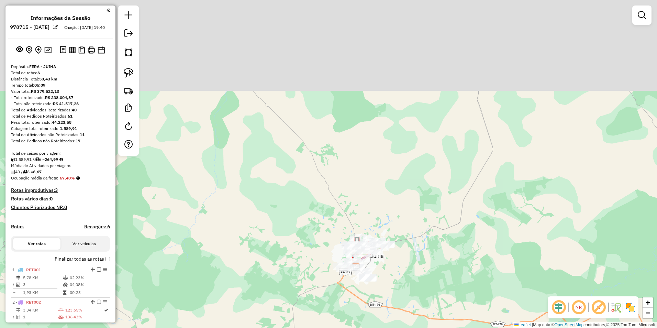
drag, startPoint x: 411, startPoint y: 169, endPoint x: 380, endPoint y: 289, distance: 123.2
click at [380, 289] on div "Janela de atendimento Grade de atendimento Capacidade Transportadoras Veículos …" at bounding box center [328, 164] width 657 height 328
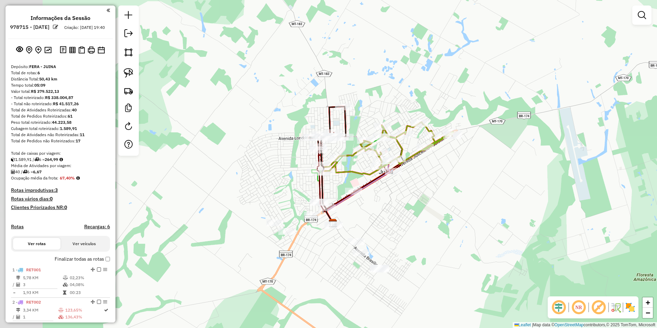
drag, startPoint x: 358, startPoint y: 253, endPoint x: 433, endPoint y: 238, distance: 76.3
click at [433, 238] on div "Janela de atendimento Grade de atendimento Capacidade Transportadoras Veículos …" at bounding box center [328, 164] width 657 height 328
click at [47, 53] on img at bounding box center [47, 50] width 7 height 7
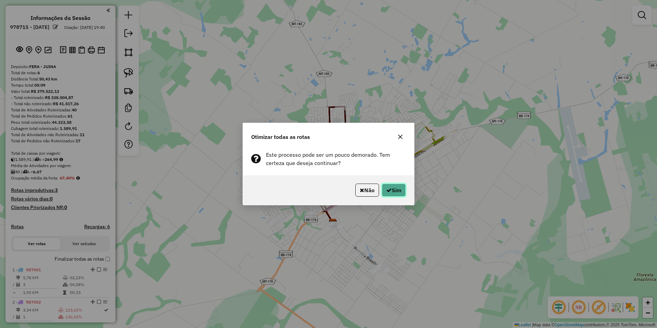
click at [402, 190] on button "Sim" at bounding box center [394, 189] width 24 height 13
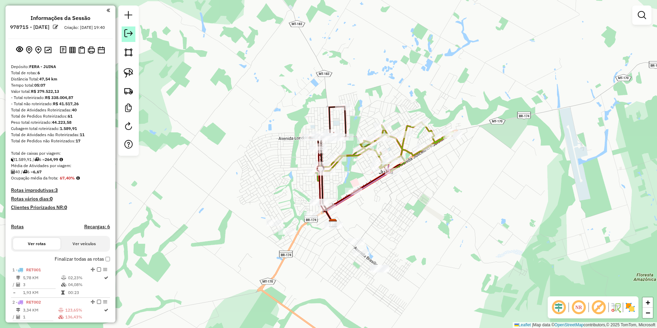
click at [128, 33] on em at bounding box center [128, 33] width 8 height 8
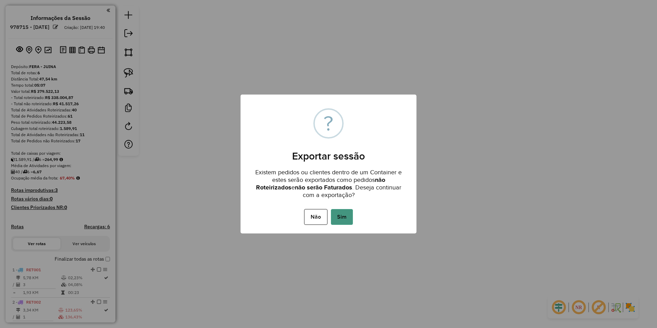
click at [343, 214] on button "Sim" at bounding box center [342, 217] width 22 height 16
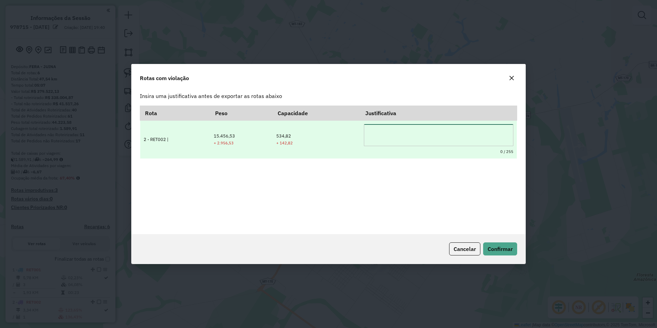
click at [378, 130] on textarea at bounding box center [438, 135] width 149 height 22
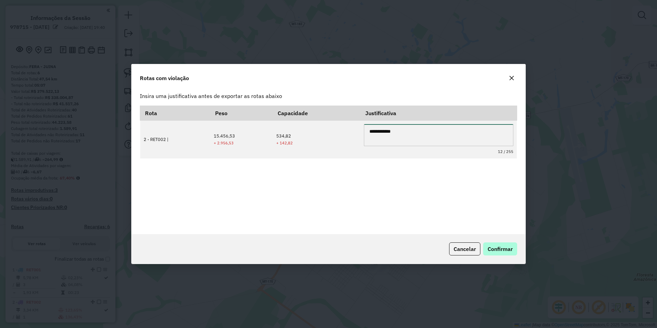
type textarea "**********"
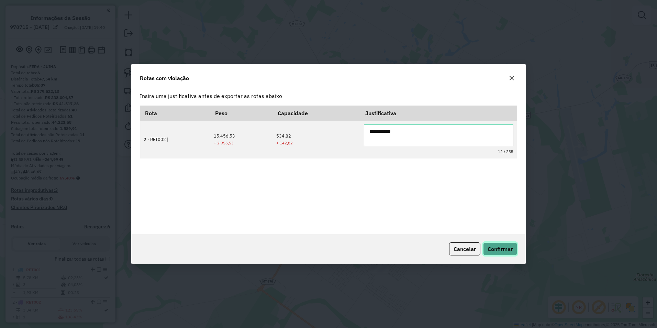
click at [497, 249] on span "Confirmar" at bounding box center [500, 248] width 25 height 7
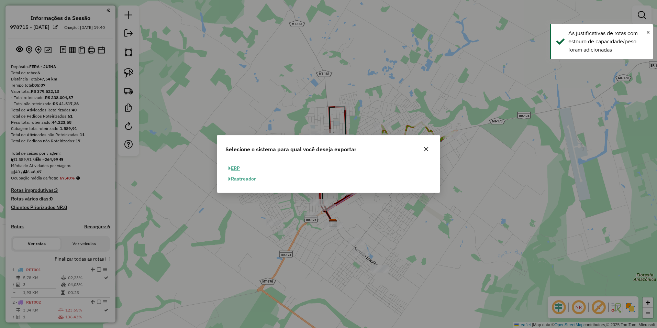
click at [237, 166] on button "ERP" at bounding box center [234, 168] width 18 height 11
select select "**"
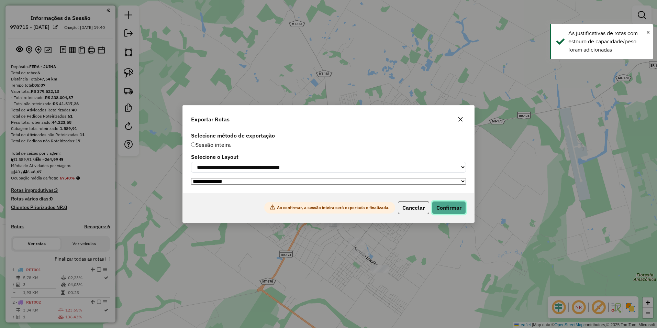
click at [440, 204] on button "Confirmar" at bounding box center [449, 207] width 34 height 13
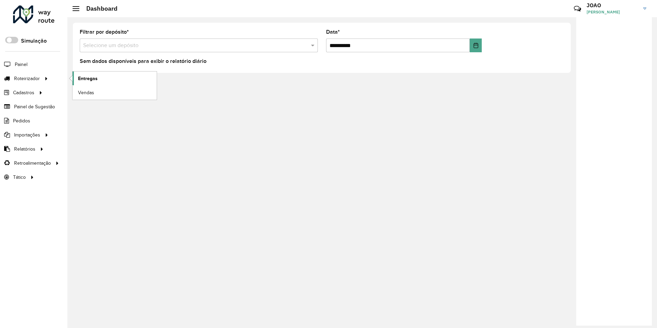
click at [84, 79] on span "Entregas" at bounding box center [88, 78] width 20 height 7
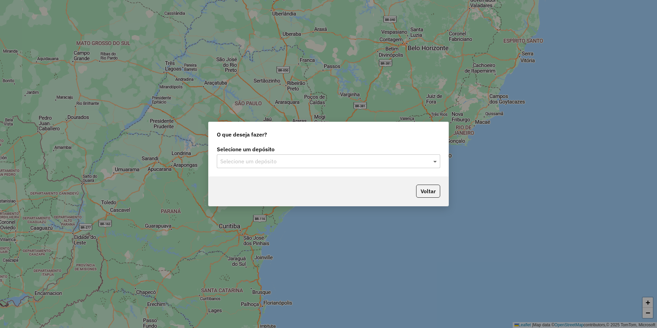
click at [434, 161] on span at bounding box center [436, 161] width 9 height 8
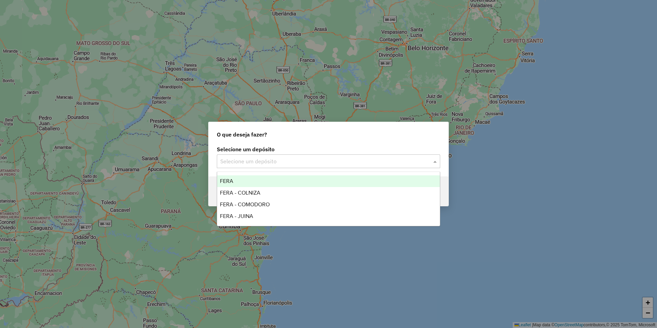
click at [238, 178] on div "FERA" at bounding box center [328, 181] width 223 height 12
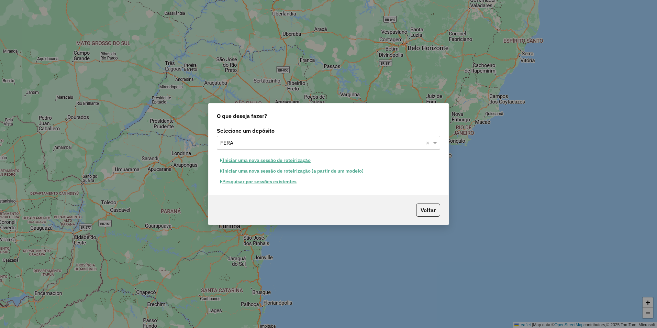
click at [285, 159] on button "Iniciar uma nova sessão de roteirização" at bounding box center [265, 160] width 97 height 11
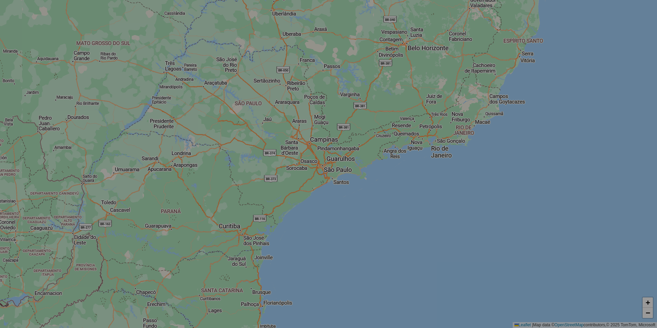
select select "*"
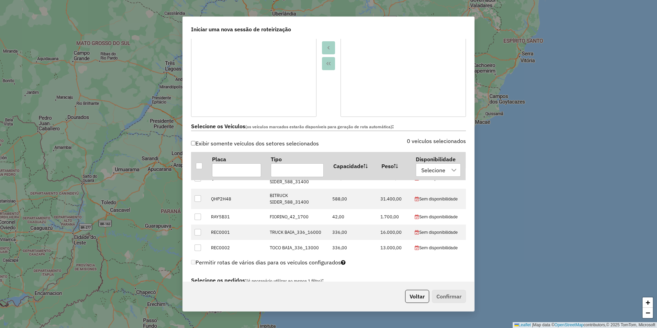
scroll to position [425, 0]
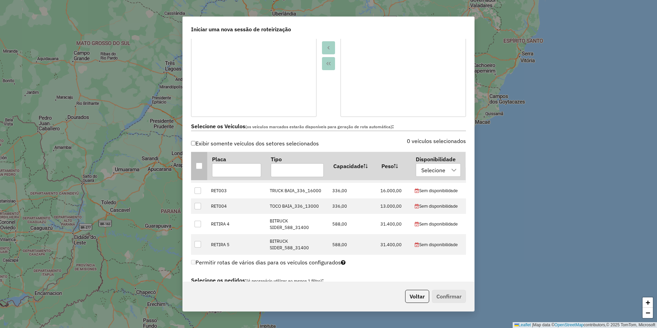
click at [196, 167] on div at bounding box center [199, 165] width 7 height 7
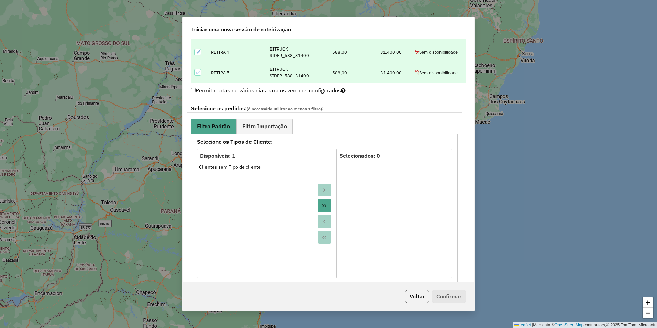
scroll to position [344, 0]
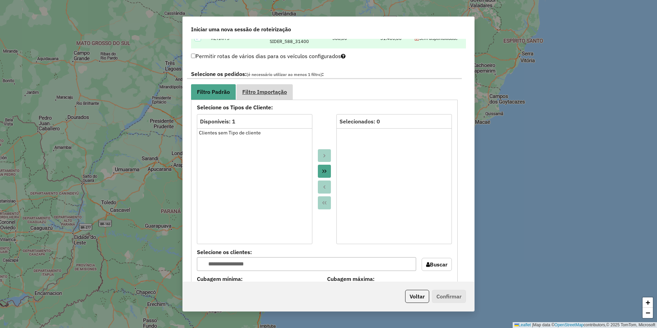
click at [267, 96] on link "Filtro Importação" at bounding box center [264, 91] width 56 height 15
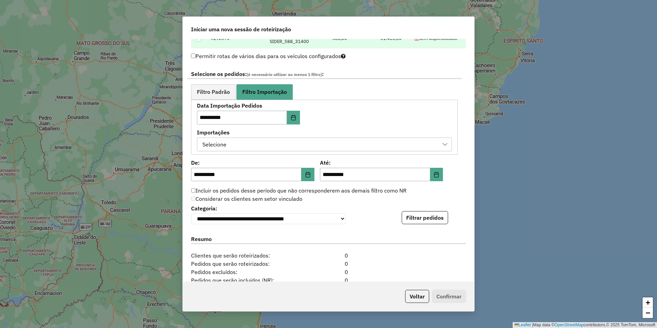
click at [326, 145] on div "Selecione" at bounding box center [319, 144] width 238 height 13
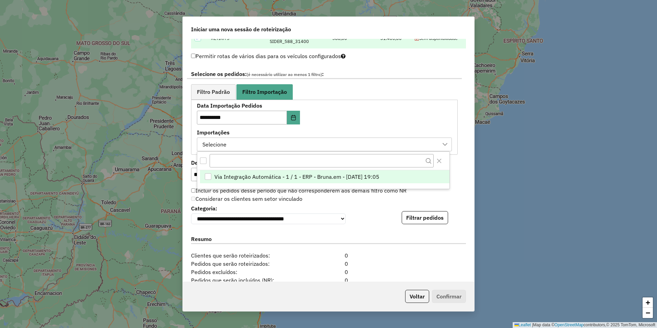
click at [300, 175] on span "Via Integração Automática - 1 / 1 - ERP - Bruna.em - [DATE] 19:05" at bounding box center [296, 176] width 165 height 8
click at [462, 190] on div "**********" at bounding box center [328, 160] width 291 height 243
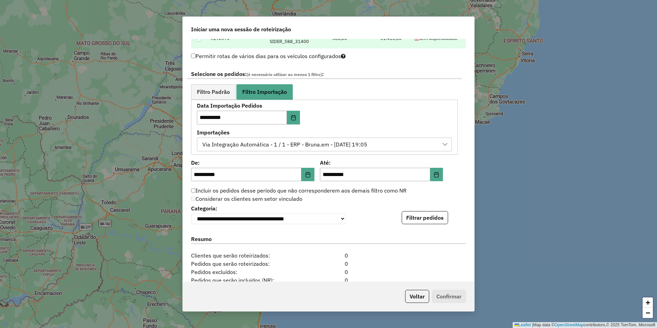
scroll to position [428, 0]
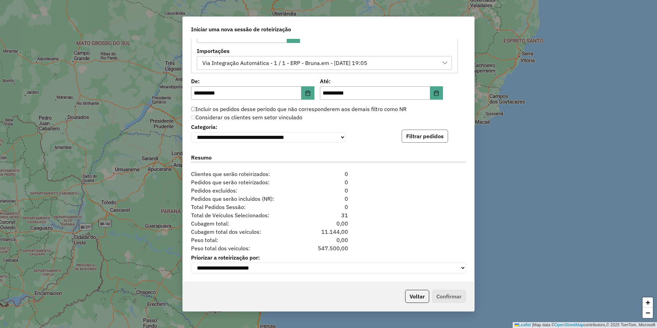
click at [423, 130] on button "Filtrar pedidos" at bounding box center [425, 136] width 46 height 13
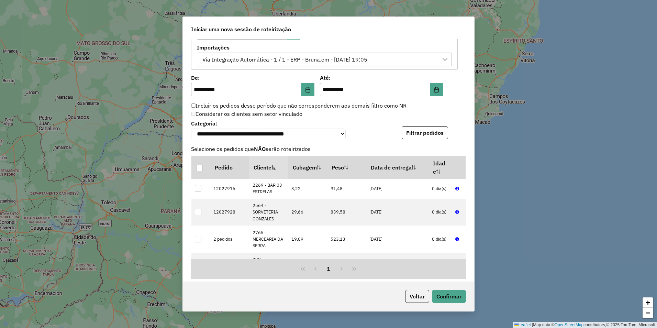
scroll to position [531, 0]
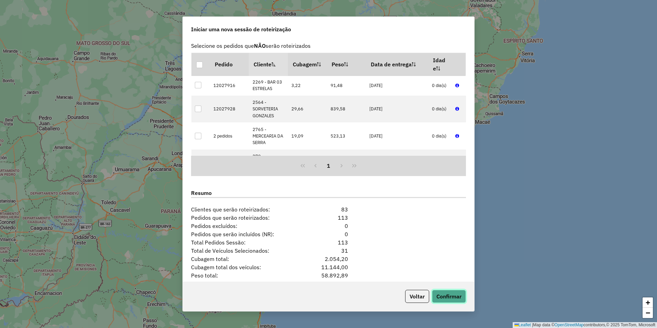
click at [449, 298] on button "Confirmar" at bounding box center [449, 296] width 34 height 13
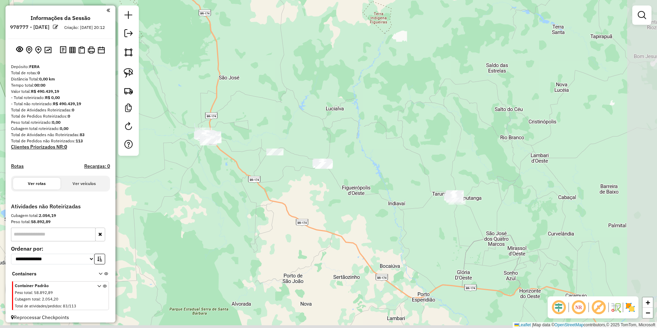
drag, startPoint x: 503, startPoint y: 264, endPoint x: 395, endPoint y: 240, distance: 110.8
click at [395, 240] on div "Janela de atendimento Grade de atendimento Capacidade Transportadoras Veículos …" at bounding box center [328, 164] width 657 height 328
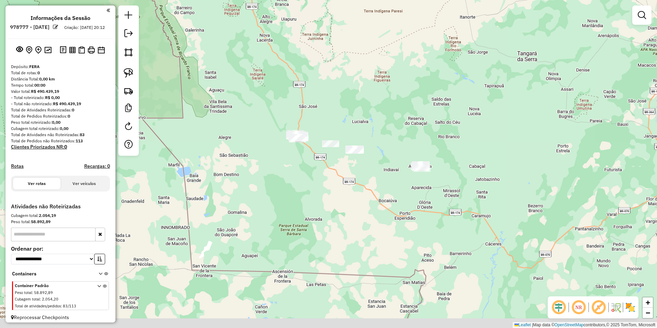
drag, startPoint x: 437, startPoint y: 273, endPoint x: 423, endPoint y: 220, distance: 55.3
click at [423, 220] on div "Janela de atendimento Grade de atendimento Capacidade Transportadoras Veículos …" at bounding box center [328, 164] width 657 height 328
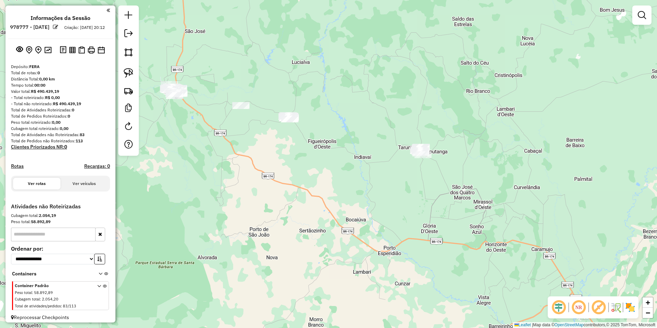
drag, startPoint x: 451, startPoint y: 203, endPoint x: 440, endPoint y: 234, distance: 33.5
click at [440, 234] on div "Janela de atendimento Grade de atendimento Capacidade Transportadoras Veículos …" at bounding box center [328, 164] width 657 height 328
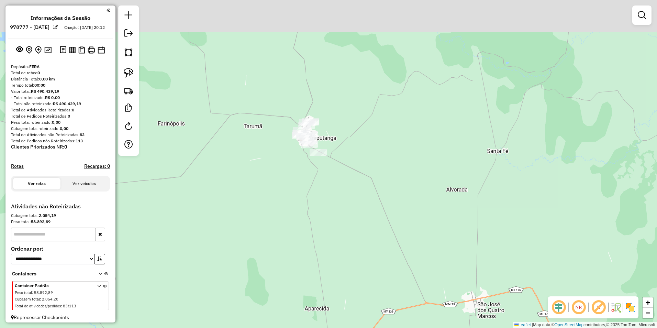
drag, startPoint x: 430, startPoint y: 143, endPoint x: 420, endPoint y: 223, distance: 80.7
click at [420, 223] on div "Janela de atendimento Grade de atendimento Capacidade Transportadoras Veículos …" at bounding box center [328, 164] width 657 height 328
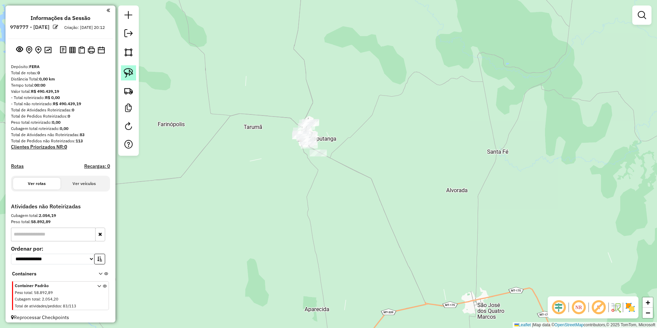
click at [128, 69] on img at bounding box center [129, 73] width 10 height 10
drag, startPoint x: 312, startPoint y: 199, endPoint x: 281, endPoint y: 113, distance: 91.3
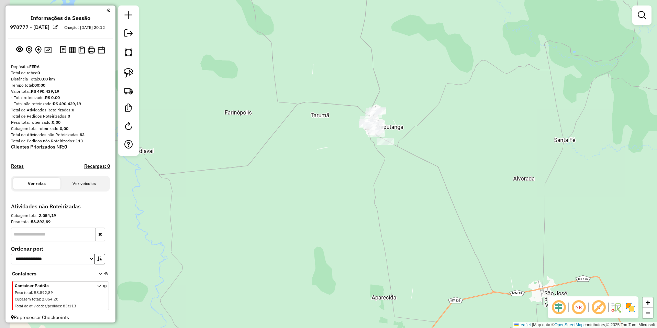
drag, startPoint x: 281, startPoint y: 113, endPoint x: 353, endPoint y: 111, distance: 71.9
click at [353, 111] on div "Janela de atendimento Grade de atendimento Capacidade Transportadoras Veículos …" at bounding box center [328, 164] width 657 height 328
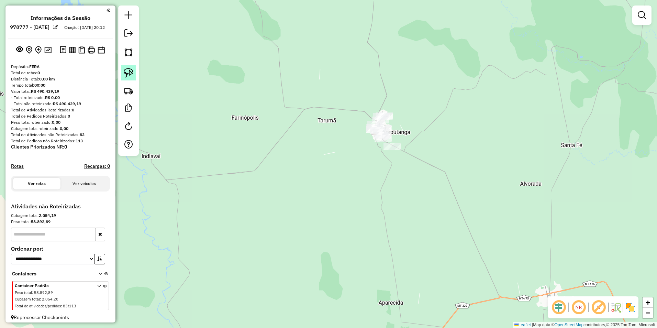
click at [124, 74] on img at bounding box center [129, 73] width 10 height 10
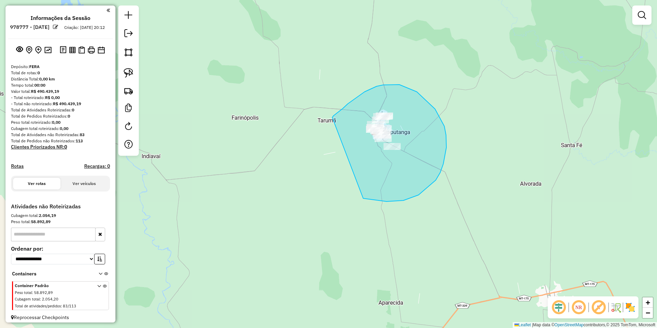
drag, startPoint x: 332, startPoint y: 117, endPoint x: 349, endPoint y: 191, distance: 75.7
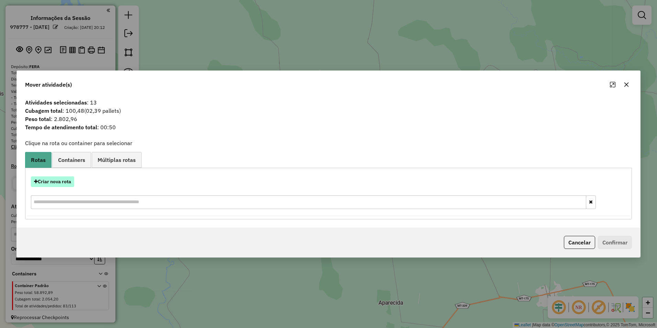
click at [58, 182] on button "Criar nova rota" at bounding box center [52, 181] width 43 height 11
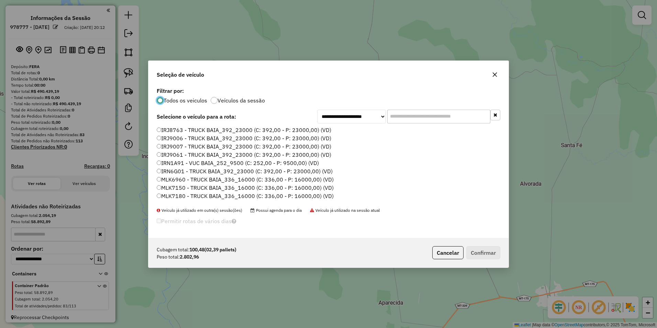
scroll to position [4, 2]
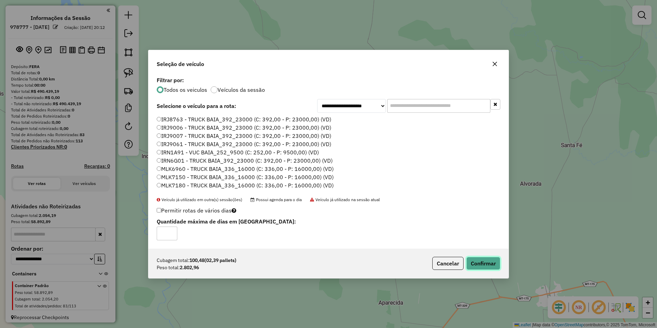
click at [475, 264] on button "Confirmar" at bounding box center [483, 263] width 34 height 13
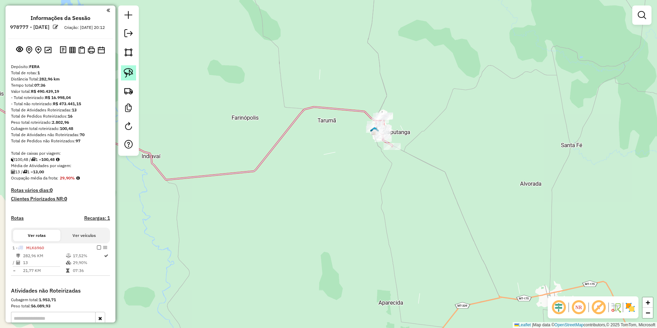
click at [125, 70] on img at bounding box center [129, 73] width 10 height 10
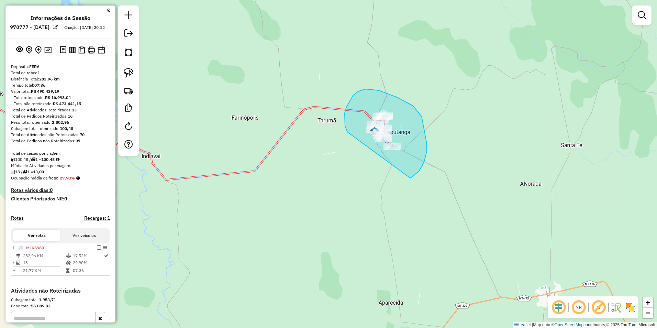
drag, startPoint x: 347, startPoint y: 130, endPoint x: 396, endPoint y: 182, distance: 71.7
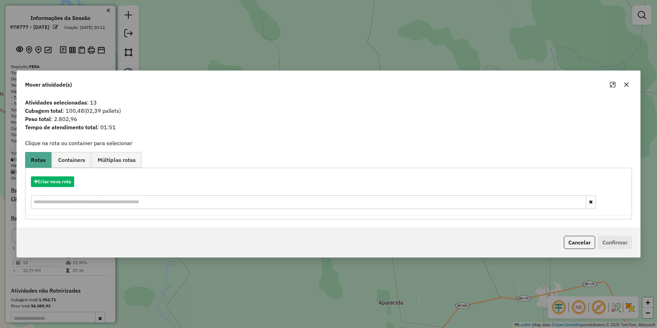
click at [626, 85] on icon "button" at bounding box center [626, 84] width 5 height 5
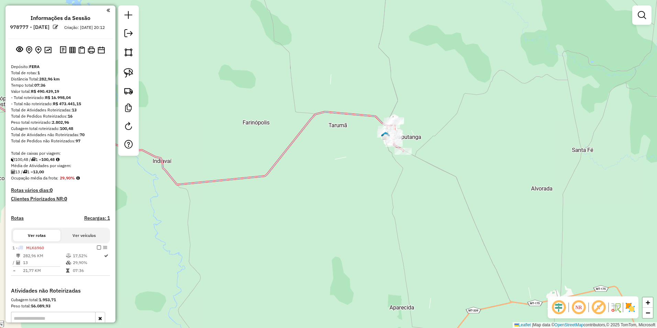
drag, startPoint x: 311, startPoint y: 195, endPoint x: 400, endPoint y: 223, distance: 92.7
click at [400, 223] on div "Janela de atendimento Grade de atendimento Capacidade Transportadoras Veículos …" at bounding box center [328, 164] width 657 height 328
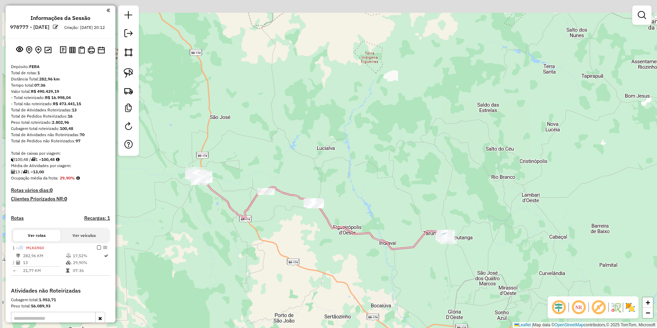
click at [309, 230] on div "Janela de atendimento Grade de atendimento Capacidade Transportadoras Veículos …" at bounding box center [328, 164] width 657 height 328
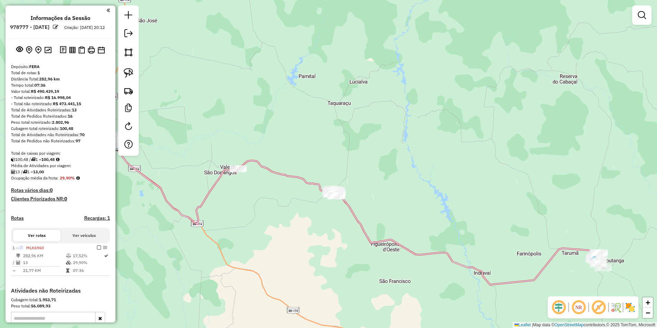
drag, startPoint x: 291, startPoint y: 220, endPoint x: 324, endPoint y: 237, distance: 37.5
click at [324, 237] on div "Janela de atendimento Grade de atendimento Capacidade Transportadoras Veículos …" at bounding box center [328, 164] width 657 height 328
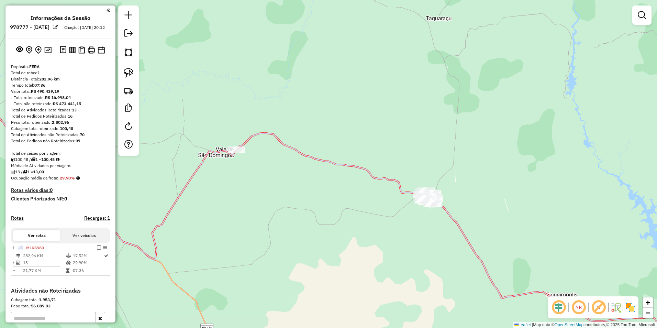
drag, startPoint x: 317, startPoint y: 220, endPoint x: 365, endPoint y: 247, distance: 54.8
click at [365, 247] on div "Janela de atendimento Grade de atendimento Capacidade Transportadoras Veículos …" at bounding box center [328, 164] width 657 height 328
click at [130, 71] on img at bounding box center [129, 73] width 10 height 10
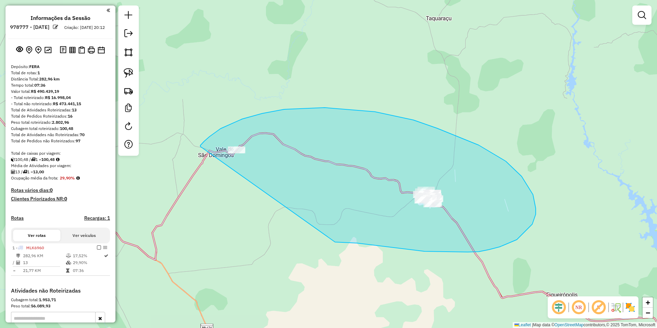
drag, startPoint x: 200, startPoint y: 146, endPoint x: 327, endPoint y: 241, distance: 158.0
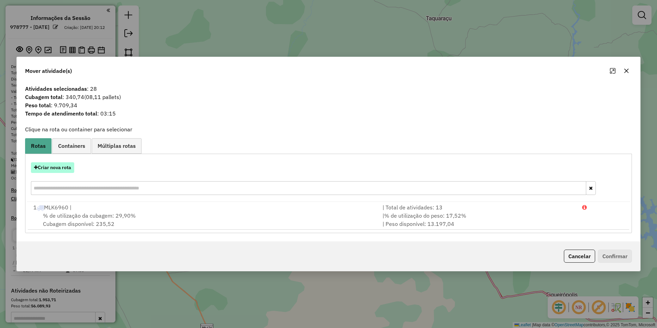
click at [61, 167] on button "Criar nova rota" at bounding box center [52, 167] width 43 height 11
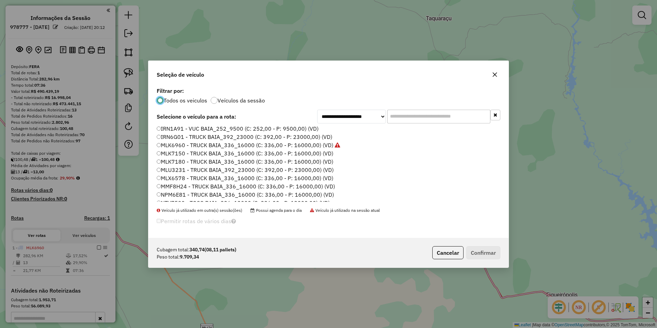
scroll to position [69, 0]
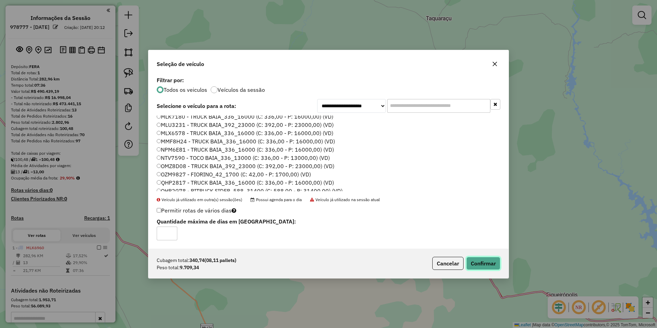
click at [487, 267] on button "Confirmar" at bounding box center [483, 263] width 34 height 13
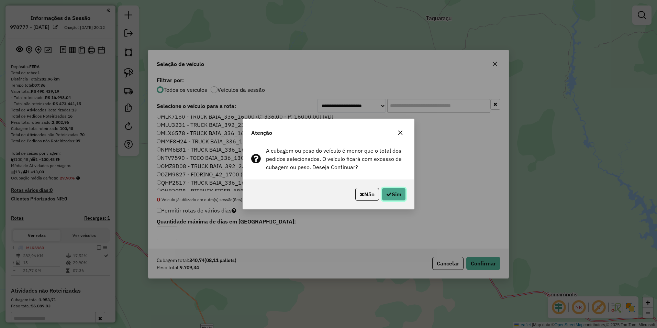
click at [395, 196] on button "Sim" at bounding box center [394, 194] width 24 height 13
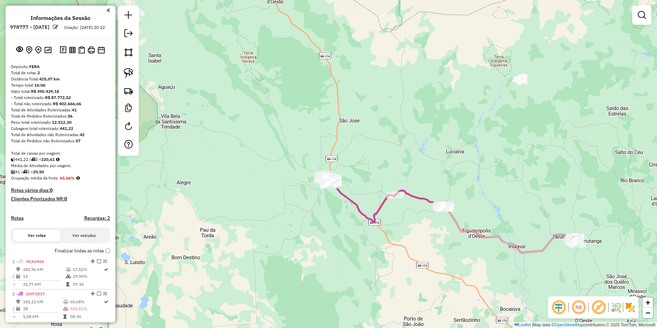
drag, startPoint x: 392, startPoint y: 233, endPoint x: 435, endPoint y: 240, distance: 43.7
click at [435, 240] on div "Janela de atendimento Grade de atendimento Capacidade Transportadoras Veículos …" at bounding box center [328, 164] width 657 height 328
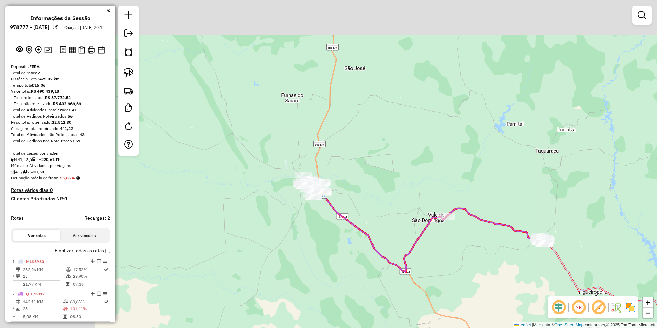
drag, startPoint x: 308, startPoint y: 188, endPoint x: 336, endPoint y: 228, distance: 49.1
click at [404, 259] on icon at bounding box center [384, 232] width 123 height 77
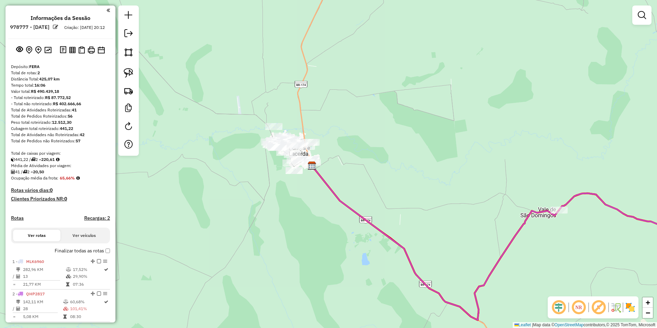
drag, startPoint x: 300, startPoint y: 202, endPoint x: 343, endPoint y: 238, distance: 55.6
click at [343, 238] on div "Janela de atendimento Grade de atendimento Capacidade Transportadoras Veículos …" at bounding box center [328, 164] width 657 height 328
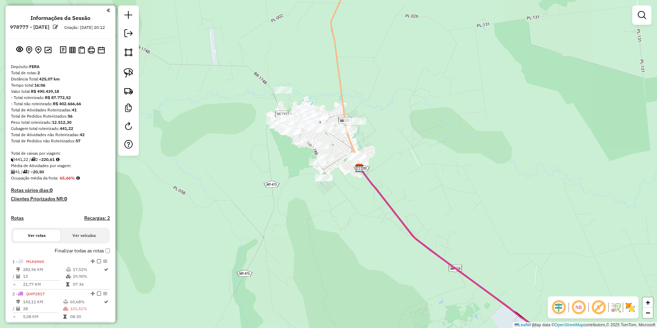
drag, startPoint x: 338, startPoint y: 202, endPoint x: 348, endPoint y: 240, distance: 39.7
click at [348, 240] on div "Janela de atendimento Grade de atendimento Capacidade Transportadoras Veículos …" at bounding box center [328, 164] width 657 height 328
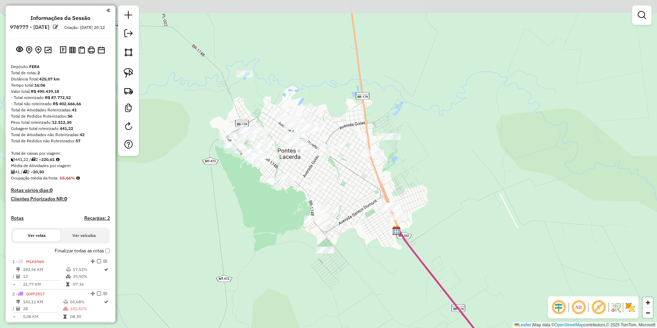
drag, startPoint x: 347, startPoint y: 203, endPoint x: 356, endPoint y: 258, distance: 55.9
click at [356, 258] on div "Janela de atendimento Grade de atendimento Capacidade Transportadoras Veículos …" at bounding box center [328, 164] width 657 height 328
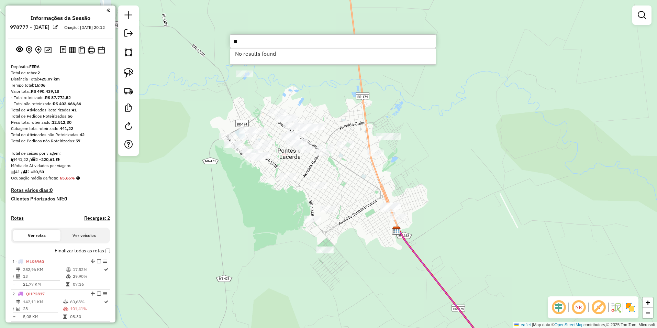
type input "*"
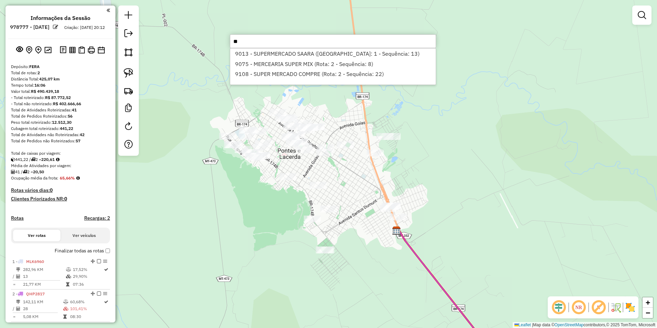
type input "*"
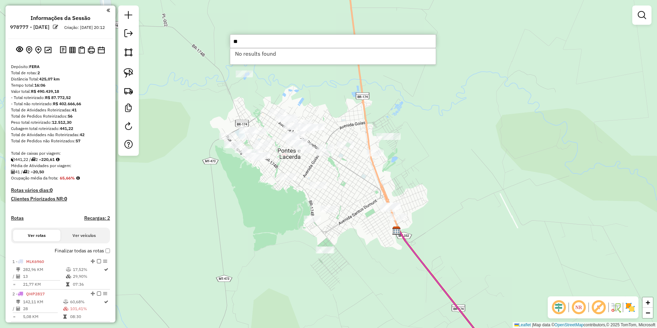
type input "*"
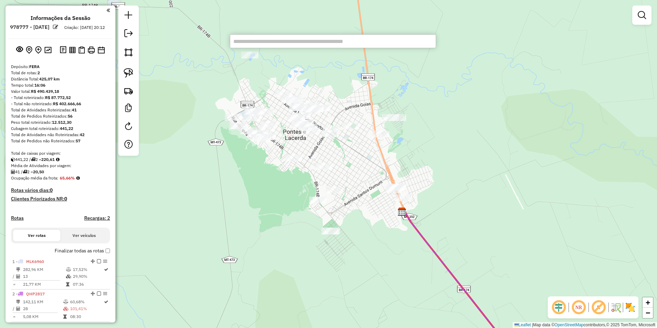
drag, startPoint x: 388, startPoint y: 262, endPoint x: 393, endPoint y: 243, distance: 19.7
click at [393, 243] on div "Janela de atendimento Grade de atendimento Capacidade Transportadoras Veículos …" at bounding box center [328, 164] width 657 height 328
drag, startPoint x: 122, startPoint y: 71, endPoint x: 158, endPoint y: 81, distance: 38.0
click at [122, 71] on link at bounding box center [128, 72] width 15 height 15
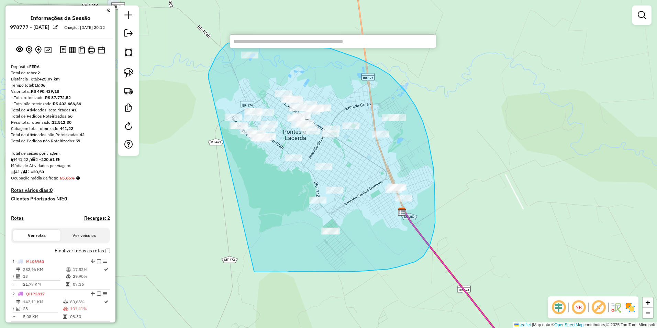
drag, startPoint x: 208, startPoint y: 77, endPoint x: 253, endPoint y: 272, distance: 199.6
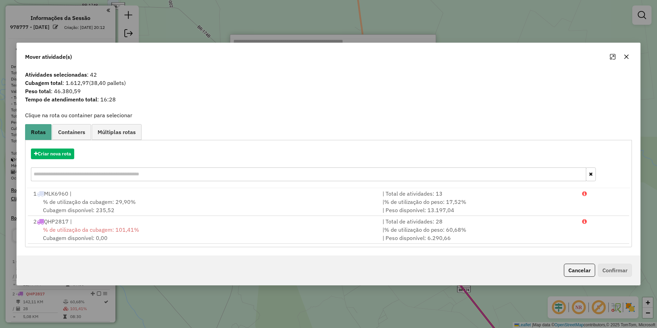
click at [574, 270] on button "Cancelar" at bounding box center [579, 270] width 31 height 13
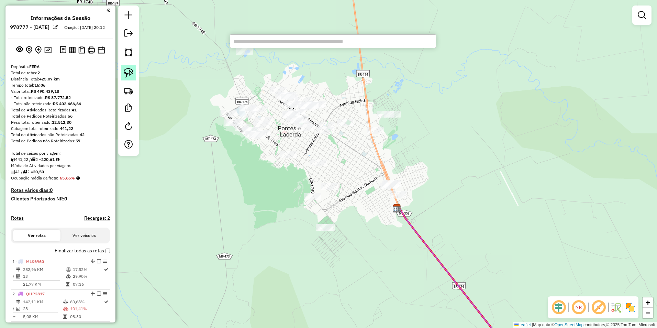
click at [126, 73] on img at bounding box center [129, 73] width 10 height 10
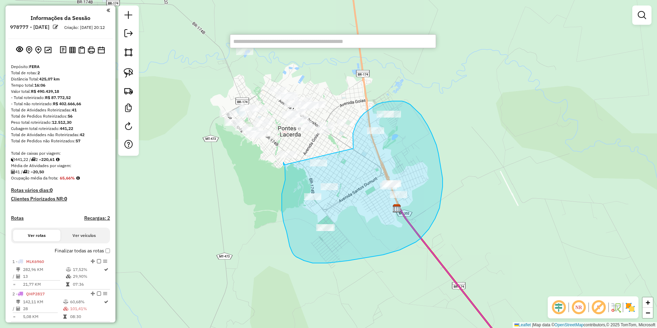
drag, startPoint x: 353, startPoint y: 148, endPoint x: 283, endPoint y: 165, distance: 71.7
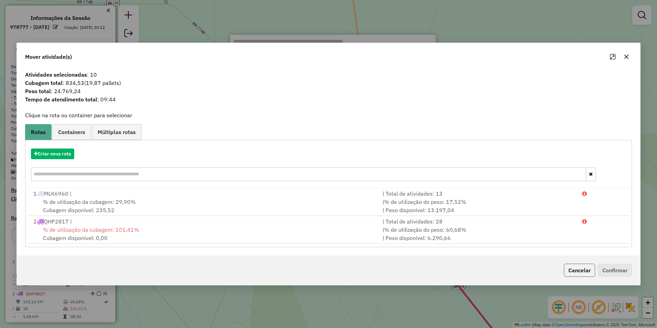
click at [571, 269] on button "Cancelar" at bounding box center [579, 270] width 31 height 13
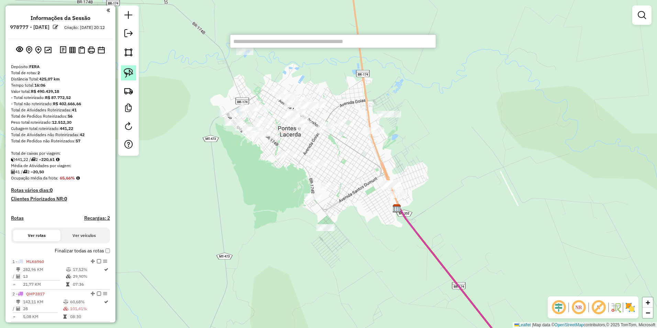
click at [126, 70] on img at bounding box center [129, 73] width 10 height 10
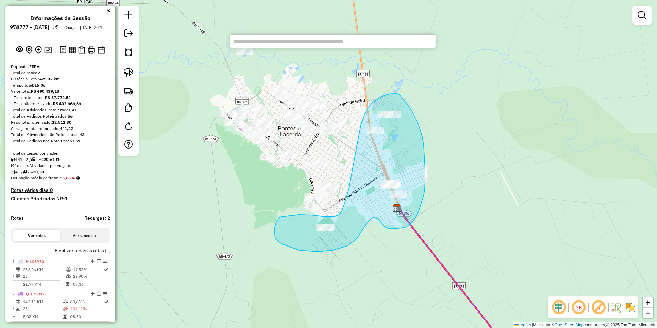
drag, startPoint x: 361, startPoint y: 125, endPoint x: 350, endPoint y: 183, distance: 58.8
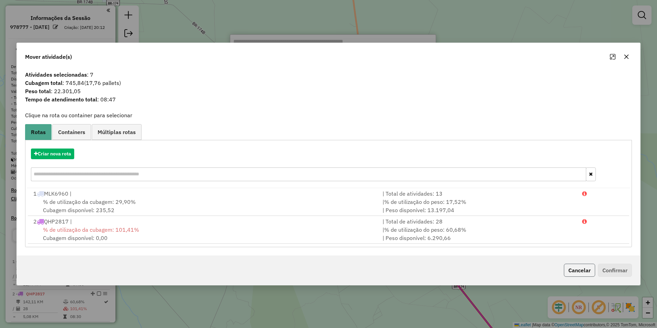
click at [572, 268] on button "Cancelar" at bounding box center [579, 270] width 31 height 13
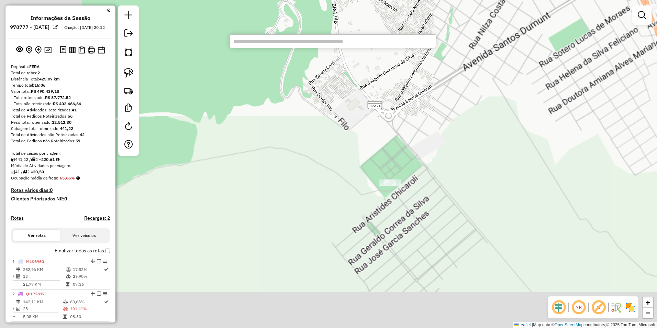
drag, startPoint x: 325, startPoint y: 191, endPoint x: 486, endPoint y: 68, distance: 203.3
click at [491, 65] on div "Janela de atendimento Grade de atendimento Capacidade Transportadoras Veículos …" at bounding box center [328, 164] width 657 height 328
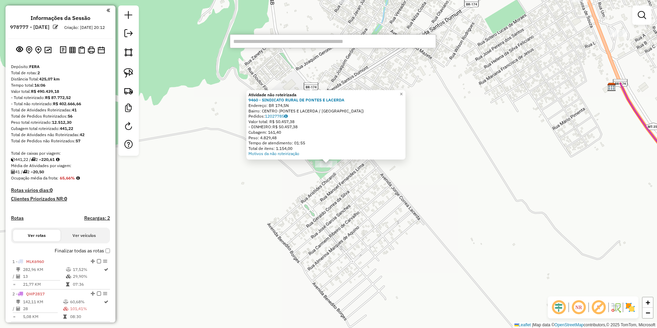
click at [305, 193] on div "Atividade não roteirizada 9460 - SINDICATO RURAL DE PONTES E LACERDA Endereço: …" at bounding box center [328, 164] width 657 height 328
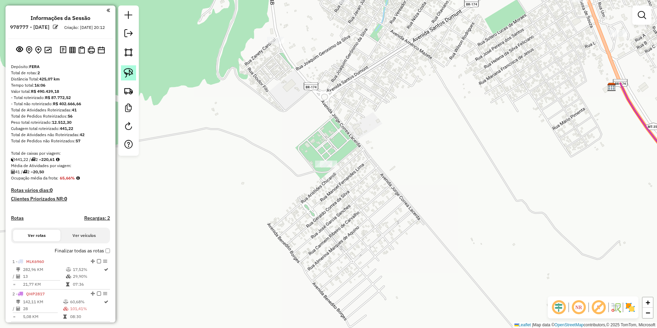
click at [131, 76] on img at bounding box center [129, 73] width 10 height 10
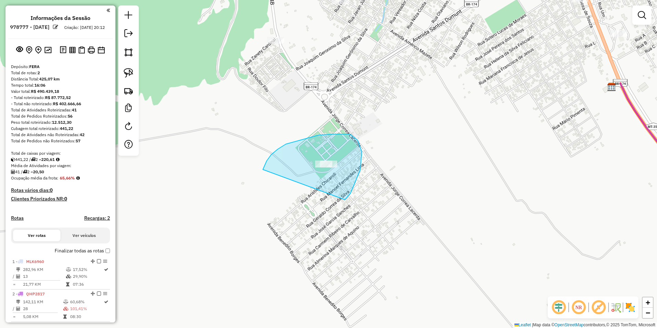
drag, startPoint x: 271, startPoint y: 155, endPoint x: 317, endPoint y: 197, distance: 62.5
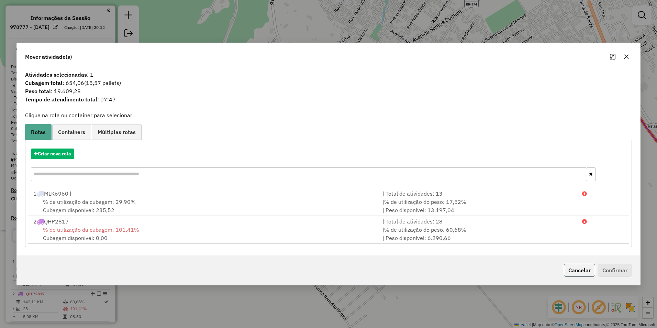
click at [570, 272] on button "Cancelar" at bounding box center [579, 270] width 31 height 13
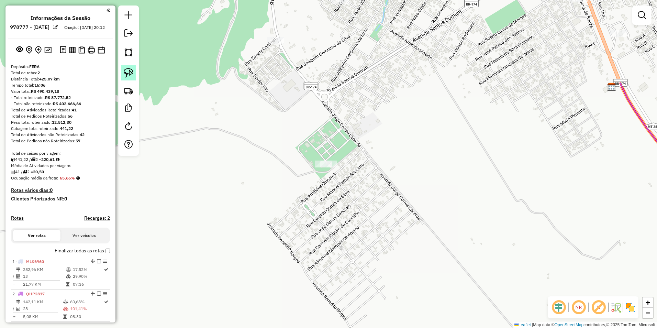
click at [131, 74] on img at bounding box center [129, 73] width 10 height 10
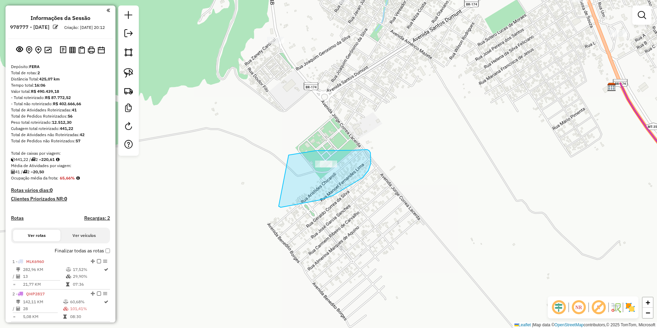
drag, startPoint x: 289, startPoint y: 155, endPoint x: 276, endPoint y: 190, distance: 37.4
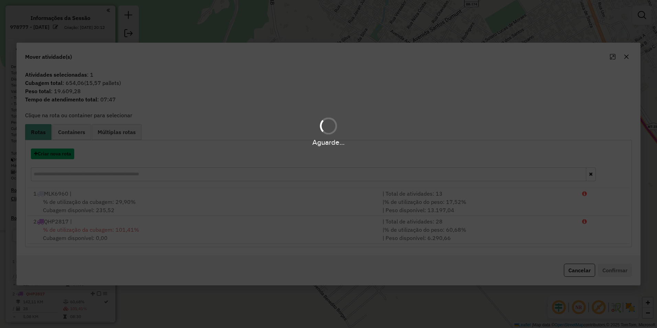
click at [50, 157] on button "Criar nova rota" at bounding box center [52, 153] width 43 height 11
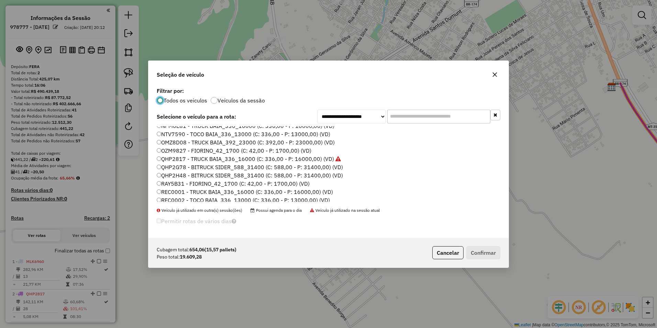
scroll to position [137, 0]
click at [170, 200] on label "RET001 - TOCO BAIA_336_13000 (C: 336,00 - P: 13000,00) (VD)" at bounding box center [241, 198] width 169 height 8
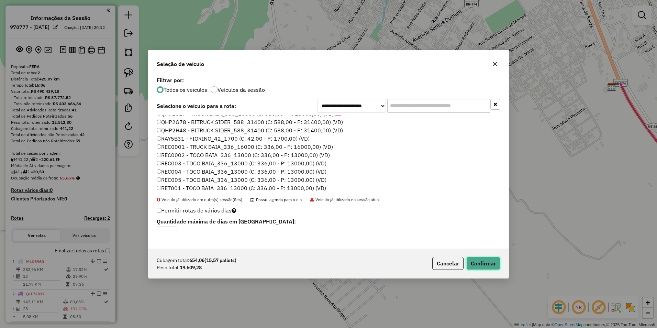
click at [483, 259] on button "Confirmar" at bounding box center [483, 263] width 34 height 13
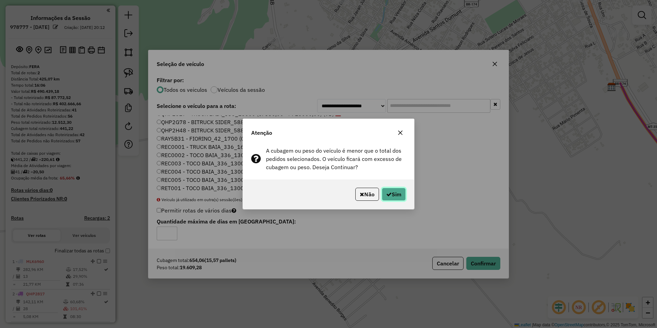
click at [394, 195] on button "Sim" at bounding box center [394, 194] width 24 height 13
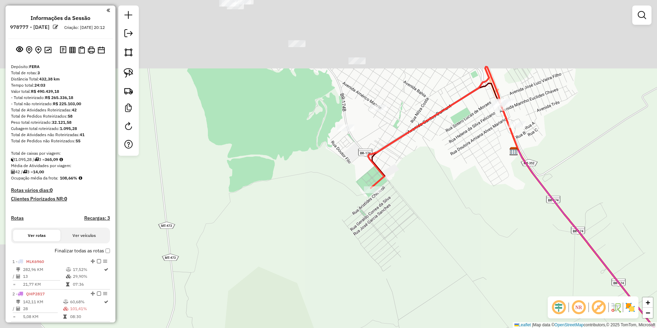
drag, startPoint x: 457, startPoint y: 98, endPoint x: 416, endPoint y: 96, distance: 41.6
click at [435, 151] on div "Janela de atendimento Grade de atendimento Capacidade Transportadoras Veículos …" at bounding box center [328, 164] width 657 height 328
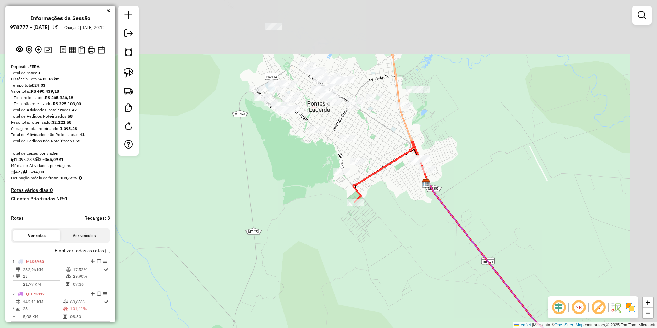
drag, startPoint x: 410, startPoint y: 114, endPoint x: 378, endPoint y: 176, distance: 68.7
click at [379, 176] on div "Janela de atendimento Grade de atendimento Capacidade Transportadoras Veículos …" at bounding box center [328, 164] width 657 height 328
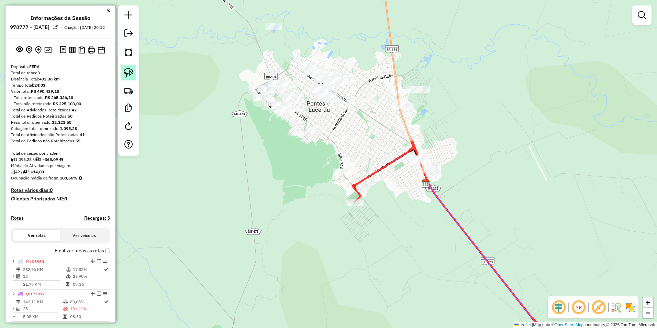
click at [128, 74] on img at bounding box center [129, 73] width 10 height 10
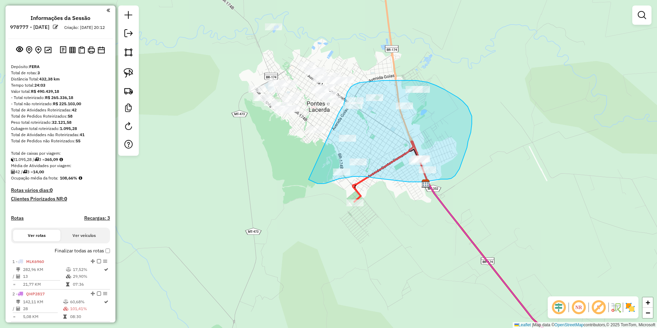
drag, startPoint x: 337, startPoint y: 116, endPoint x: 309, endPoint y: 179, distance: 69.5
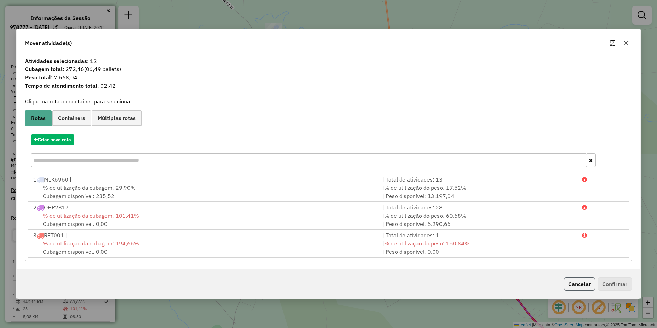
click at [568, 282] on button "Cancelar" at bounding box center [579, 283] width 31 height 13
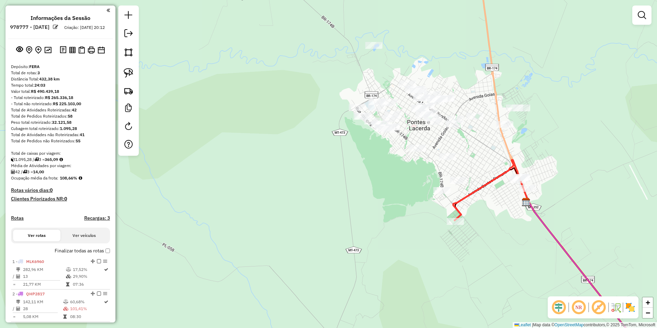
drag, startPoint x: 218, startPoint y: 15, endPoint x: 276, endPoint y: 34, distance: 60.8
click at [280, 34] on div "Janela de atendimento Grade de atendimento Capacidade Transportadoras Veículos …" at bounding box center [328, 164] width 657 height 328
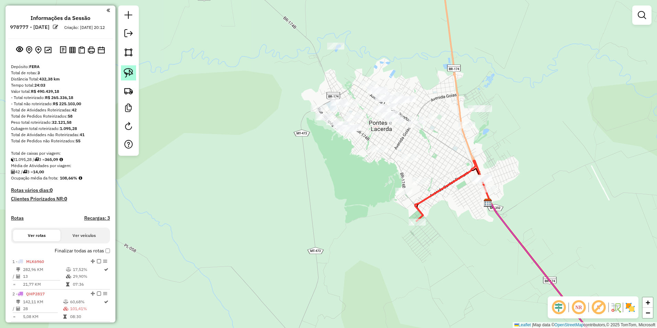
click at [125, 72] on img at bounding box center [129, 73] width 10 height 10
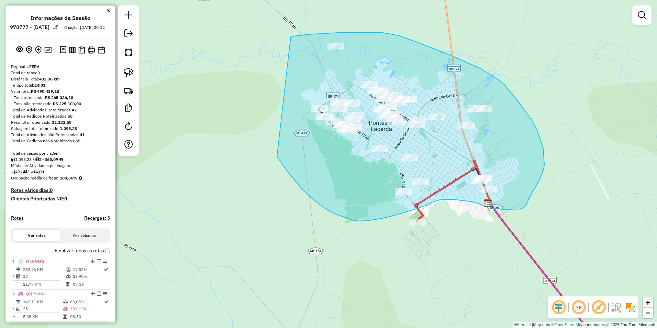
drag, startPoint x: 294, startPoint y: 36, endPoint x: 277, endPoint y: 156, distance: 121.5
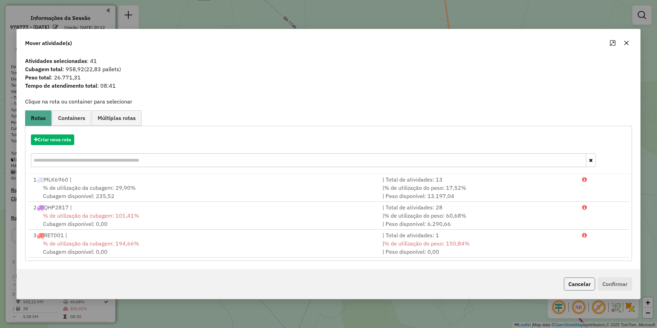
click at [581, 289] on button "Cancelar" at bounding box center [579, 283] width 31 height 13
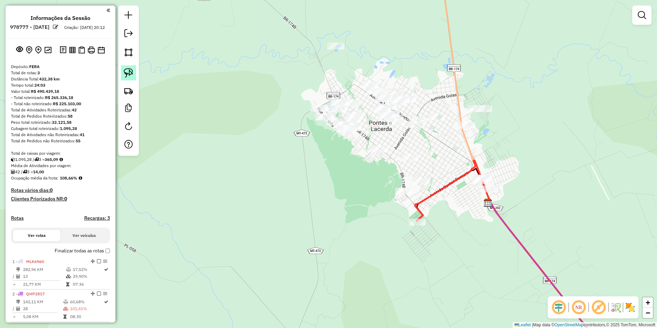
click at [130, 75] on img at bounding box center [129, 73] width 10 height 10
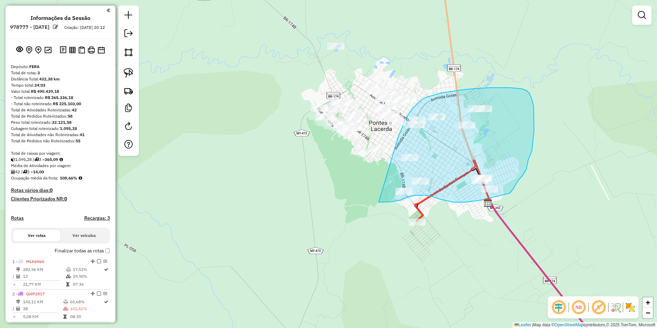
drag, startPoint x: 400, startPoint y: 133, endPoint x: 378, endPoint y: 201, distance: 71.8
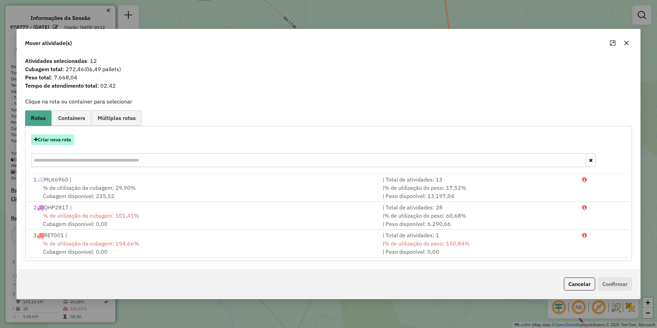
click at [41, 139] on button "Criar nova rota" at bounding box center [52, 139] width 43 height 11
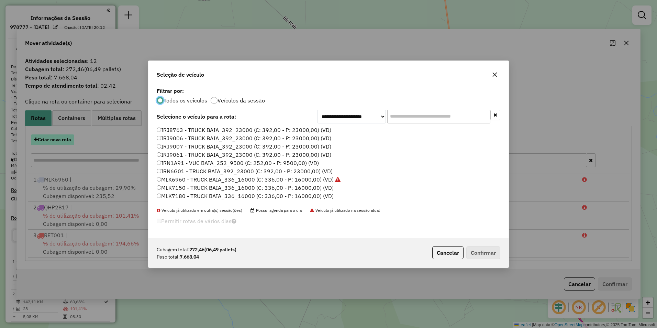
scroll to position [4, 2]
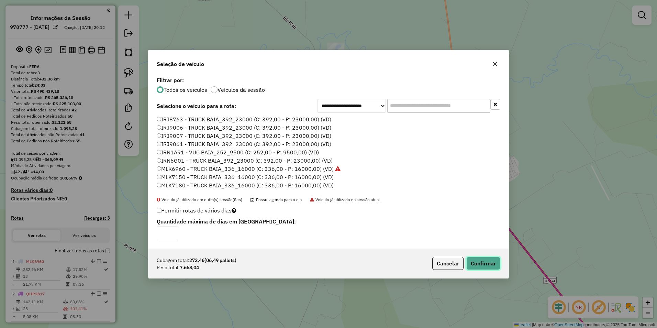
click at [491, 267] on button "Confirmar" at bounding box center [483, 263] width 34 height 13
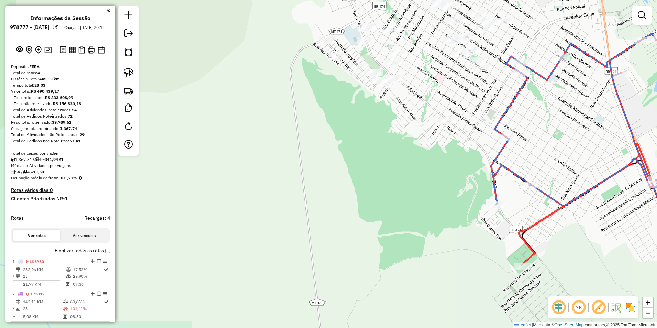
drag, startPoint x: 370, startPoint y: 150, endPoint x: 329, endPoint y: 306, distance: 161.2
click at [329, 306] on div "Janela de atendimento Grade de atendimento Capacidade Transportadoras Veículos …" at bounding box center [328, 164] width 657 height 328
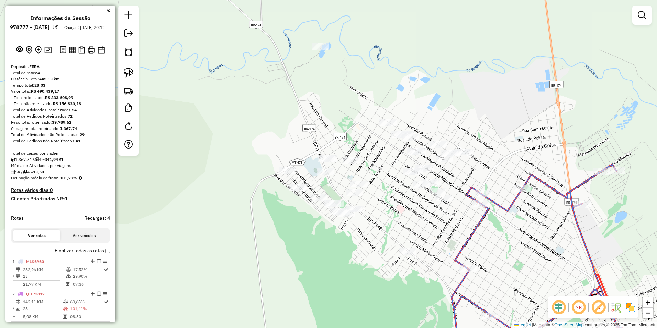
drag, startPoint x: 463, startPoint y: 264, endPoint x: 445, endPoint y: 255, distance: 20.3
click at [461, 264] on icon at bounding box center [539, 251] width 176 height 172
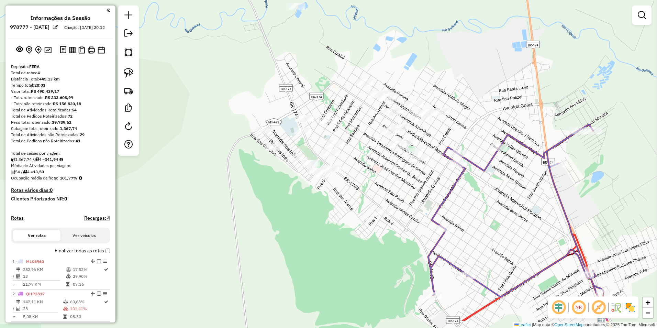
drag, startPoint x: 418, startPoint y: 226, endPoint x: 411, endPoint y: 212, distance: 15.2
click at [411, 212] on div "Janela de atendimento Grade de atendimento Capacidade Transportadoras Veículos …" at bounding box center [328, 164] width 657 height 328
select select "**********"
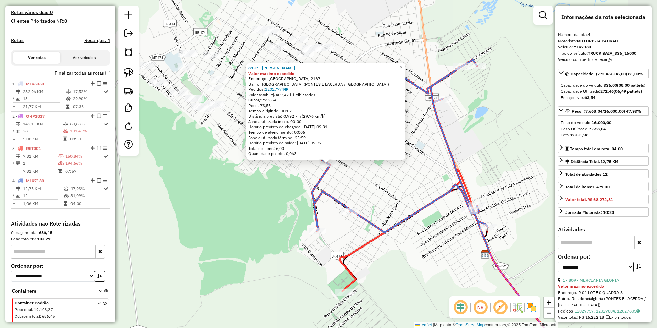
scroll to position [205, 0]
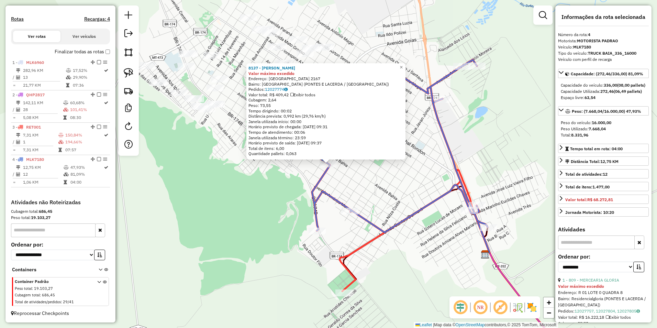
click at [262, 206] on div "8137 - [PERSON_NAME] BURGUER Valor máximo excedido Endereço: [GEOGRAPHIC_DATA] …" at bounding box center [328, 164] width 657 height 328
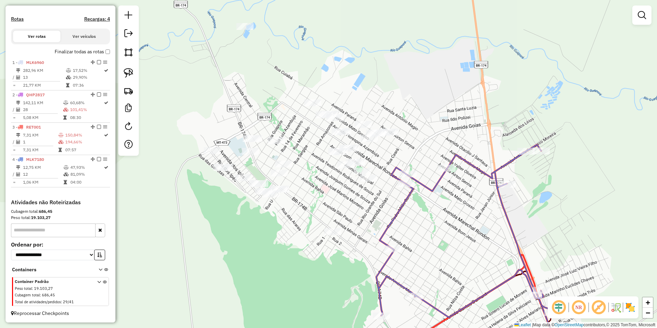
drag, startPoint x: 234, startPoint y: 160, endPoint x: 299, endPoint y: 245, distance: 106.4
click at [299, 245] on div "Janela de atendimento Grade de atendimento Capacidade Transportadoras Veículos …" at bounding box center [328, 164] width 657 height 328
drag, startPoint x: 124, startPoint y: 71, endPoint x: 160, endPoint y: 83, distance: 37.7
click at [124, 71] on img at bounding box center [129, 73] width 10 height 10
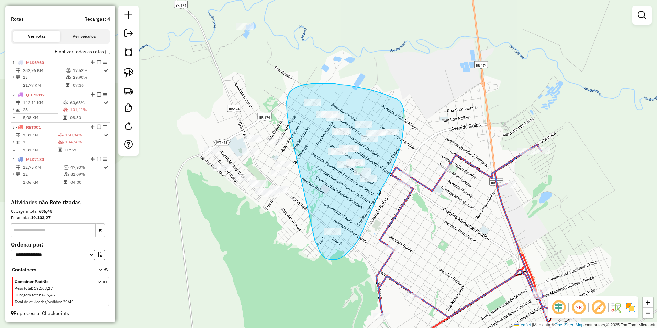
drag, startPoint x: 288, startPoint y: 120, endPoint x: 315, endPoint y: 241, distance: 124.3
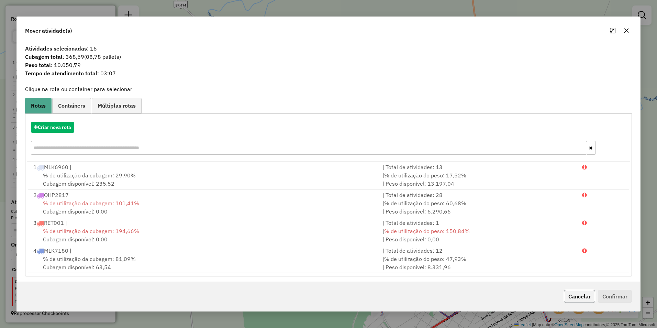
click at [578, 296] on button "Cancelar" at bounding box center [579, 296] width 31 height 13
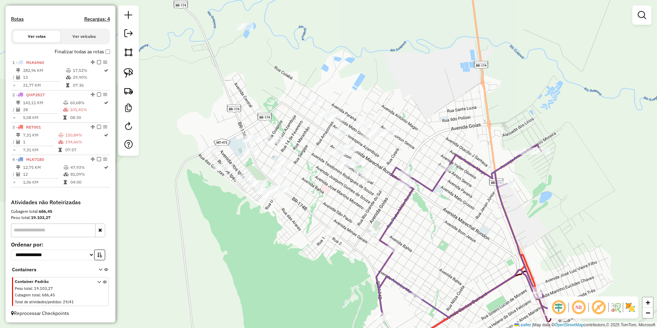
click at [156, 80] on div "Janela de atendimento Grade de atendimento Capacidade Transportadoras Veículos …" at bounding box center [328, 164] width 657 height 328
click at [126, 73] on img at bounding box center [129, 73] width 10 height 10
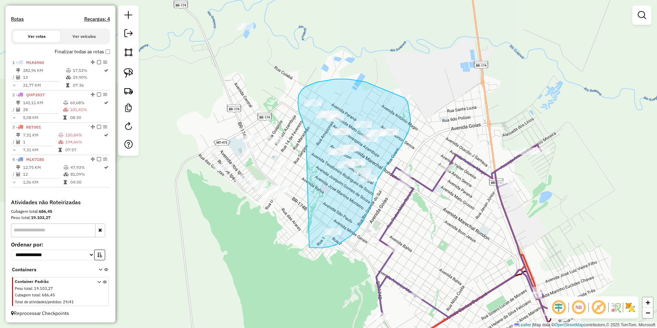
drag, startPoint x: 301, startPoint y: 117, endPoint x: 309, endPoint y: 247, distance: 129.8
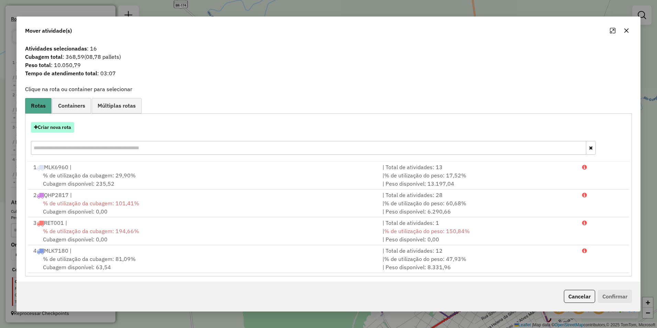
click at [48, 127] on button "Criar nova rota" at bounding box center [52, 127] width 43 height 11
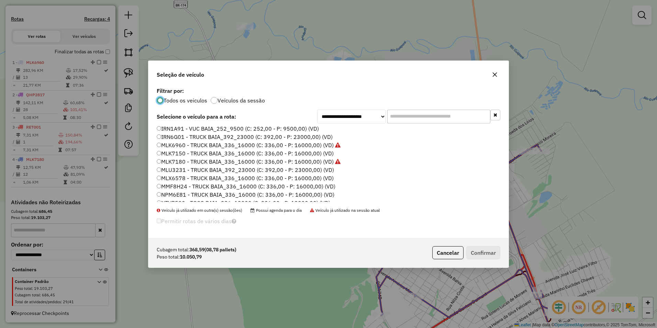
scroll to position [69, 0]
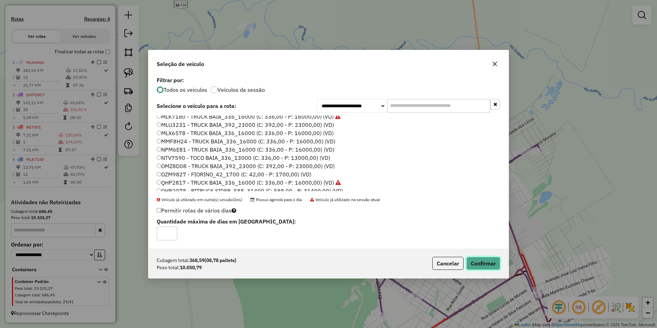
click at [481, 266] on button "Confirmar" at bounding box center [483, 263] width 34 height 13
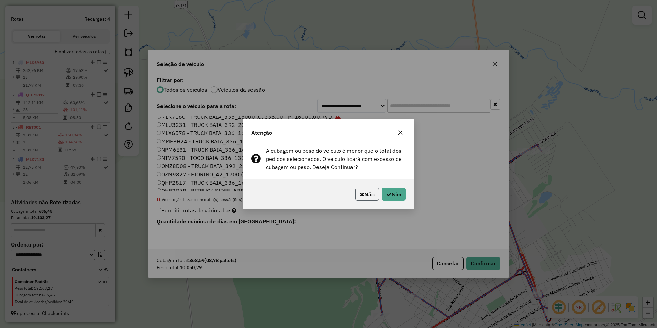
click at [365, 195] on button "Não" at bounding box center [367, 194] width 24 height 13
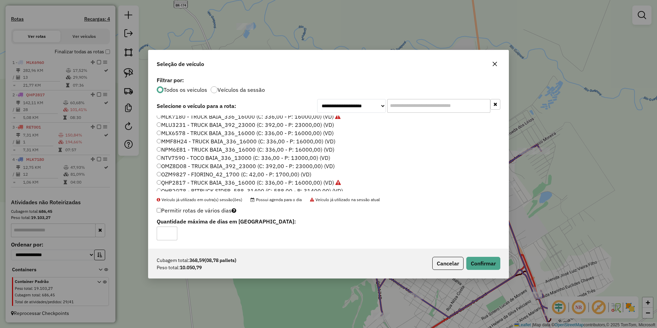
click at [493, 64] on icon "button" at bounding box center [494, 63] width 5 height 5
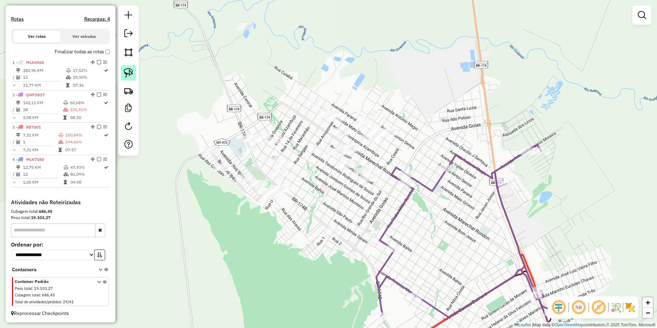
click at [128, 73] on img at bounding box center [129, 73] width 10 height 10
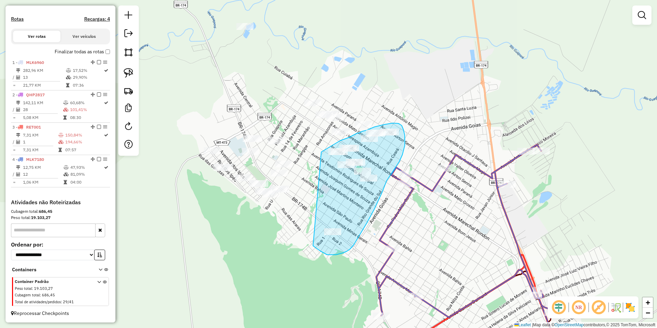
drag, startPoint x: 321, startPoint y: 152, endPoint x: 313, endPoint y: 246, distance: 94.2
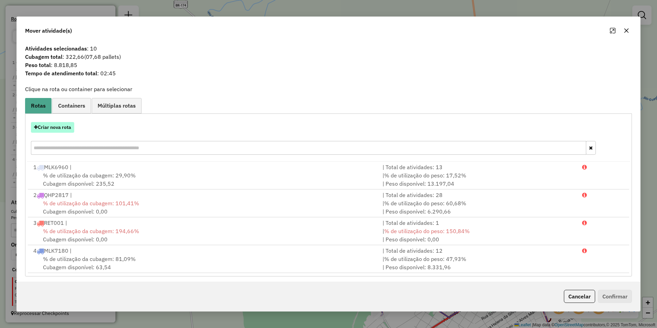
click at [54, 128] on button "Criar nova rota" at bounding box center [52, 127] width 43 height 11
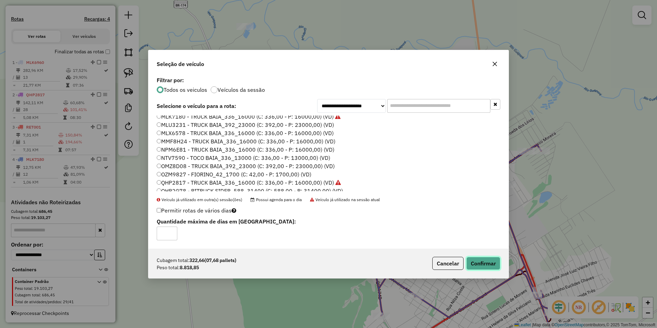
click at [474, 262] on button "Confirmar" at bounding box center [483, 263] width 34 height 13
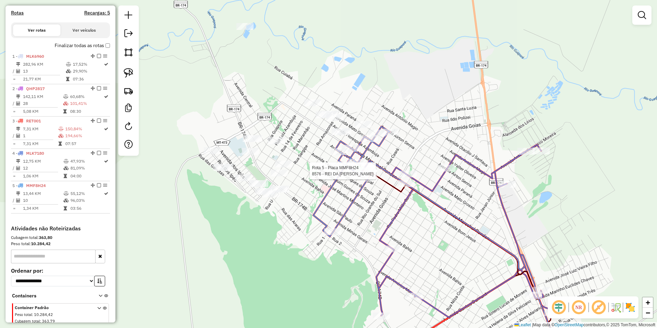
select select "**********"
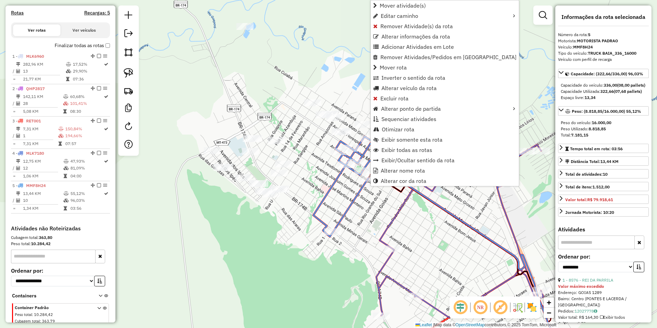
scroll to position [237, 0]
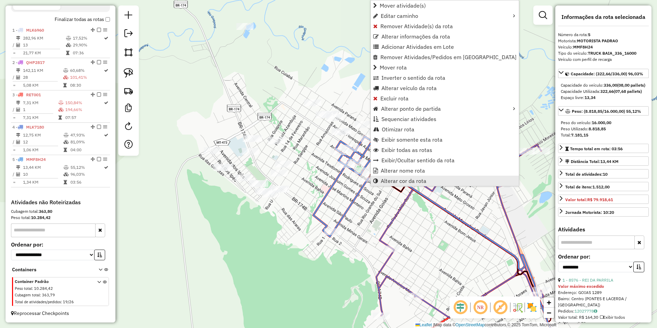
click at [410, 180] on span "Alterar cor da rota" at bounding box center [404, 180] width 46 height 5
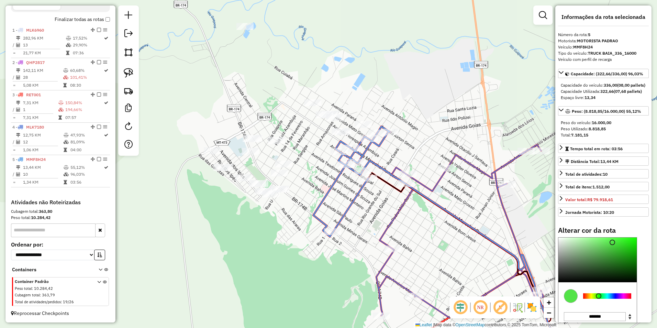
type input "*******"
drag, startPoint x: 612, startPoint y: 308, endPoint x: 598, endPoint y: 314, distance: 14.8
click at [598, 308] on div at bounding box center [607, 295] width 54 height 25
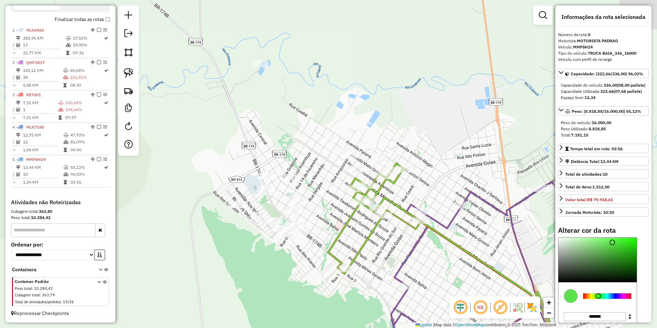
drag, startPoint x: 311, startPoint y: 186, endPoint x: 326, endPoint y: 223, distance: 39.9
click at [326, 223] on div "Janela de atendimento Grade de atendimento Capacidade Transportadoras Veículos …" at bounding box center [328, 164] width 657 height 328
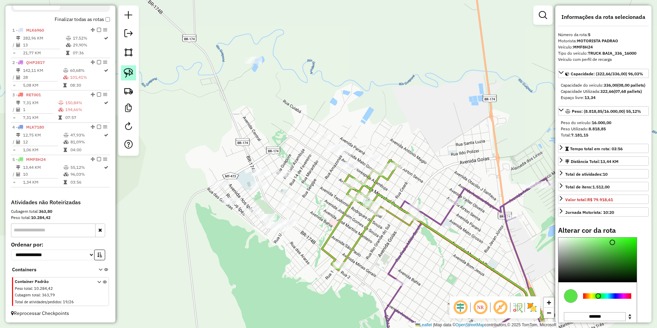
click at [129, 76] on img at bounding box center [129, 73] width 10 height 10
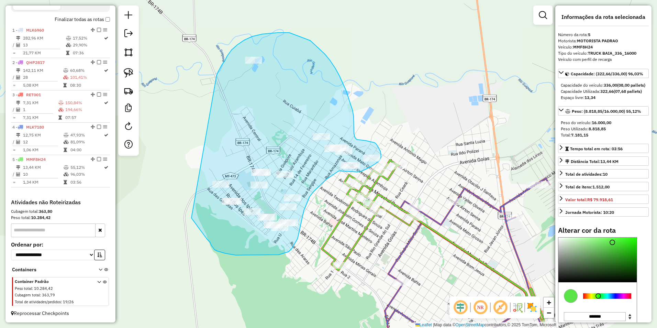
drag, startPoint x: 216, startPoint y: 76, endPoint x: 191, endPoint y: 218, distance: 144.1
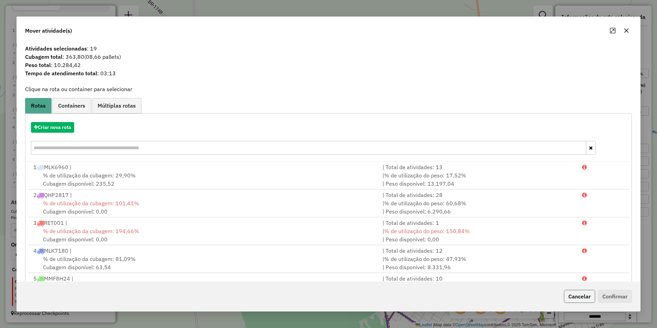
click at [579, 296] on button "Cancelar" at bounding box center [579, 296] width 31 height 13
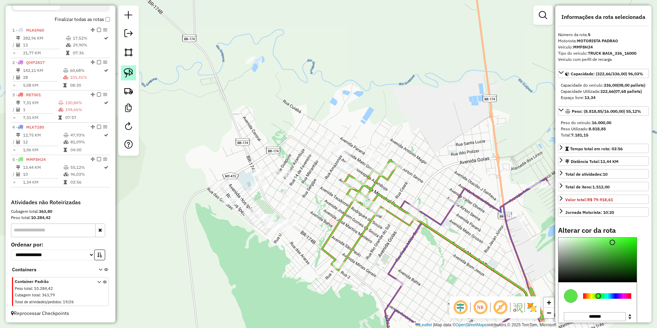
click at [128, 74] on img at bounding box center [129, 73] width 10 height 10
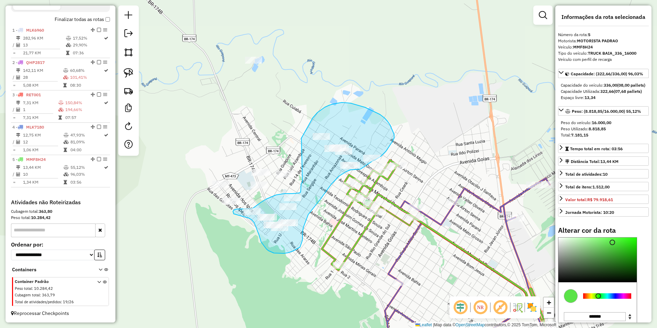
drag, startPoint x: 301, startPoint y: 138, endPoint x: 302, endPoint y: 182, distance: 44.0
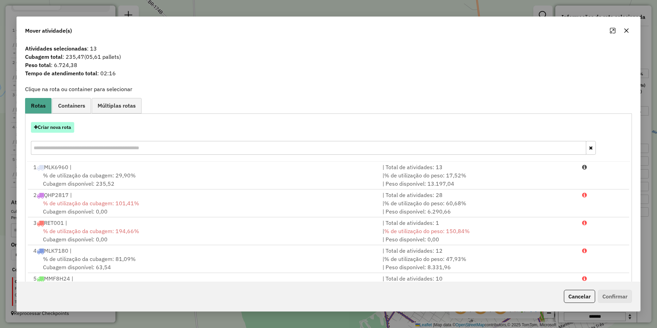
click at [62, 130] on button "Criar nova rota" at bounding box center [52, 127] width 43 height 11
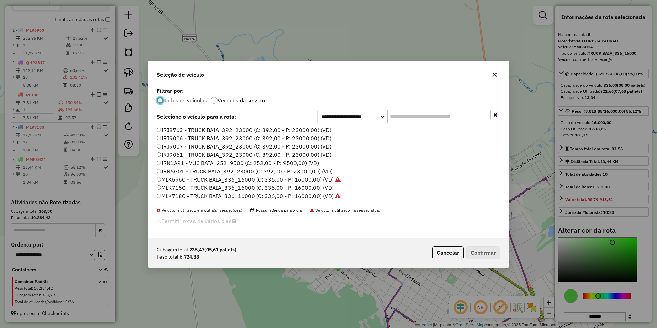
scroll to position [34, 0]
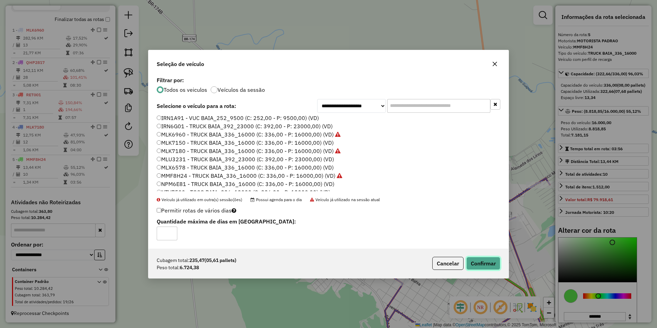
click at [491, 260] on button "Confirmar" at bounding box center [483, 263] width 34 height 13
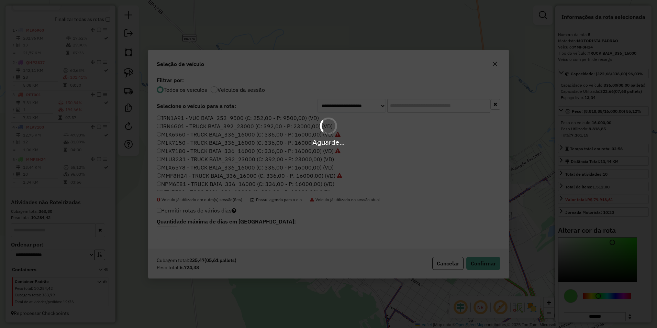
scroll to position [278, 0]
select select "**********"
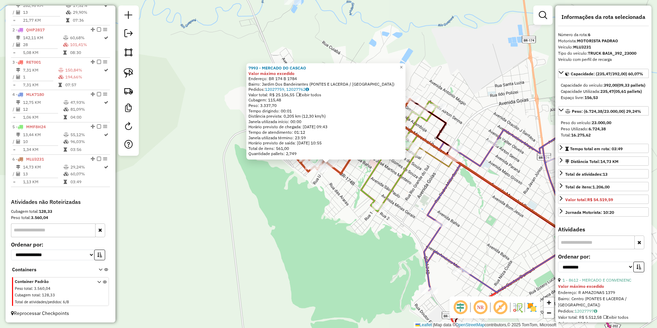
click at [325, 246] on div "7993 - MERCADO DO CASCAO Valor máximo excedido Endereço: BR 174 B 1784 Bairro: …" at bounding box center [328, 164] width 657 height 328
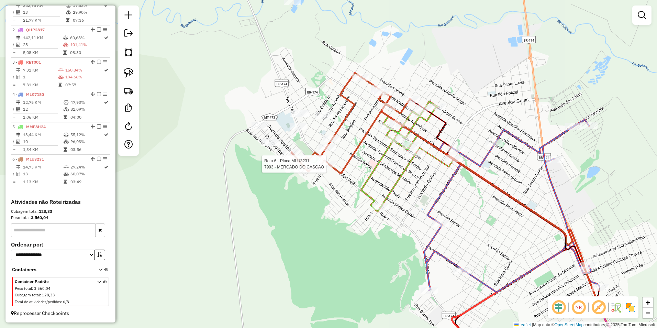
select select "**********"
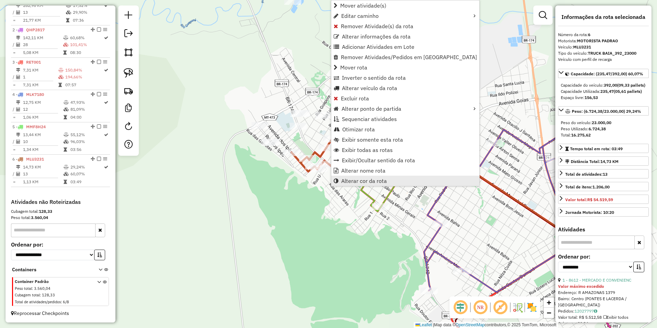
click at [367, 178] on span "Alterar cor da rota" at bounding box center [364, 180] width 46 height 5
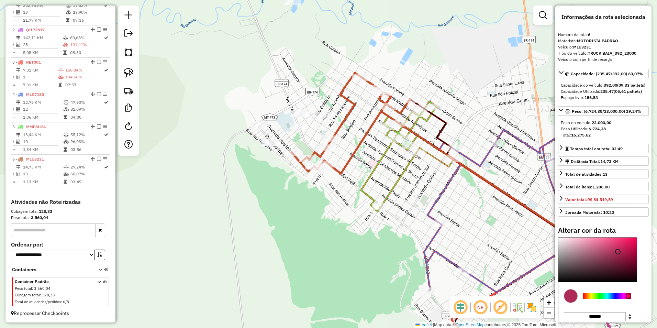
click at [628, 299] on div at bounding box center [607, 295] width 48 height 5
type input "*******"
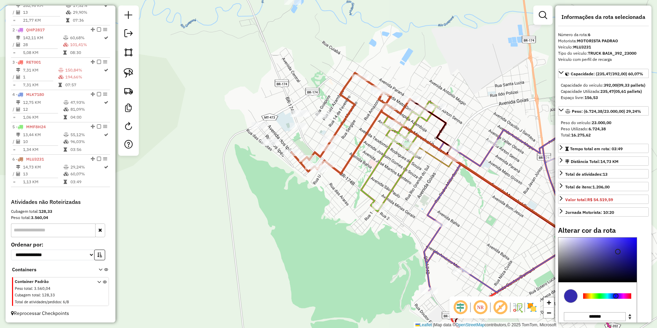
click at [616, 299] on div at bounding box center [607, 295] width 48 height 5
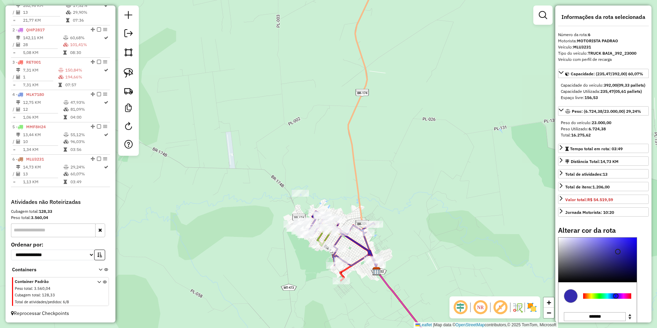
drag, startPoint x: 298, startPoint y: 213, endPoint x: 303, endPoint y: 251, distance: 38.8
click at [303, 251] on div "Janela de atendimento Grade de atendimento Capacidade Transportadoras Veículos …" at bounding box center [328, 164] width 657 height 328
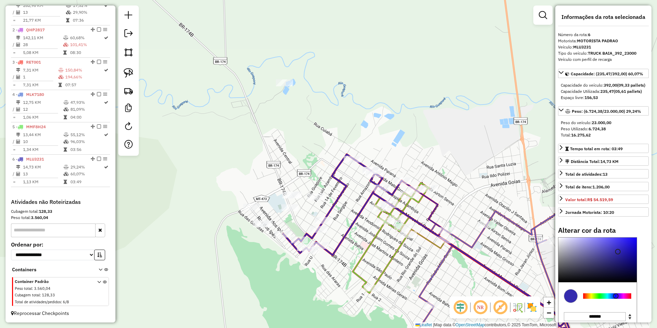
drag, startPoint x: 313, startPoint y: 188, endPoint x: 336, endPoint y: 208, distance: 30.7
click at [336, 208] on icon at bounding box center [342, 204] width 119 height 101
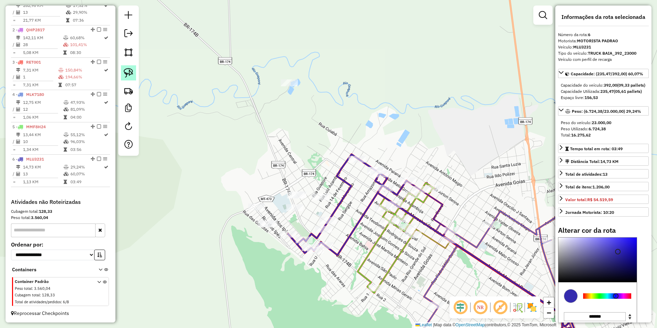
click at [129, 69] on img at bounding box center [129, 73] width 10 height 10
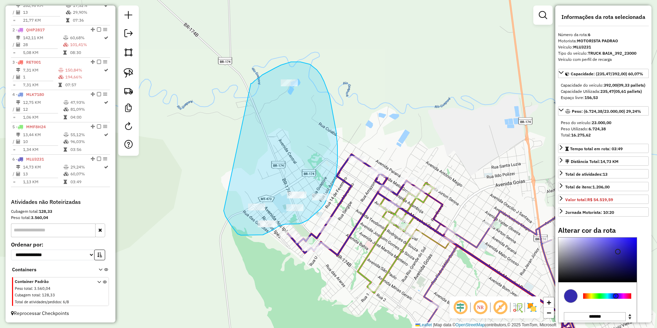
drag, startPoint x: 255, startPoint y: 80, endPoint x: 223, endPoint y: 209, distance: 132.7
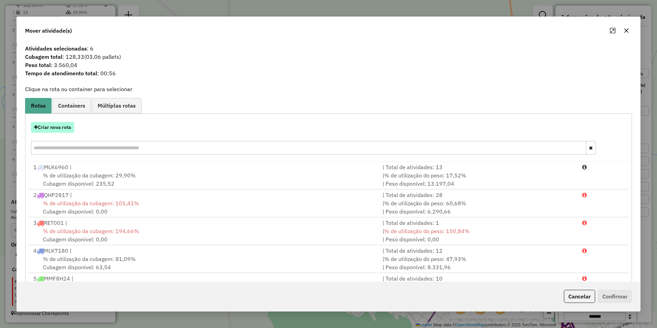
click at [62, 129] on button "Criar nova rota" at bounding box center [52, 127] width 43 height 11
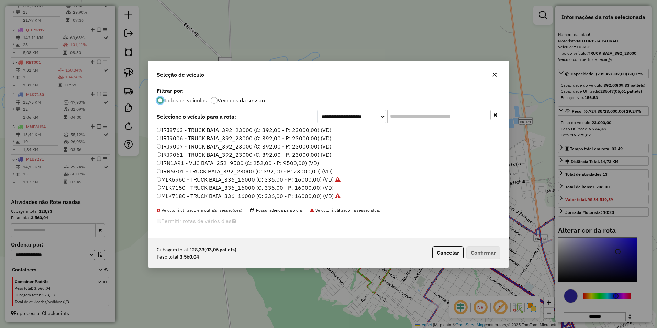
scroll to position [34, 0]
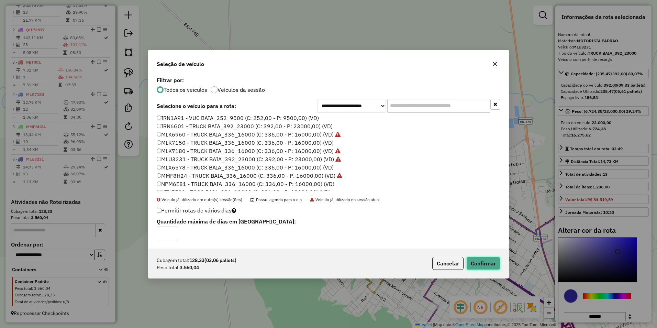
click at [495, 263] on button "Confirmar" at bounding box center [483, 263] width 34 height 13
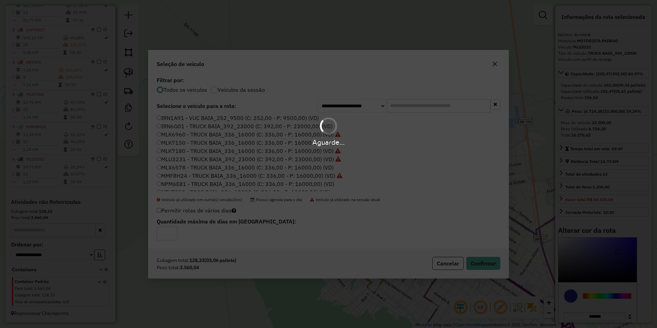
select select "**********"
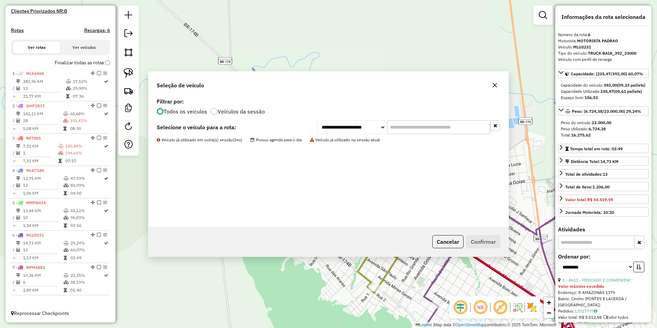
scroll to position [202, 0]
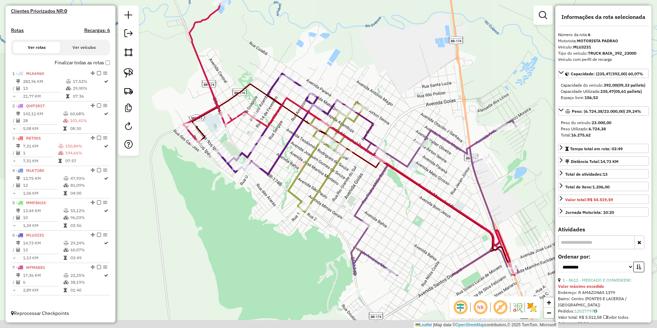
drag, startPoint x: 391, startPoint y: 259, endPoint x: 315, endPoint y: 173, distance: 114.9
click at [315, 173] on div "Janela de atendimento Grade de atendimento Capacidade Transportadoras Veículos …" at bounding box center [328, 164] width 657 height 328
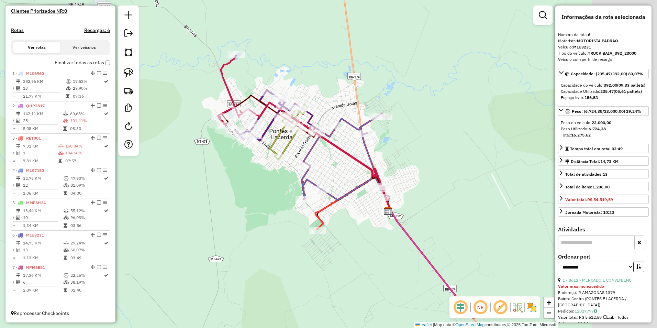
drag, startPoint x: 440, startPoint y: 270, endPoint x: 349, endPoint y: 225, distance: 100.9
click at [349, 225] on div "Janela de atendimento Grade de atendimento Capacidade Transportadoras Veículos …" at bounding box center [328, 164] width 657 height 328
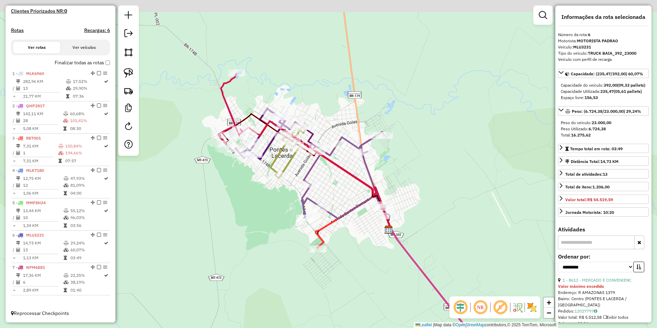
drag, startPoint x: 346, startPoint y: 182, endPoint x: 355, endPoint y: 213, distance: 32.4
click at [355, 213] on div "Janela de atendimento Grade de atendimento Capacidade Transportadoras Veículos …" at bounding box center [328, 164] width 657 height 328
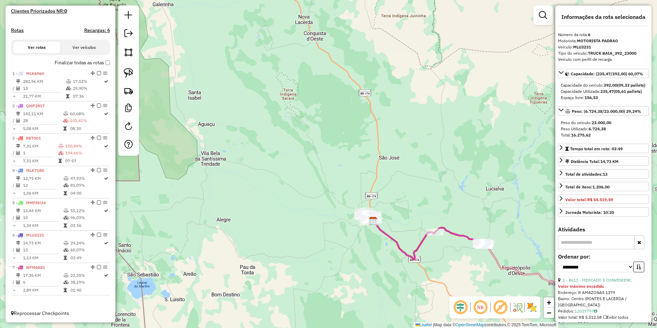
drag, startPoint x: 467, startPoint y: 272, endPoint x: 350, endPoint y: 234, distance: 123.4
click at [350, 234] on div "Janela de atendimento Grade de atendimento Capacidade Transportadoras Veículos …" at bounding box center [328, 164] width 657 height 328
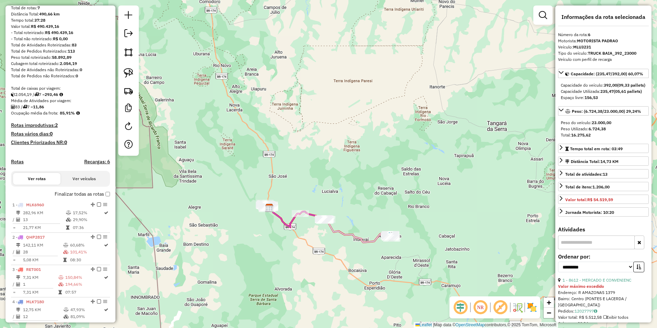
scroll to position [0, 0]
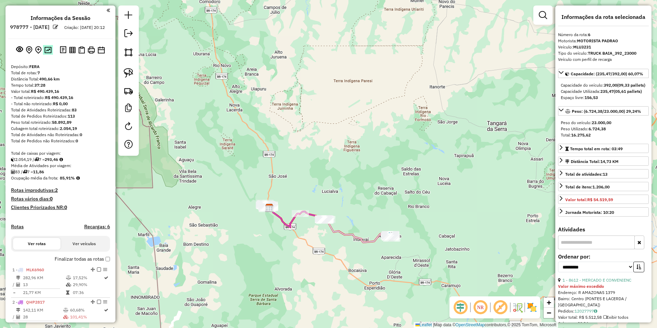
click at [44, 53] on img at bounding box center [47, 50] width 7 height 7
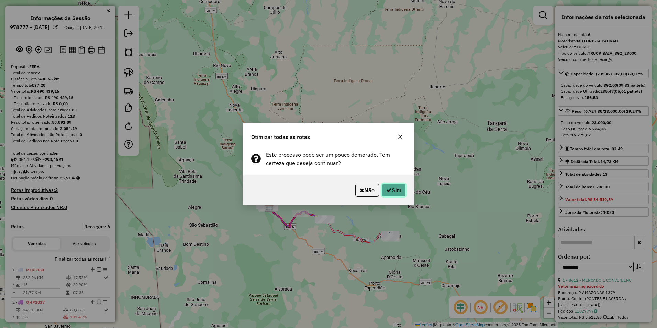
click at [389, 184] on button "Sim" at bounding box center [394, 189] width 24 height 13
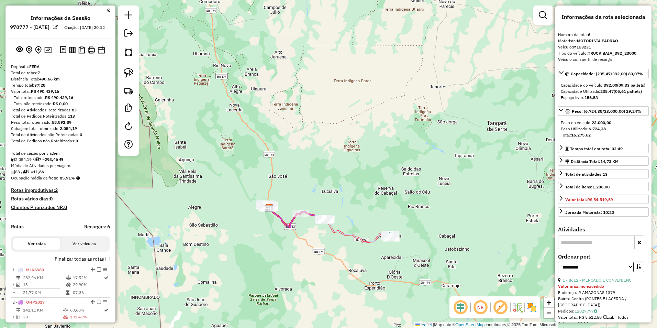
scroll to position [202, 0]
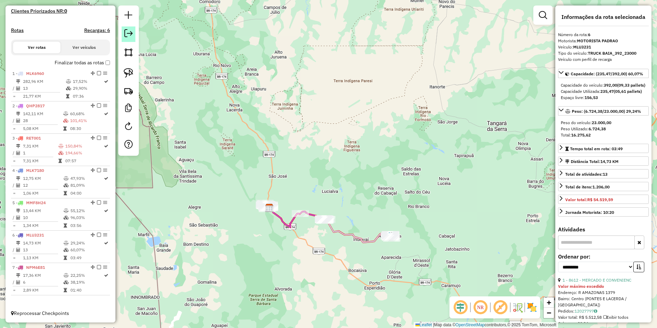
click at [123, 31] on link at bounding box center [129, 33] width 14 height 15
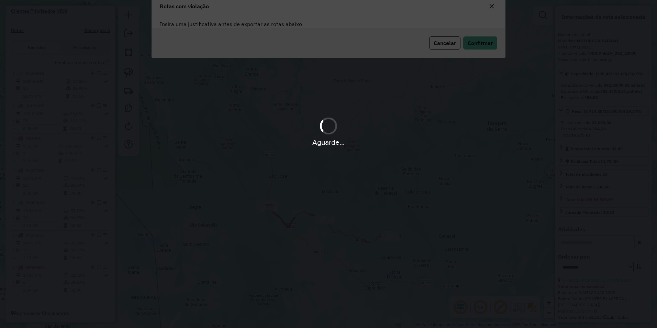
scroll to position [0, 0]
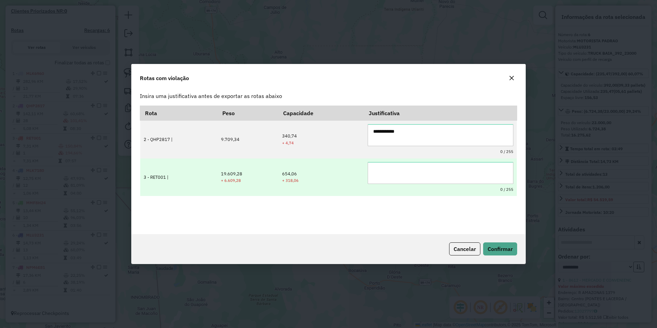
type textarea "**********"
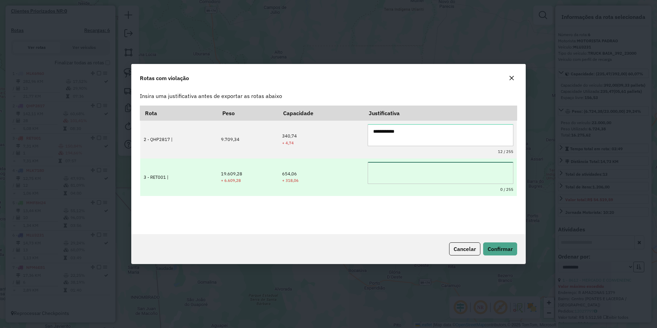
click at [384, 175] on textarea at bounding box center [441, 173] width 146 height 22
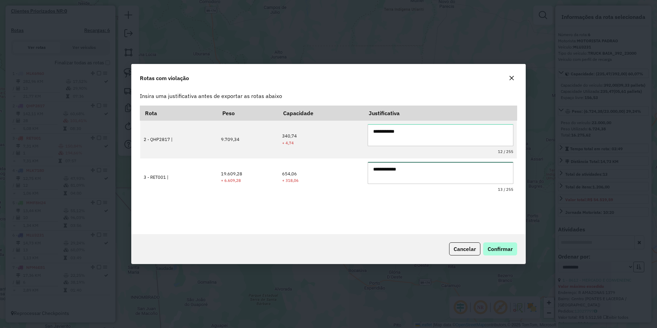
type textarea "**********"
click at [497, 249] on span "Confirmar" at bounding box center [500, 248] width 25 height 7
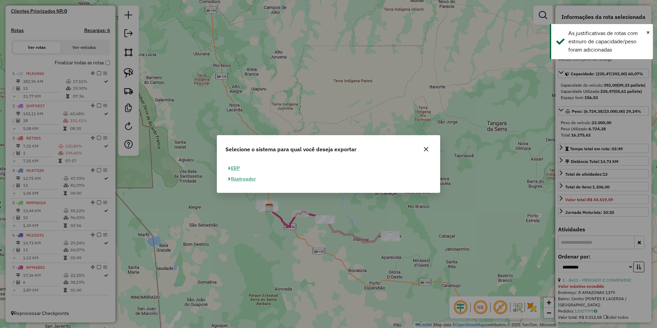
click at [236, 167] on button "ERP" at bounding box center [234, 168] width 18 height 11
select select "**"
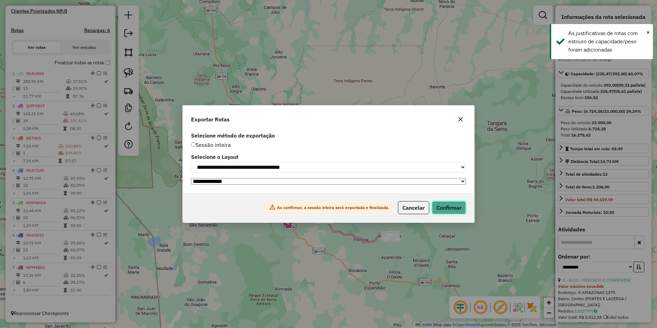
click at [452, 212] on button "Confirmar" at bounding box center [449, 207] width 34 height 13
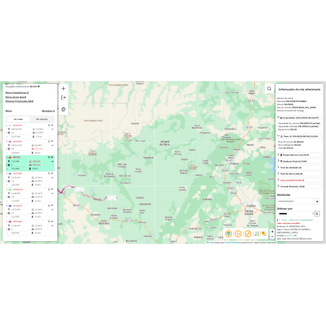
scroll to position [194, 0]
